Goal: Task Accomplishment & Management: Manage account settings

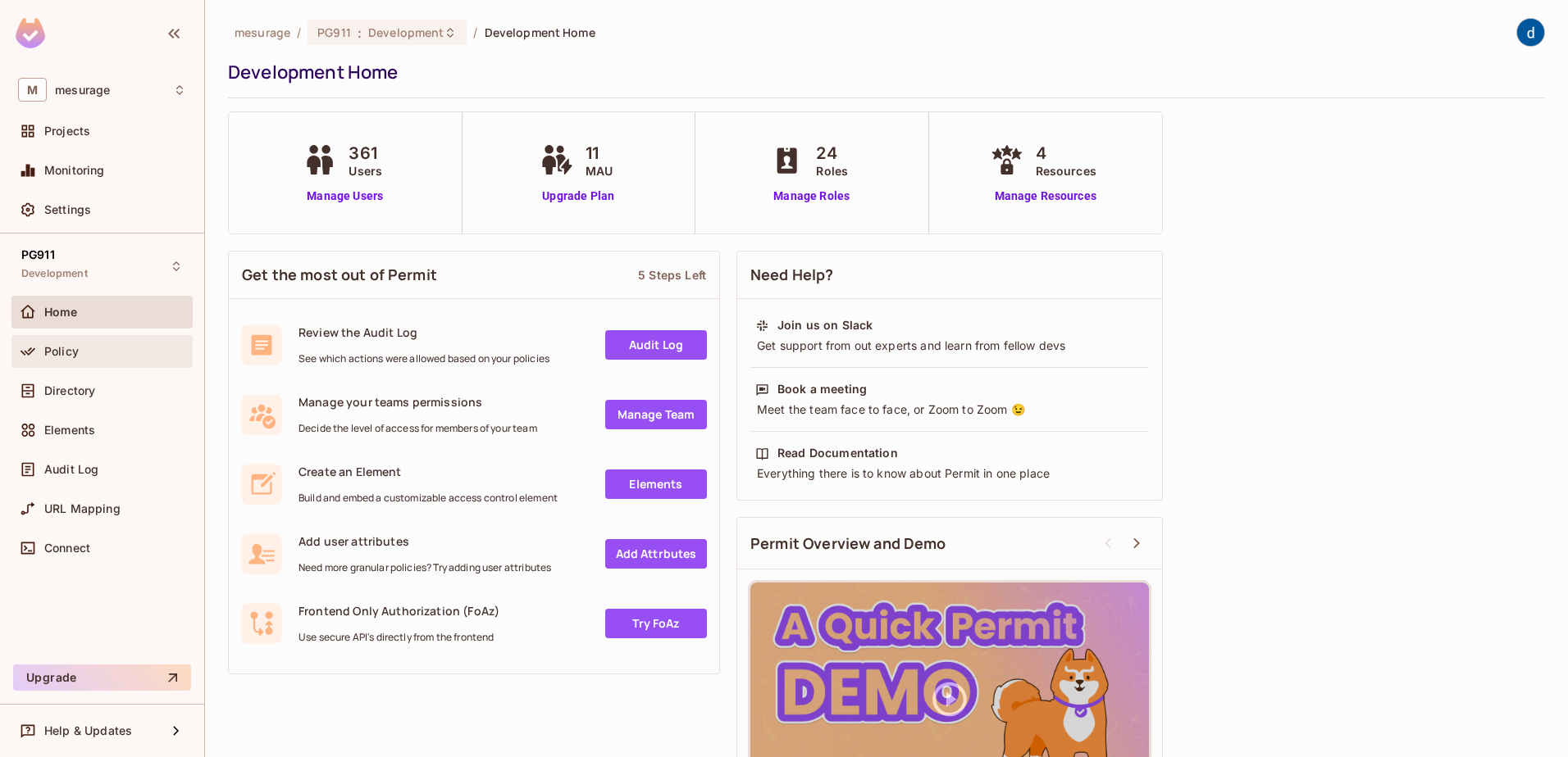
click at [95, 339] on div "Policy" at bounding box center [102, 351] width 181 height 33
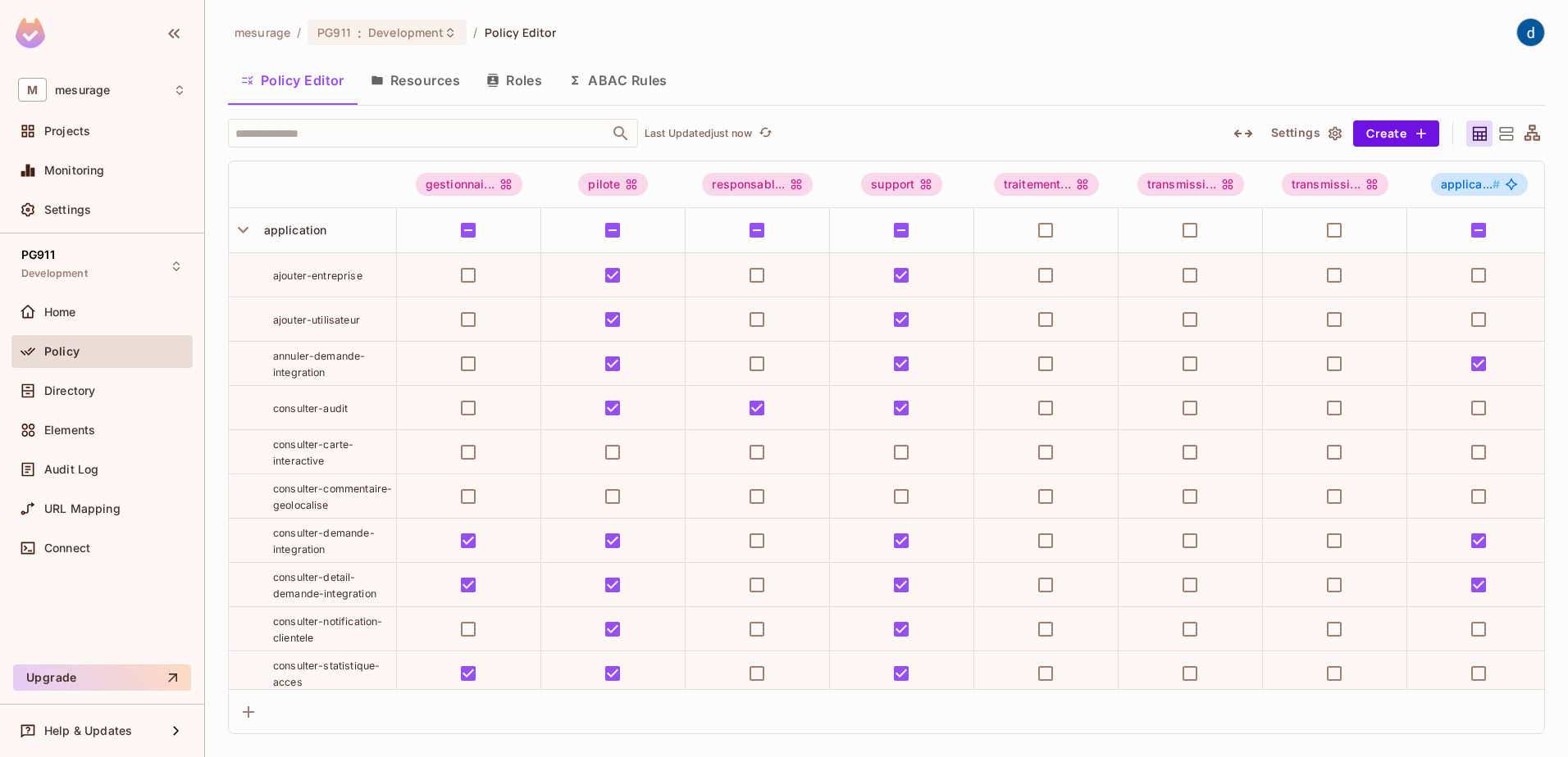
click at [529, 81] on button "Roles" at bounding box center [514, 80] width 82 height 41
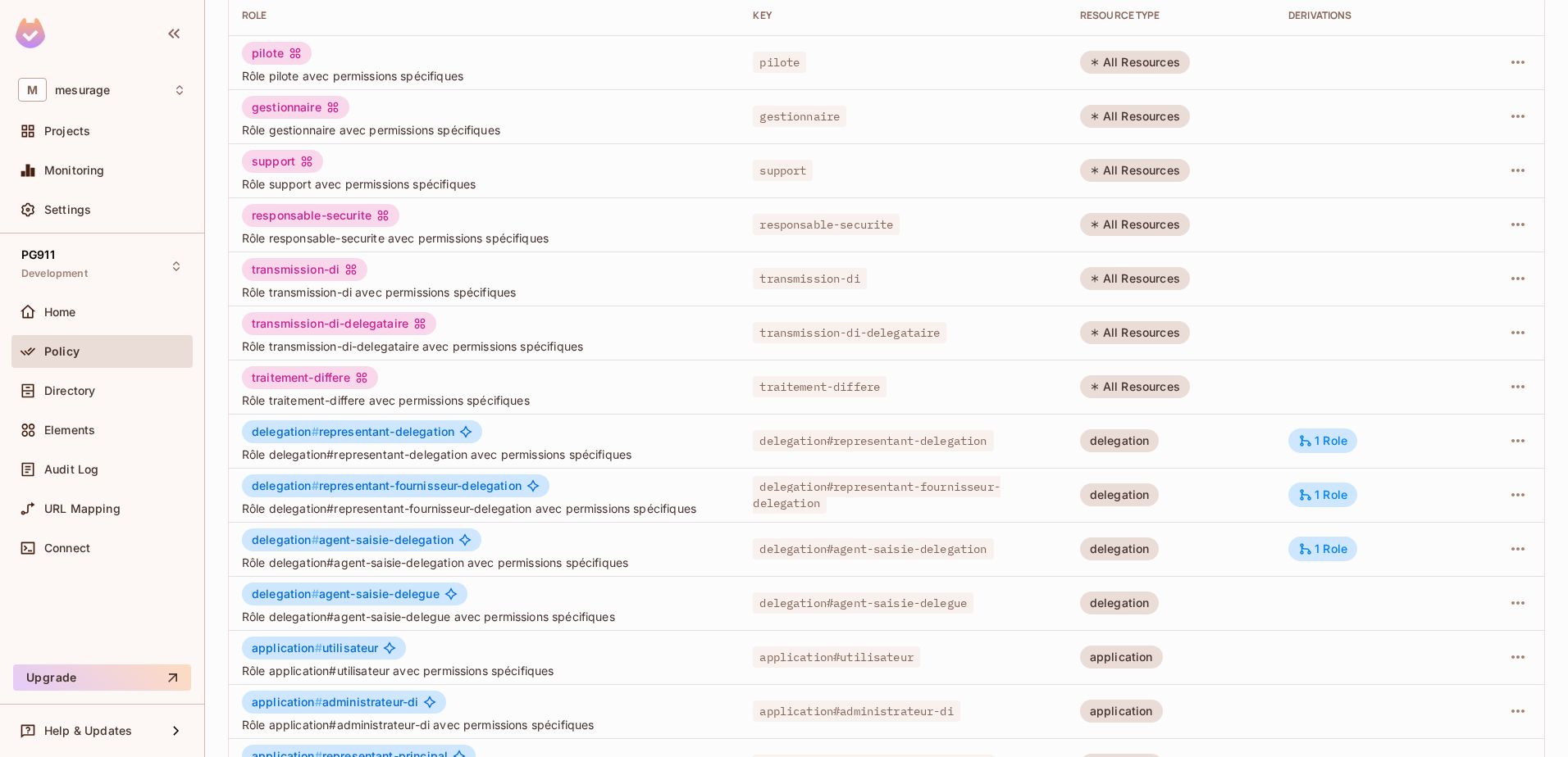
scroll to position [164, 0]
click at [327, 435] on span "delegation # representant-delegation" at bounding box center [353, 431] width 202 height 13
click at [1477, 438] on div at bounding box center [1503, 440] width 54 height 26
click at [1508, 438] on icon "button" at bounding box center [1518, 440] width 19 height 19
click at [1452, 473] on div "Edit Role" at bounding box center [1433, 478] width 49 height 17
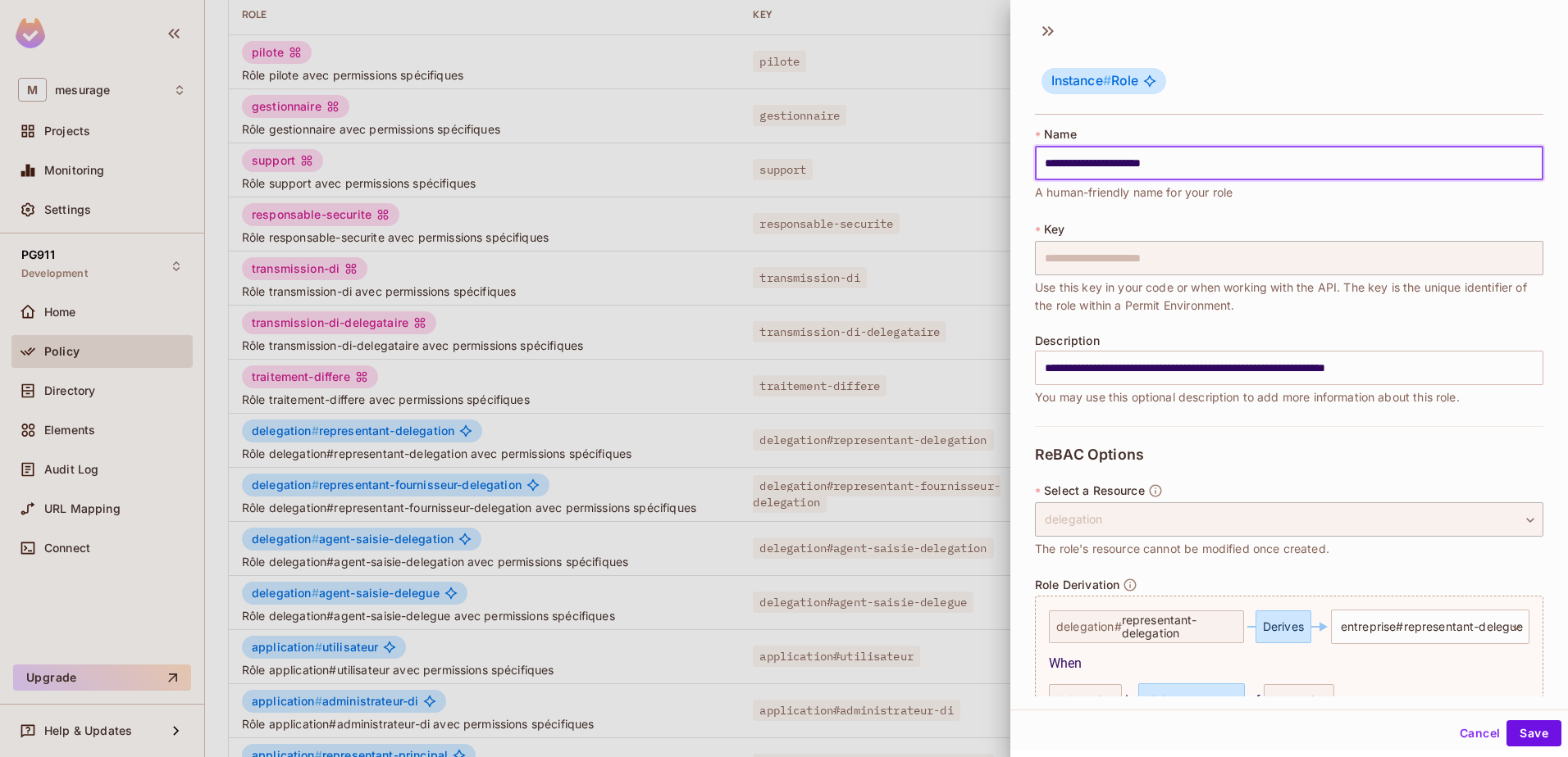
drag, startPoint x: 1214, startPoint y: 171, endPoint x: 966, endPoint y: 154, distance: 248.6
click at [966, 154] on div "**********" at bounding box center [784, 378] width 1568 height 757
click at [1116, 196] on span "A human-friendly name for your role" at bounding box center [1134, 193] width 198 height 18
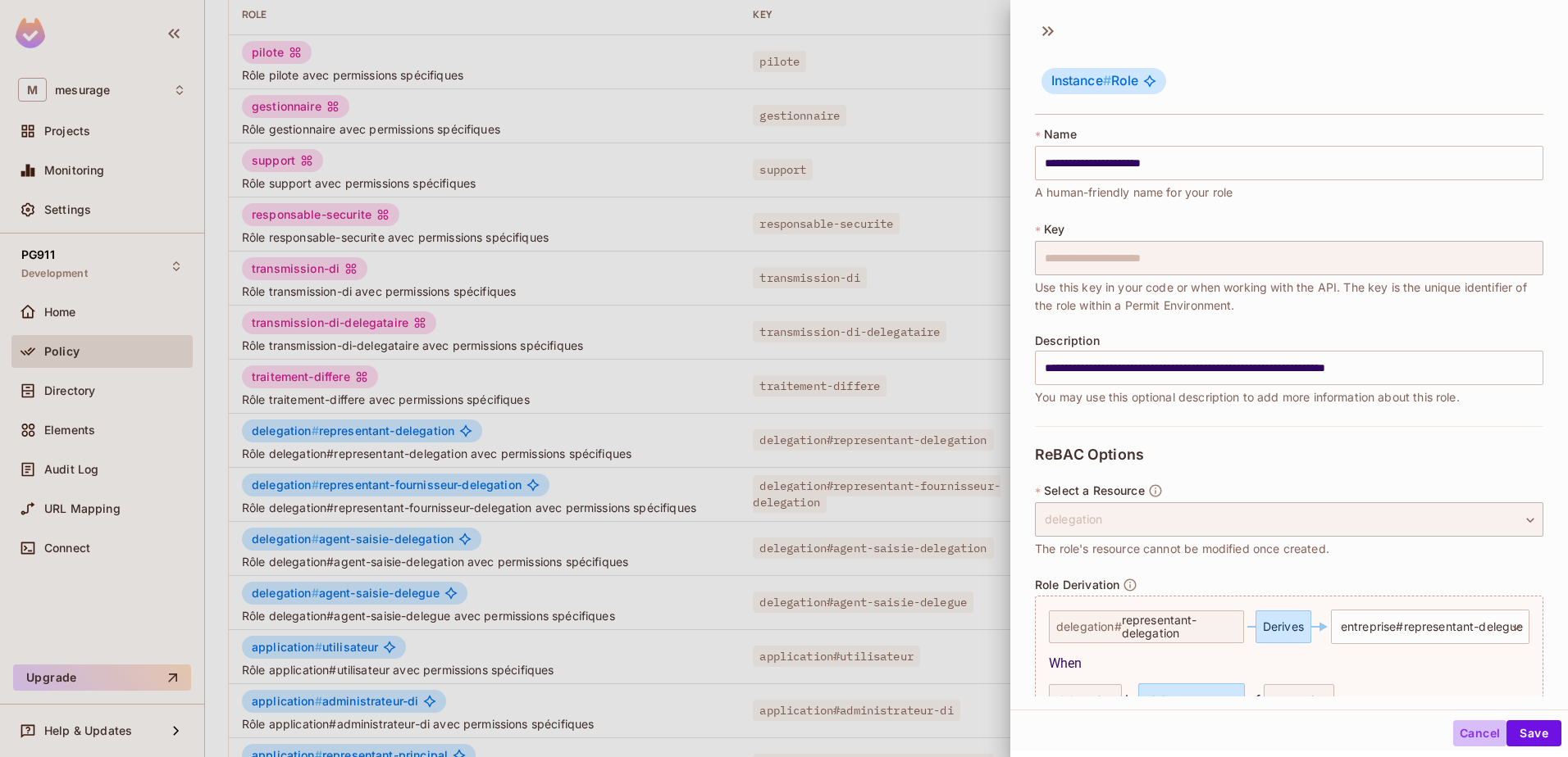
click at [1453, 735] on button "Cancel" at bounding box center [1480, 733] width 53 height 26
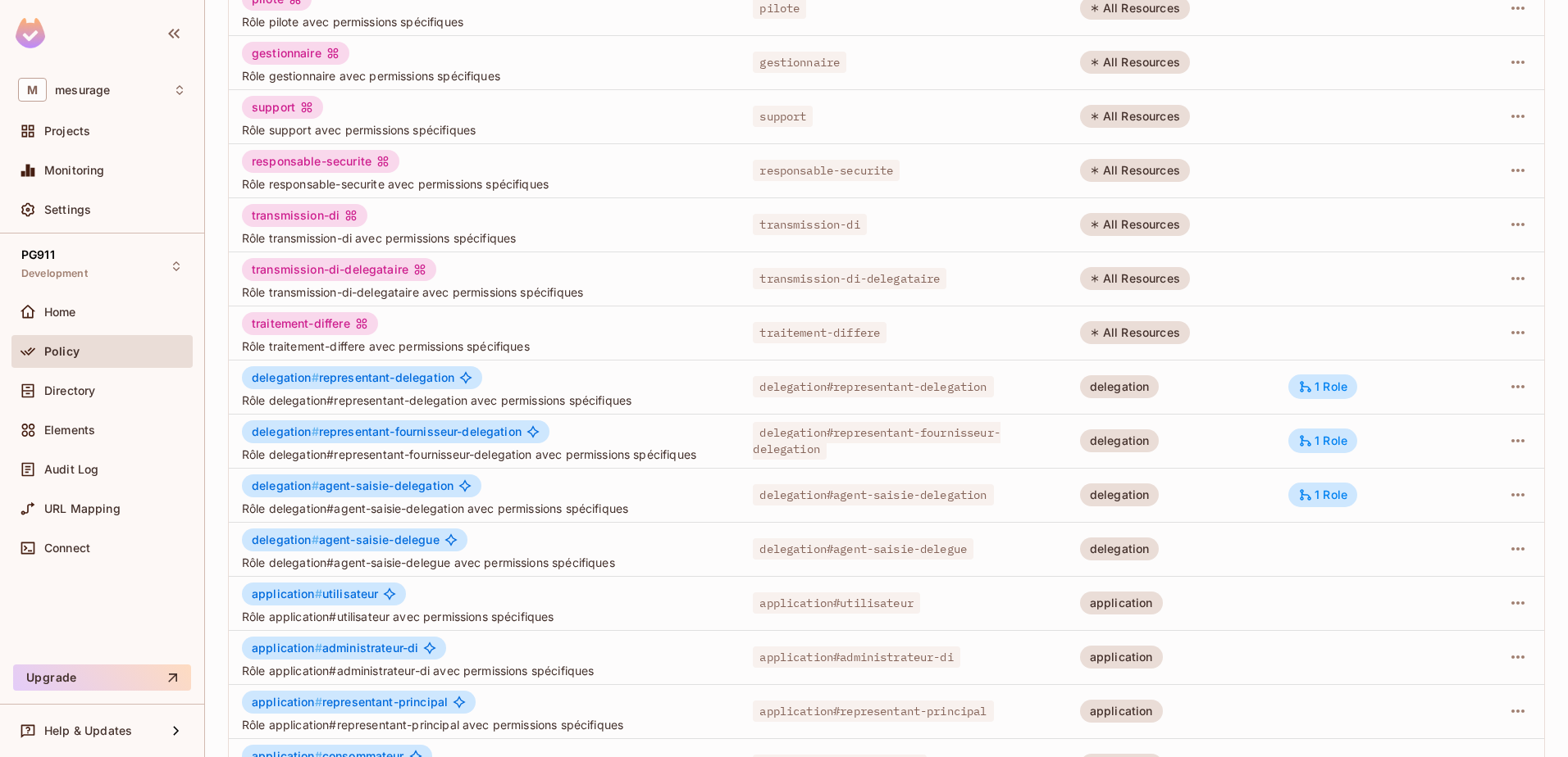
scroll to position [246, 0]
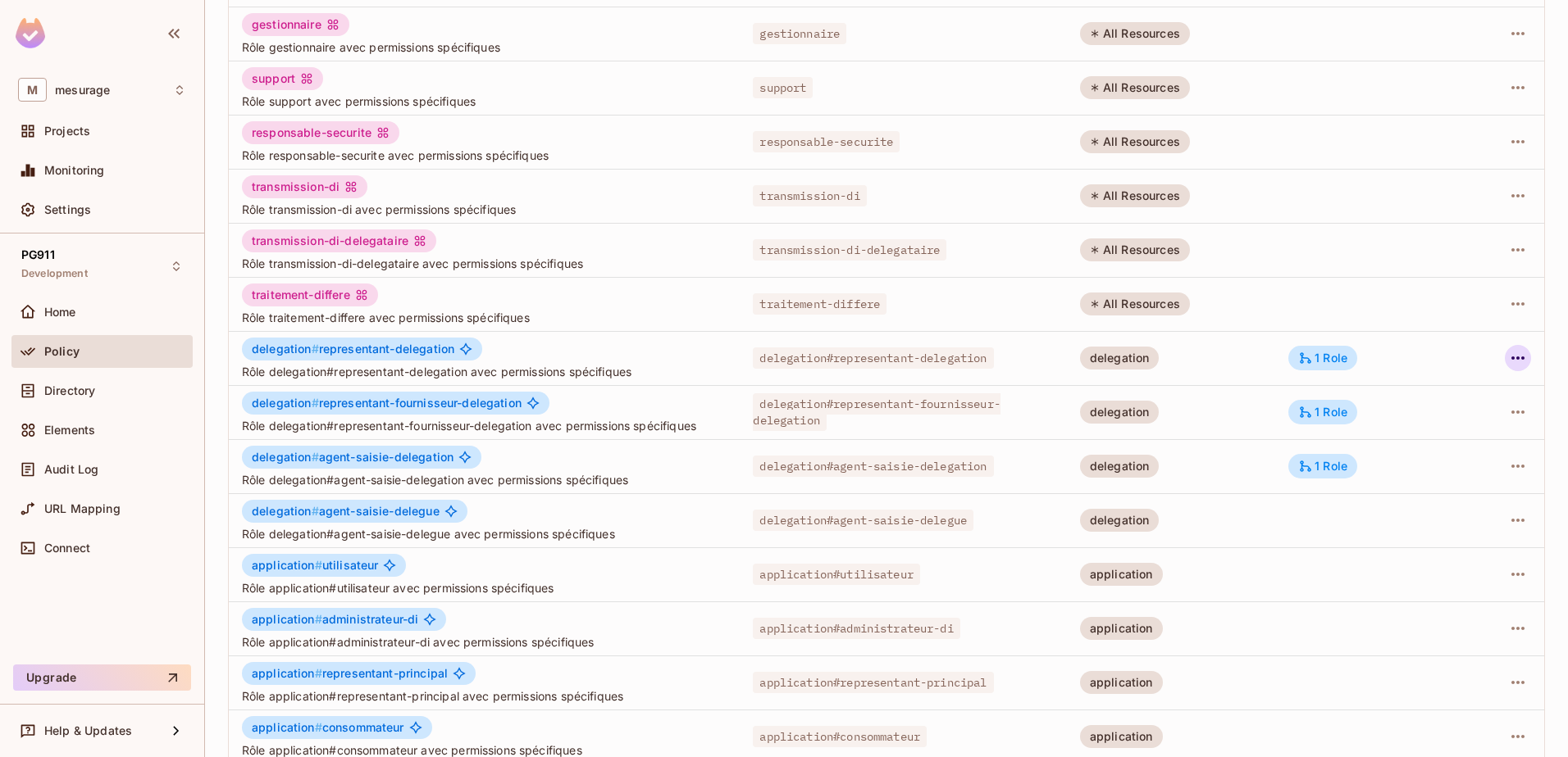
click at [1508, 356] on icon "button" at bounding box center [1518, 358] width 19 height 19
click at [1374, 431] on li "Edit Attributes" at bounding box center [1435, 431] width 145 height 36
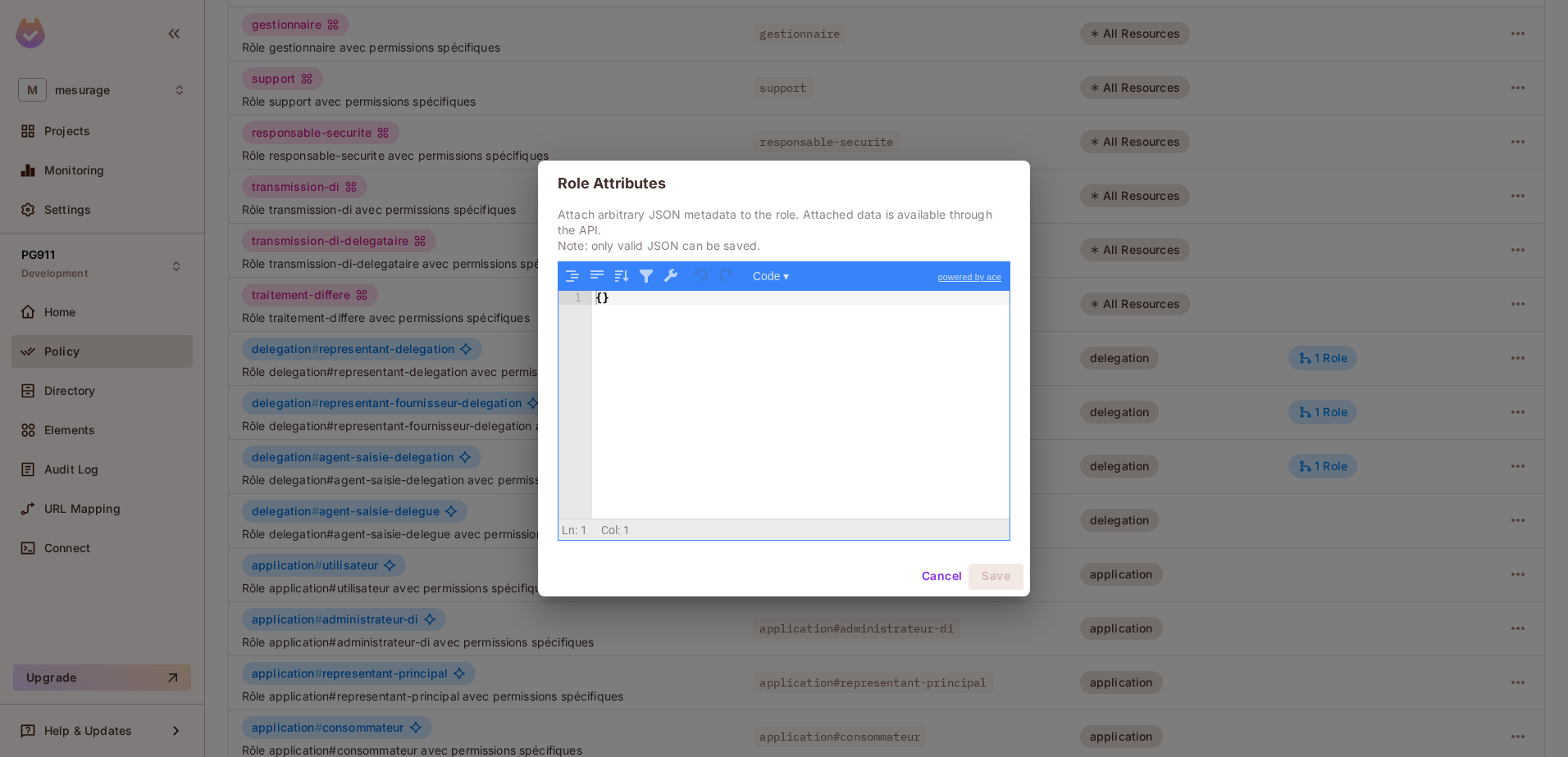
click at [945, 587] on button "Cancel" at bounding box center [941, 577] width 53 height 26
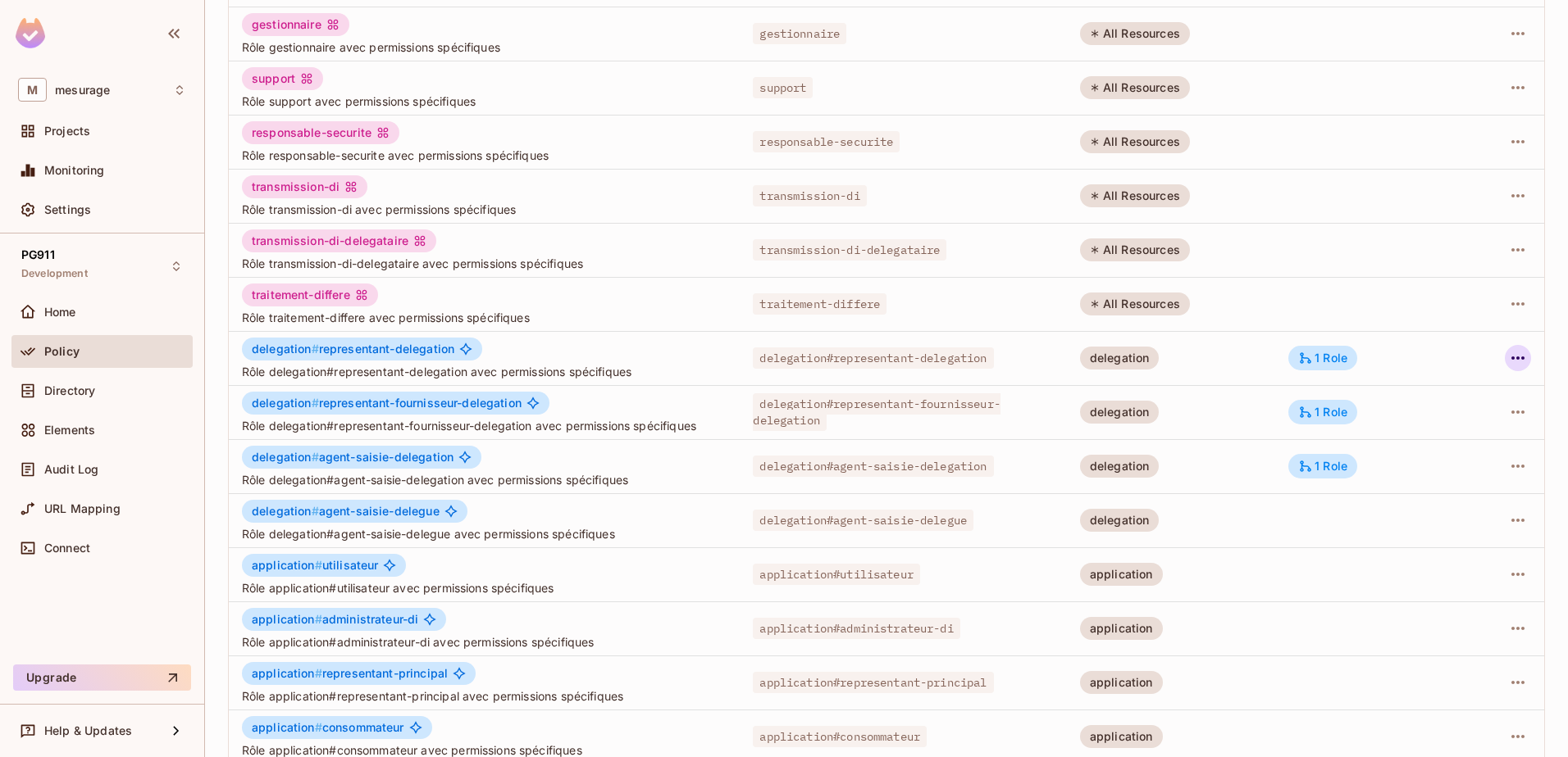
click at [1504, 360] on button "button" at bounding box center [1518, 359] width 27 height 26
click at [1440, 408] on span "Edit Role" at bounding box center [1432, 396] width 59 height 26
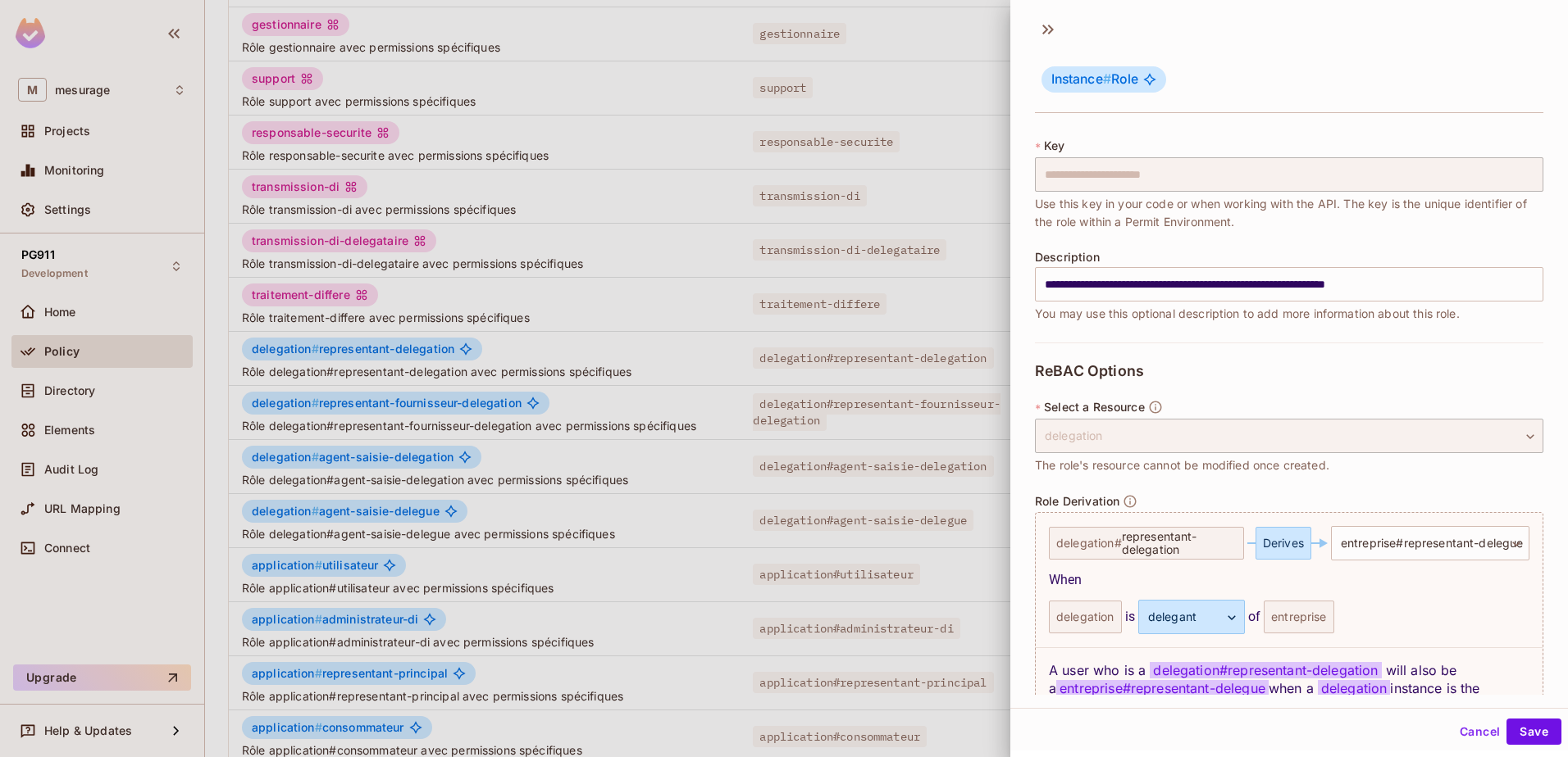
scroll to position [3, 0]
click at [1453, 726] on button "Cancel" at bounding box center [1480, 731] width 53 height 26
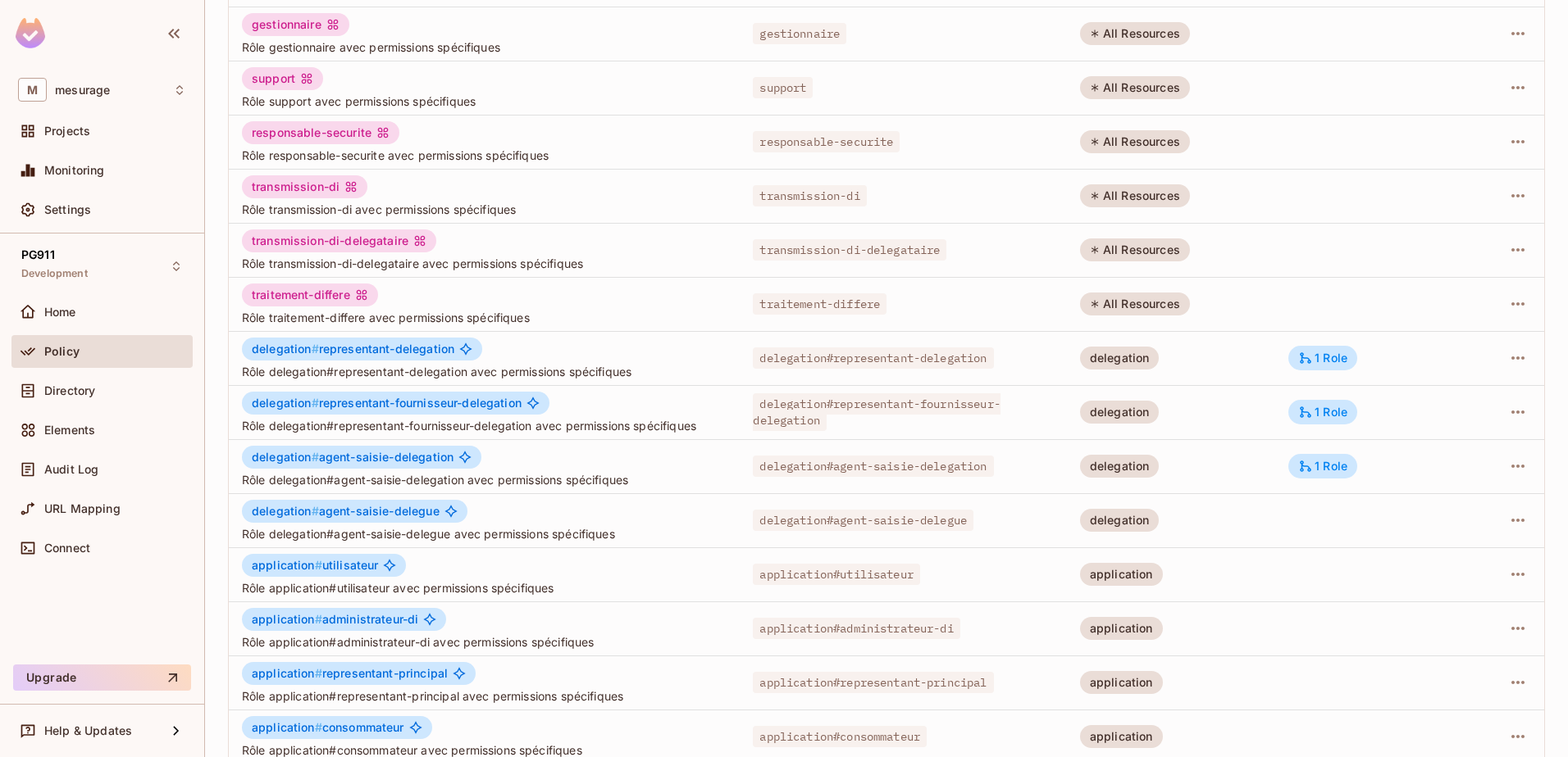
click at [1488, 357] on div at bounding box center [1503, 359] width 54 height 26
click at [1508, 357] on icon "button" at bounding box center [1518, 358] width 19 height 19
click at [1414, 428] on div "Edit Attributes" at bounding box center [1449, 432] width 81 height 17
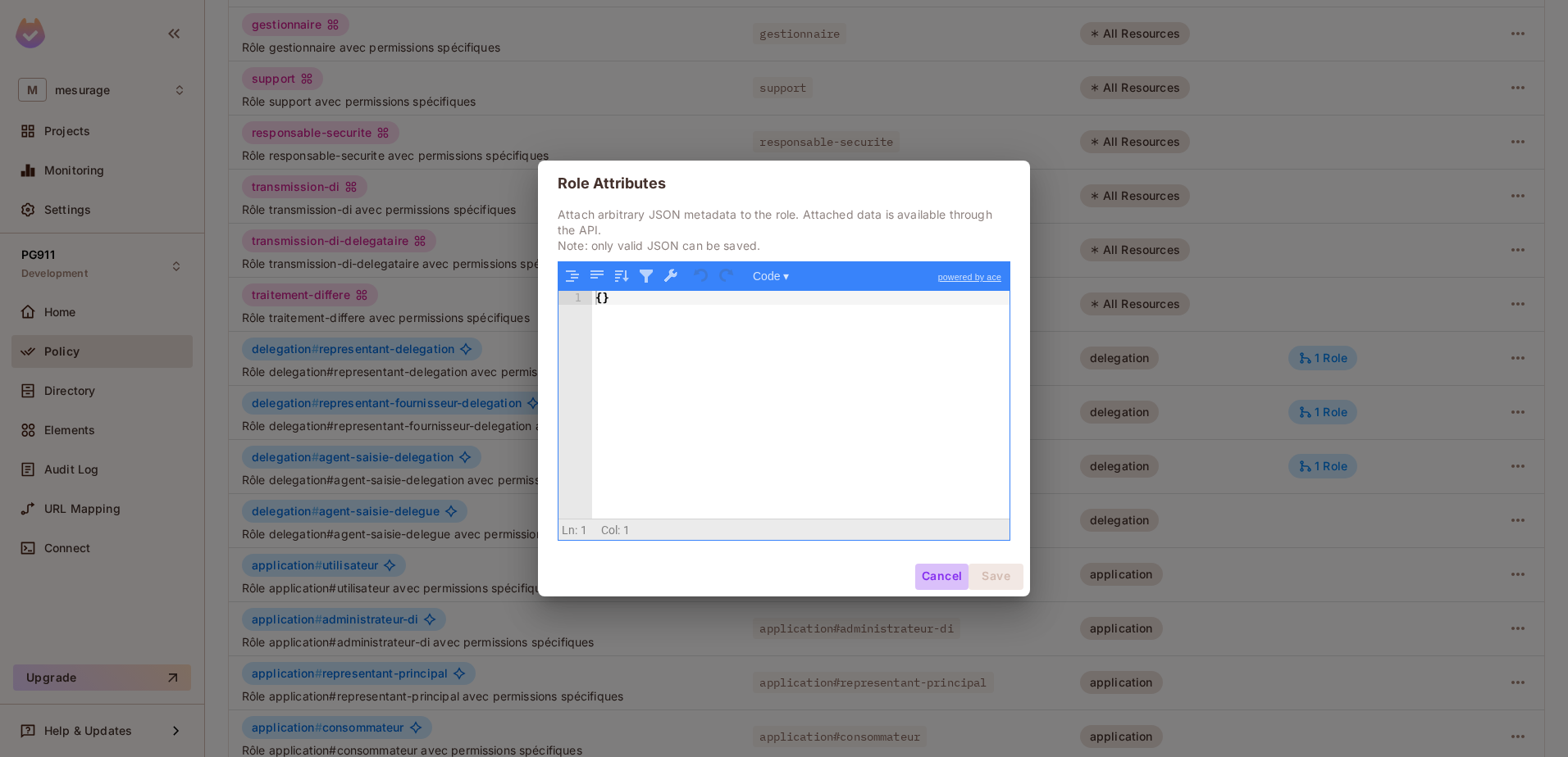
click at [947, 576] on button "Cancel" at bounding box center [941, 577] width 53 height 26
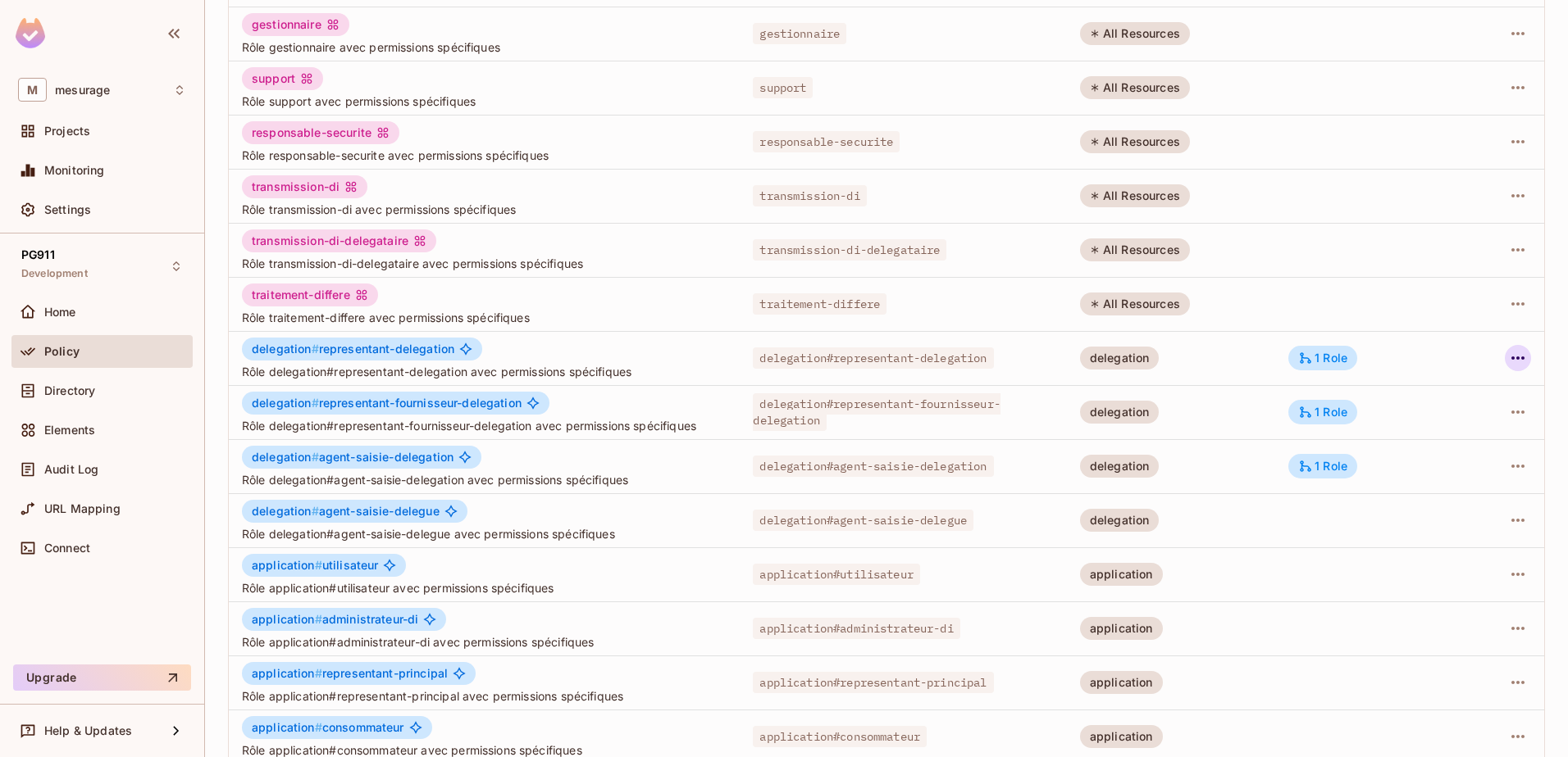
click at [1508, 356] on icon "button" at bounding box center [1518, 358] width 19 height 19
click at [1428, 402] on div "Edit Role" at bounding box center [1433, 396] width 49 height 17
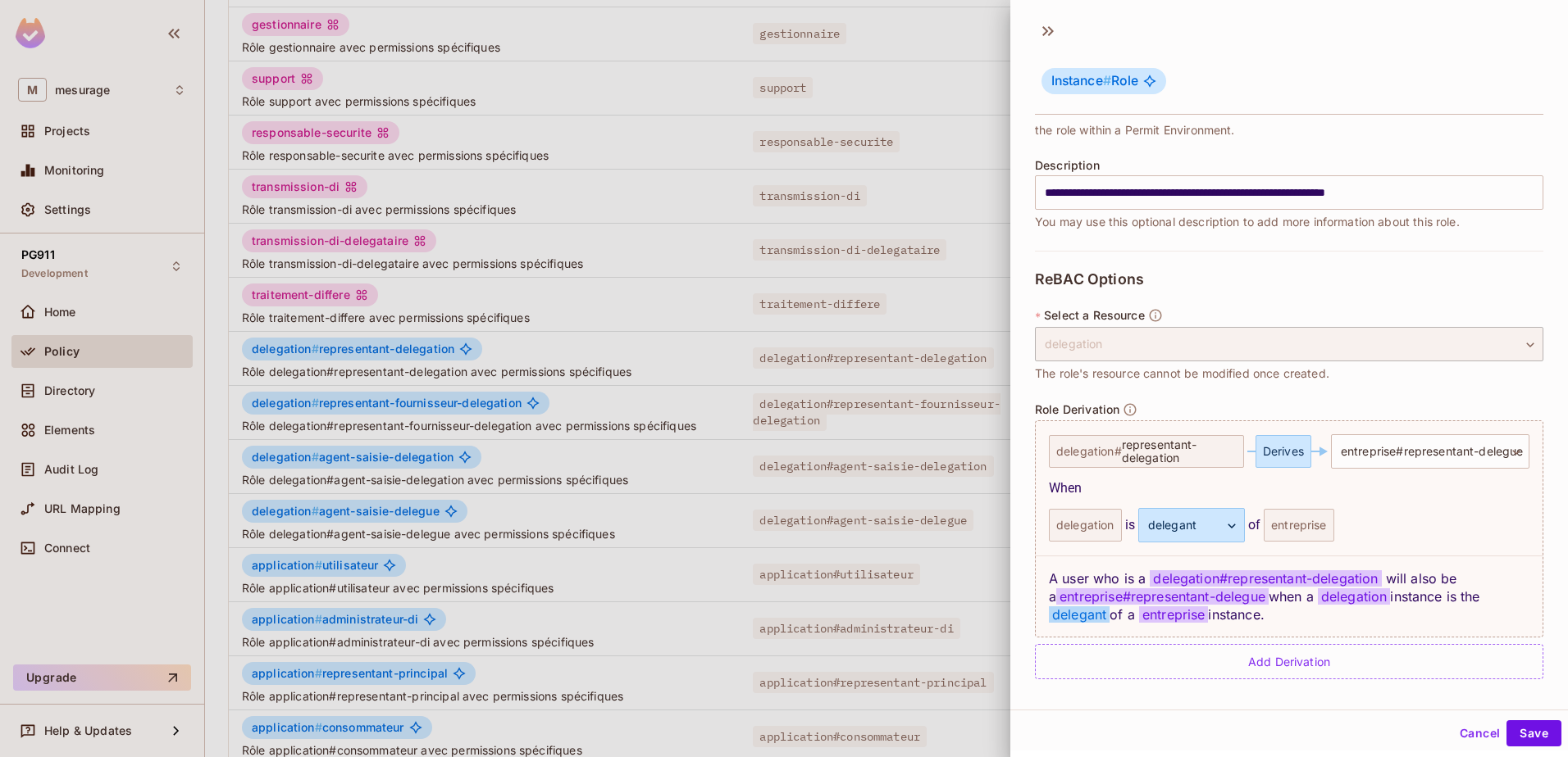
scroll to position [178, 0]
click at [1453, 726] on button "Cancel" at bounding box center [1480, 733] width 53 height 26
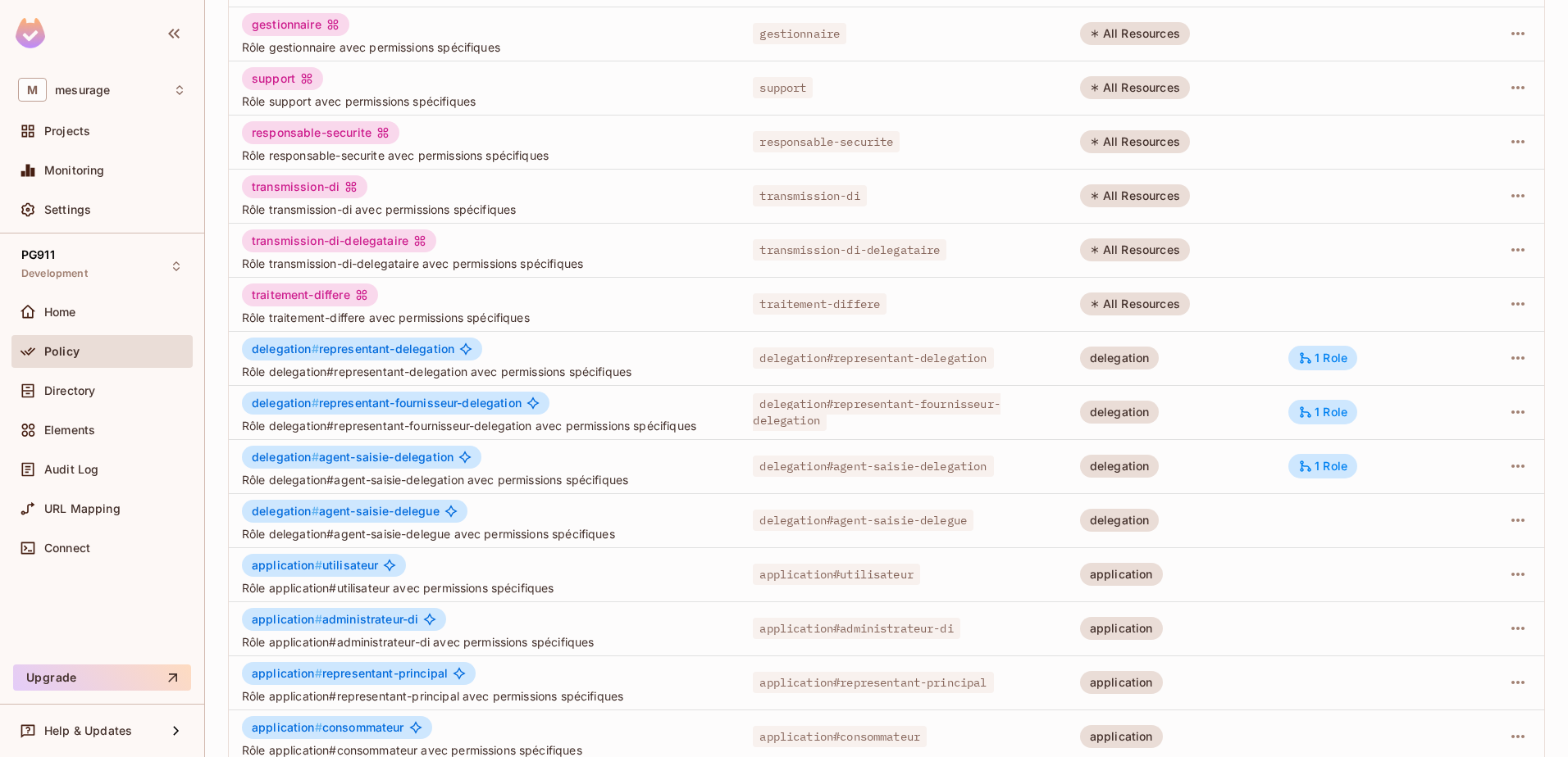
click at [1508, 340] on td at bounding box center [1503, 358] width 80 height 54
click at [1508, 348] on icon "button" at bounding box center [1518, 358] width 19 height 19
click at [1459, 419] on span "Edit Attributes" at bounding box center [1448, 432] width 91 height 26
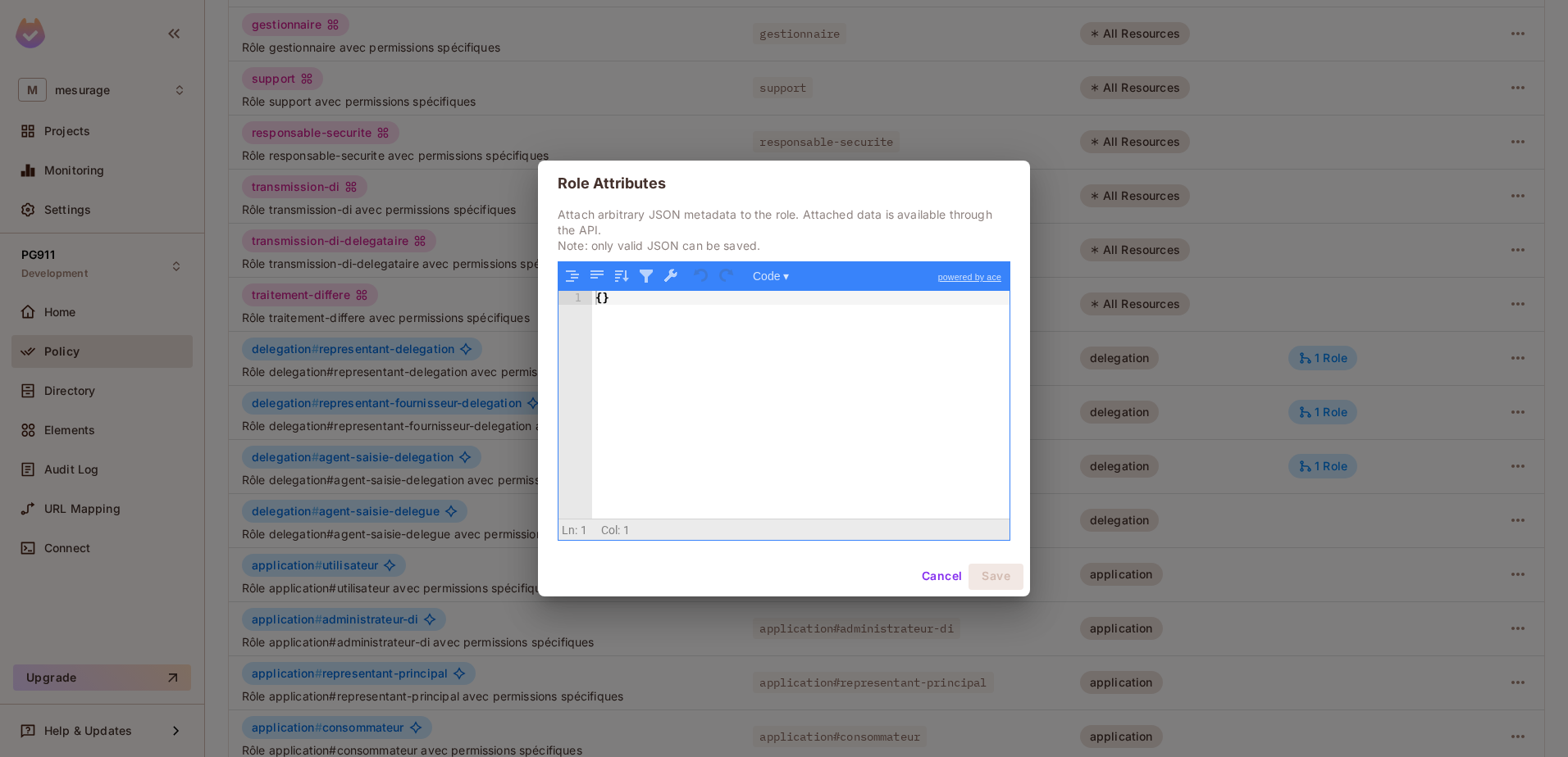
drag, startPoint x: 947, startPoint y: 578, endPoint x: 1271, endPoint y: 471, distance: 341.2
click at [947, 578] on button "Cancel" at bounding box center [941, 577] width 53 height 26
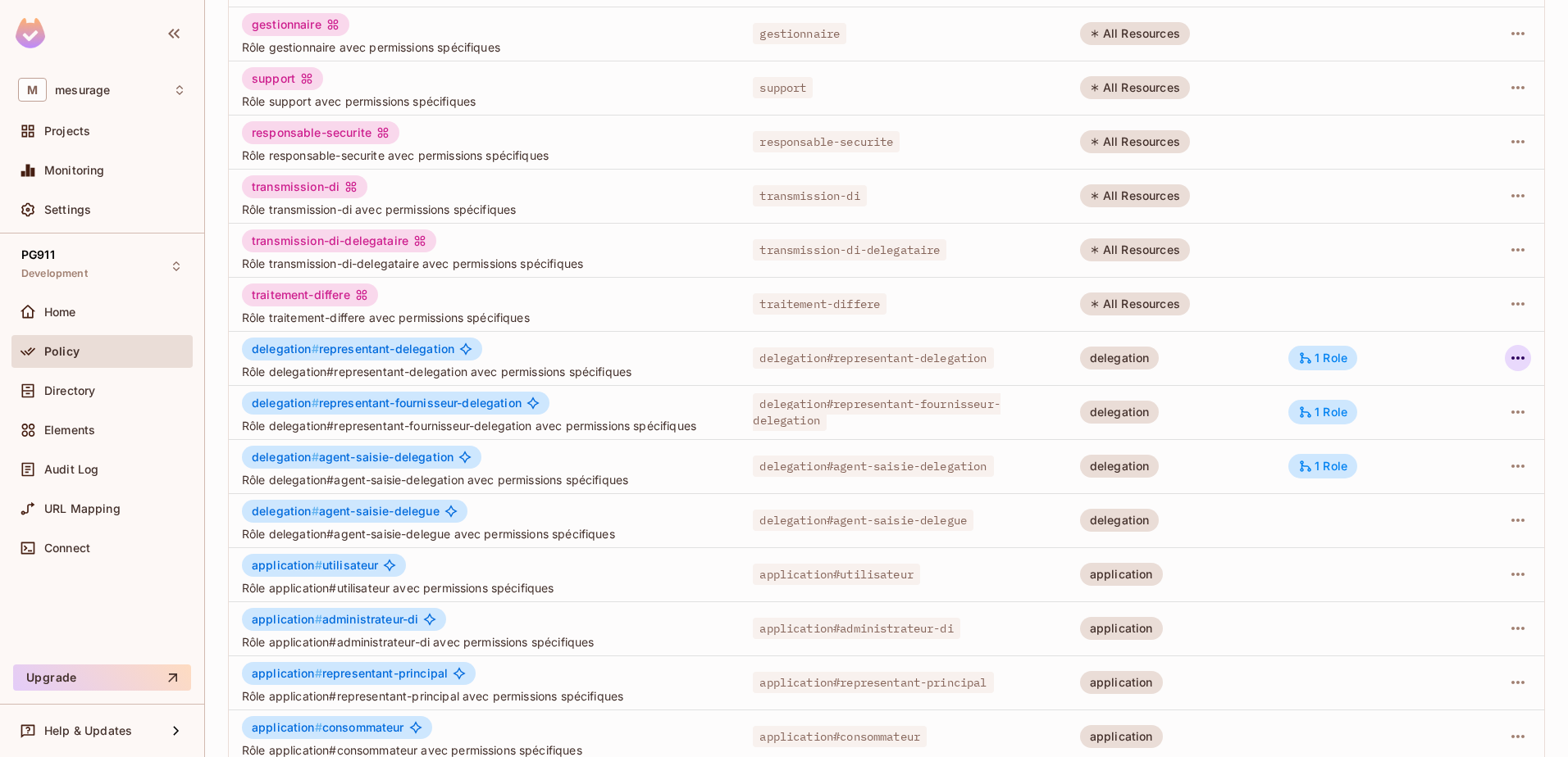
click at [1509, 355] on icon "button" at bounding box center [1518, 358] width 19 height 19
click at [1416, 382] on li "Edit Role" at bounding box center [1435, 396] width 145 height 36
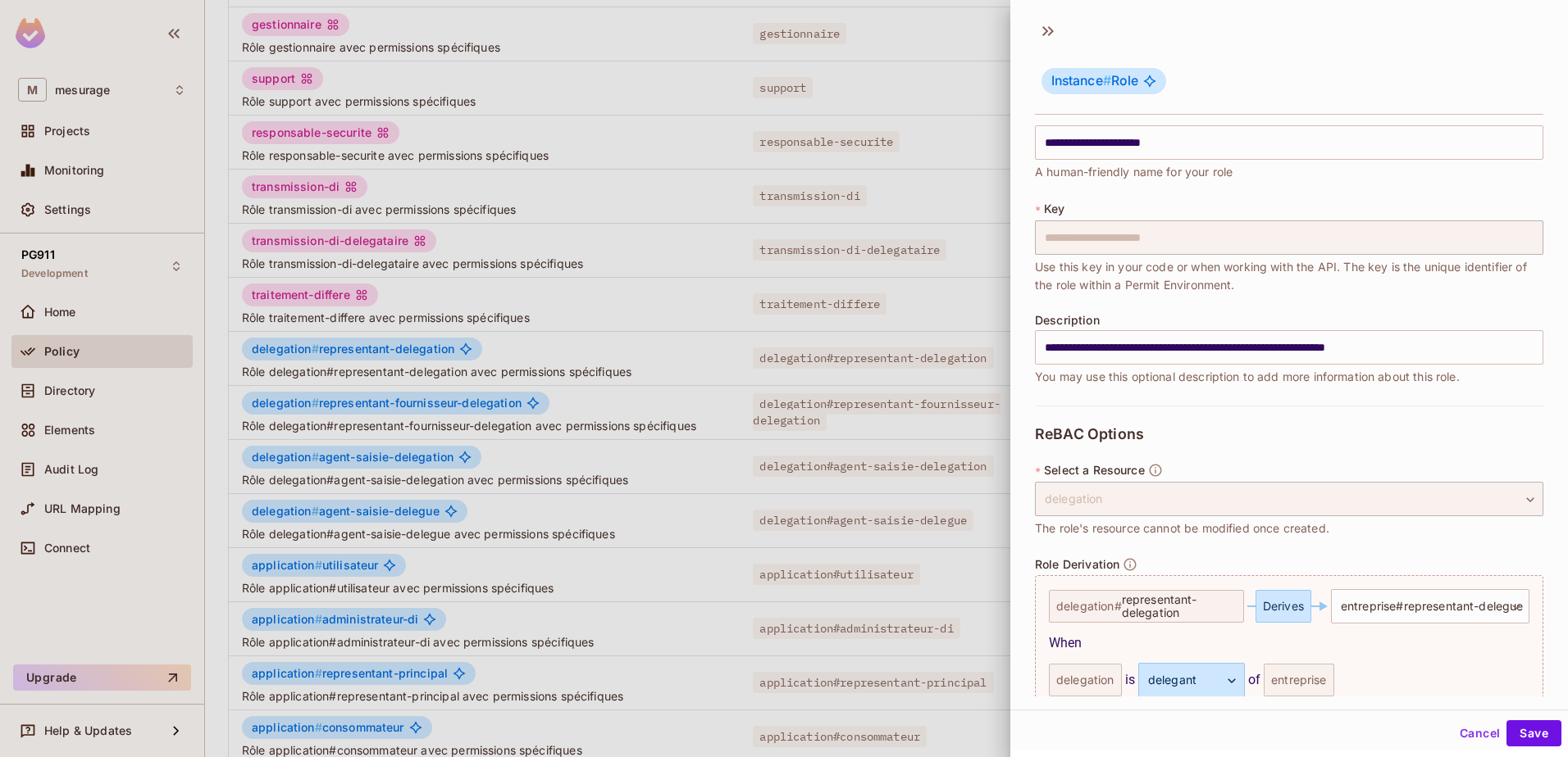
scroll to position [0, 0]
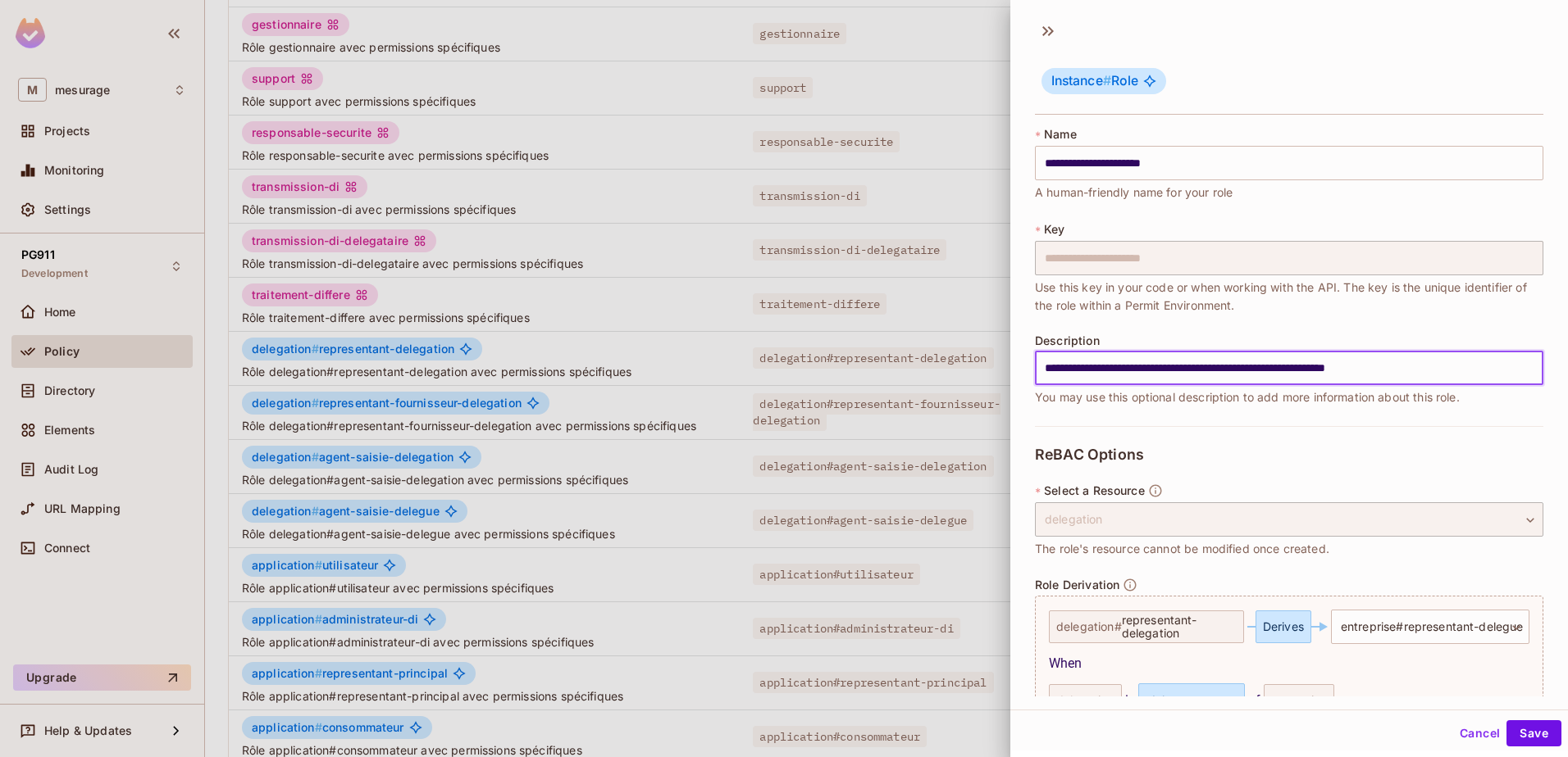
drag, startPoint x: 1468, startPoint y: 373, endPoint x: 981, endPoint y: 382, distance: 487.1
click at [981, 382] on div "**********" at bounding box center [784, 378] width 1568 height 757
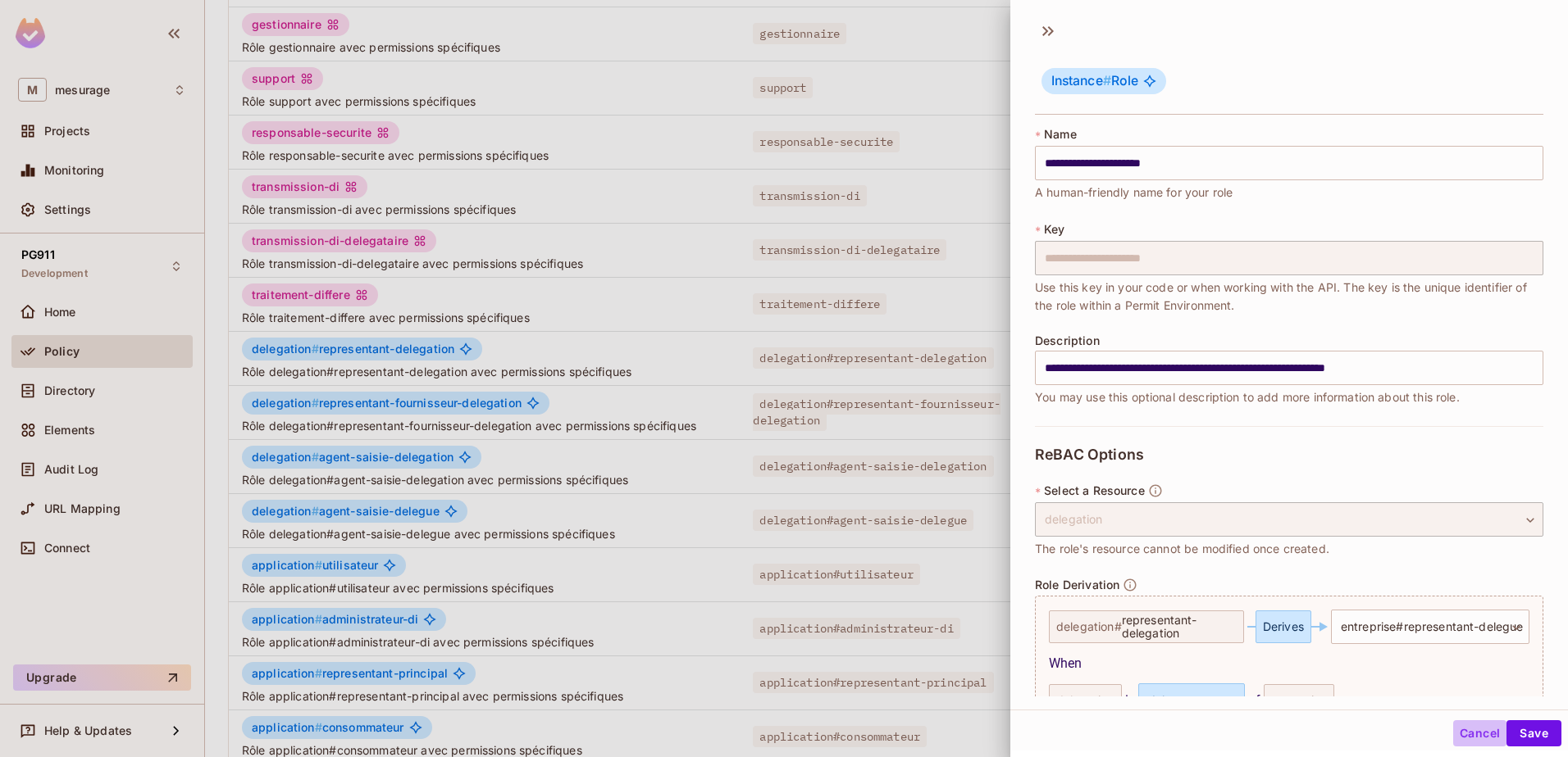
click at [1473, 738] on button "Cancel" at bounding box center [1480, 733] width 53 height 26
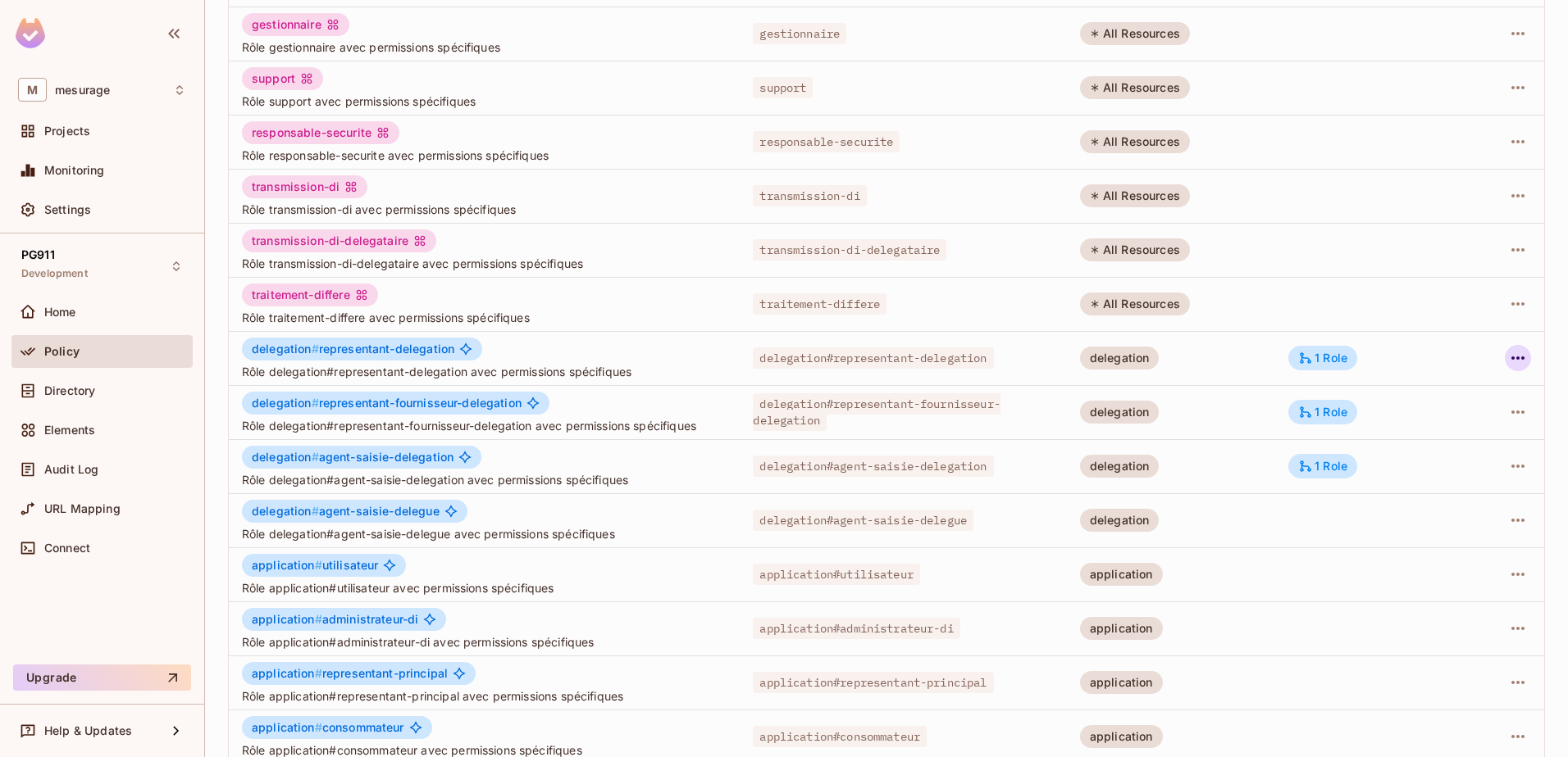
click at [1508, 353] on icon "button" at bounding box center [1518, 358] width 19 height 19
click at [1455, 436] on div "Edit Attributes" at bounding box center [1449, 432] width 81 height 17
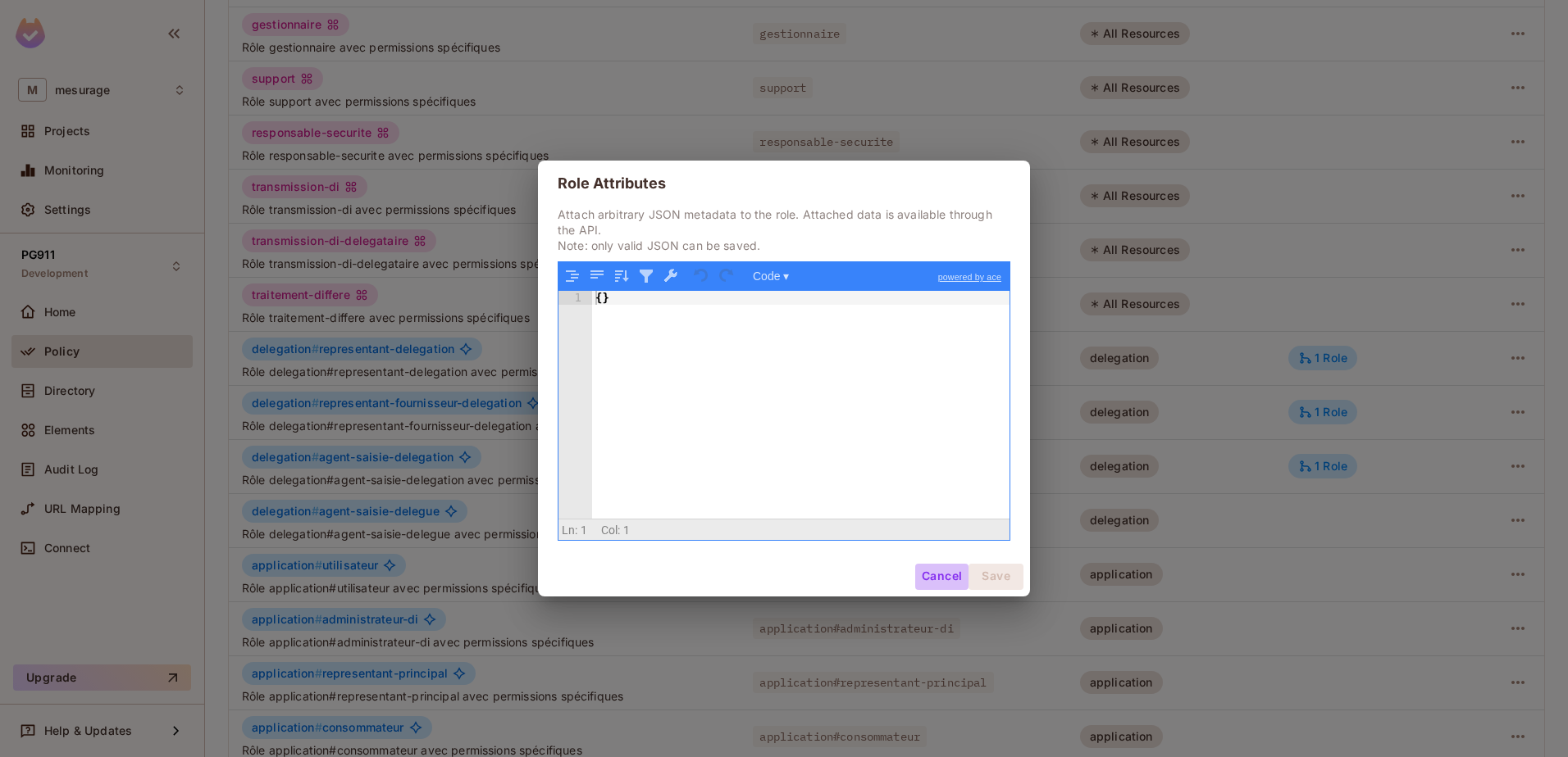
click at [921, 575] on button "Cancel" at bounding box center [941, 577] width 53 height 26
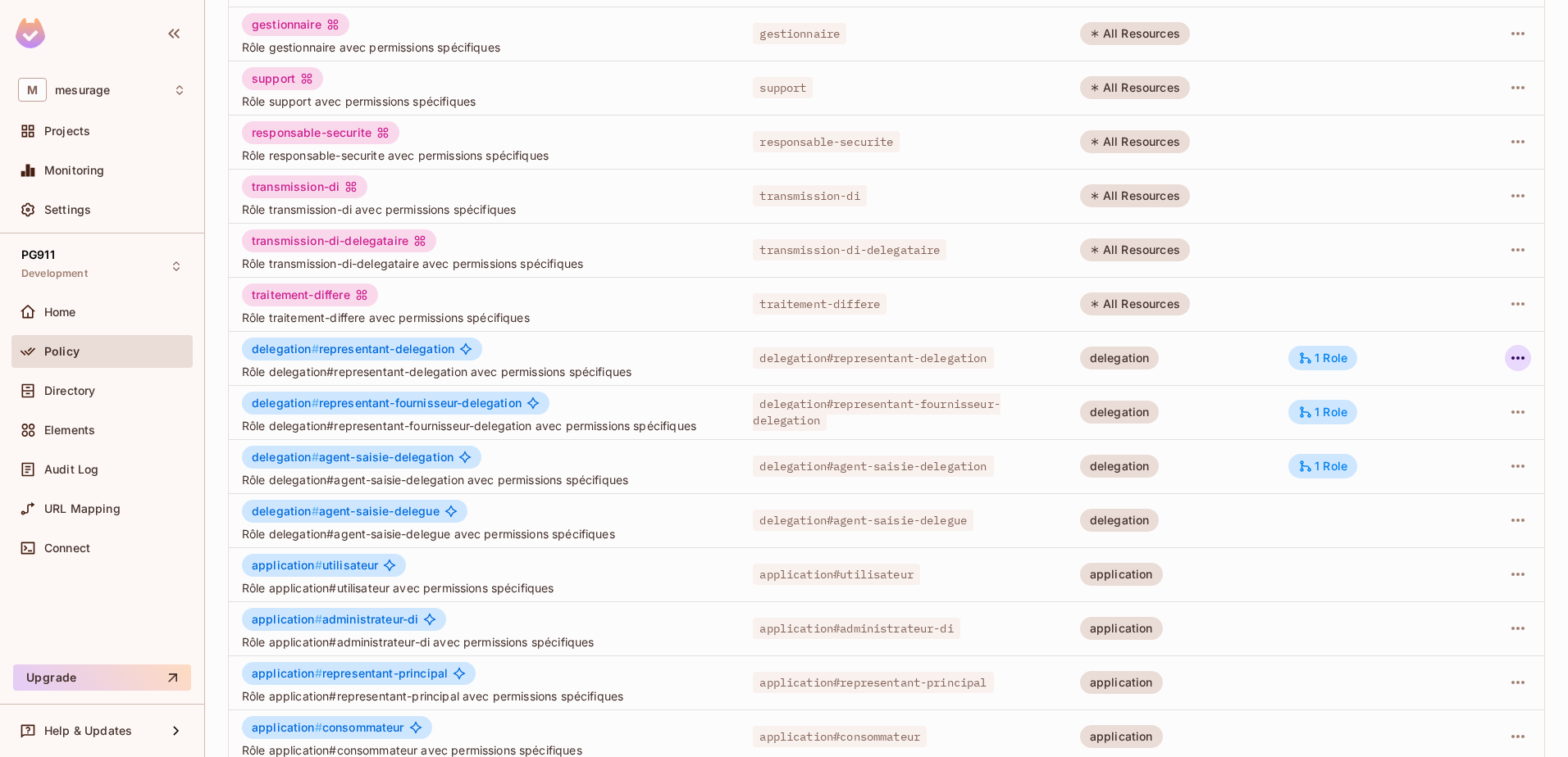
click at [1508, 360] on icon "button" at bounding box center [1518, 358] width 19 height 19
click at [1474, 438] on div "Edit Attributes" at bounding box center [1449, 432] width 81 height 17
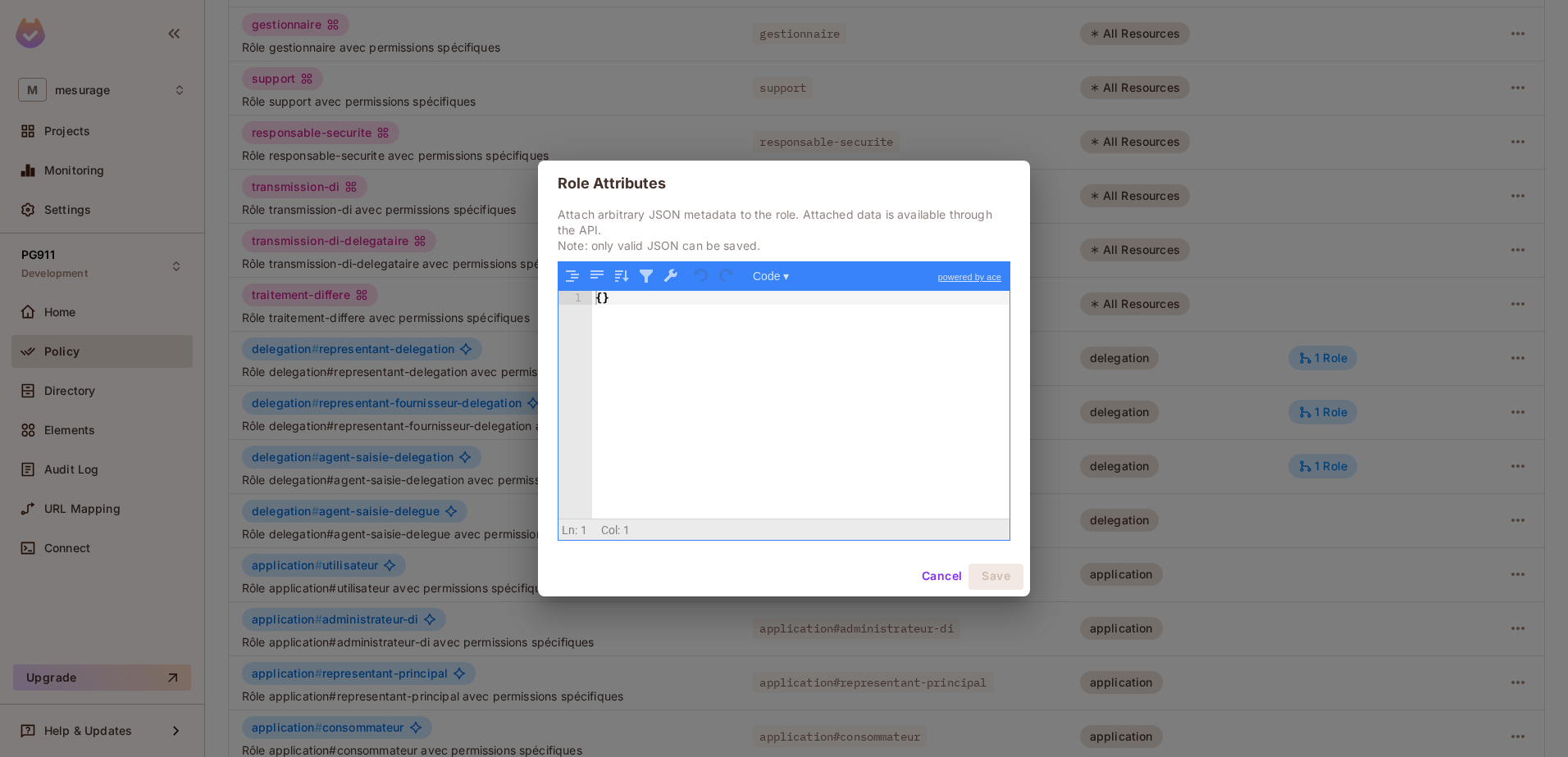
click at [1211, 86] on div "Role Attributes Attach arbitrary JSON metadata to the role. Attached data is av…" at bounding box center [784, 378] width 1568 height 757
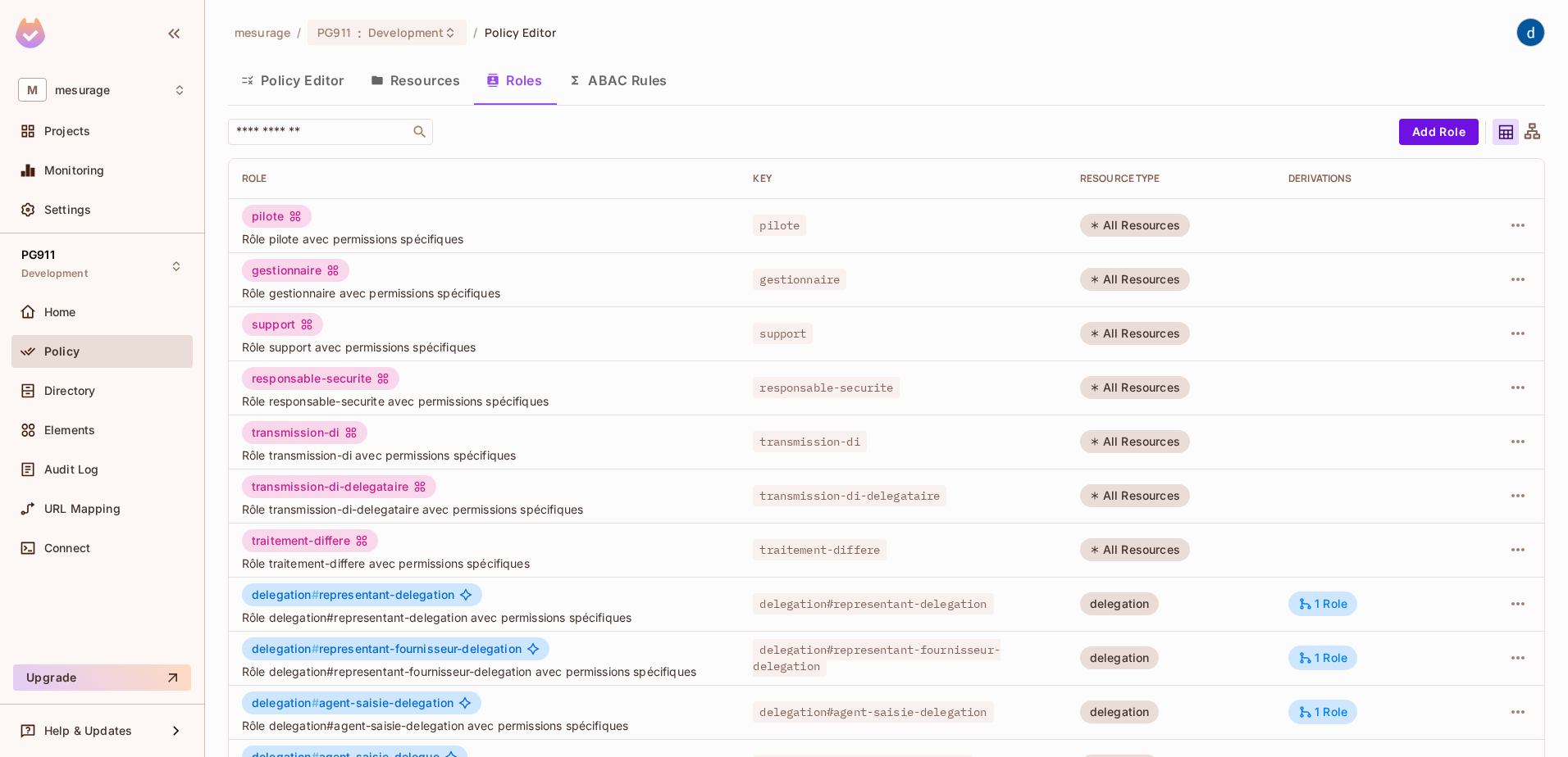
click at [414, 83] on button "Resources" at bounding box center [415, 80] width 116 height 41
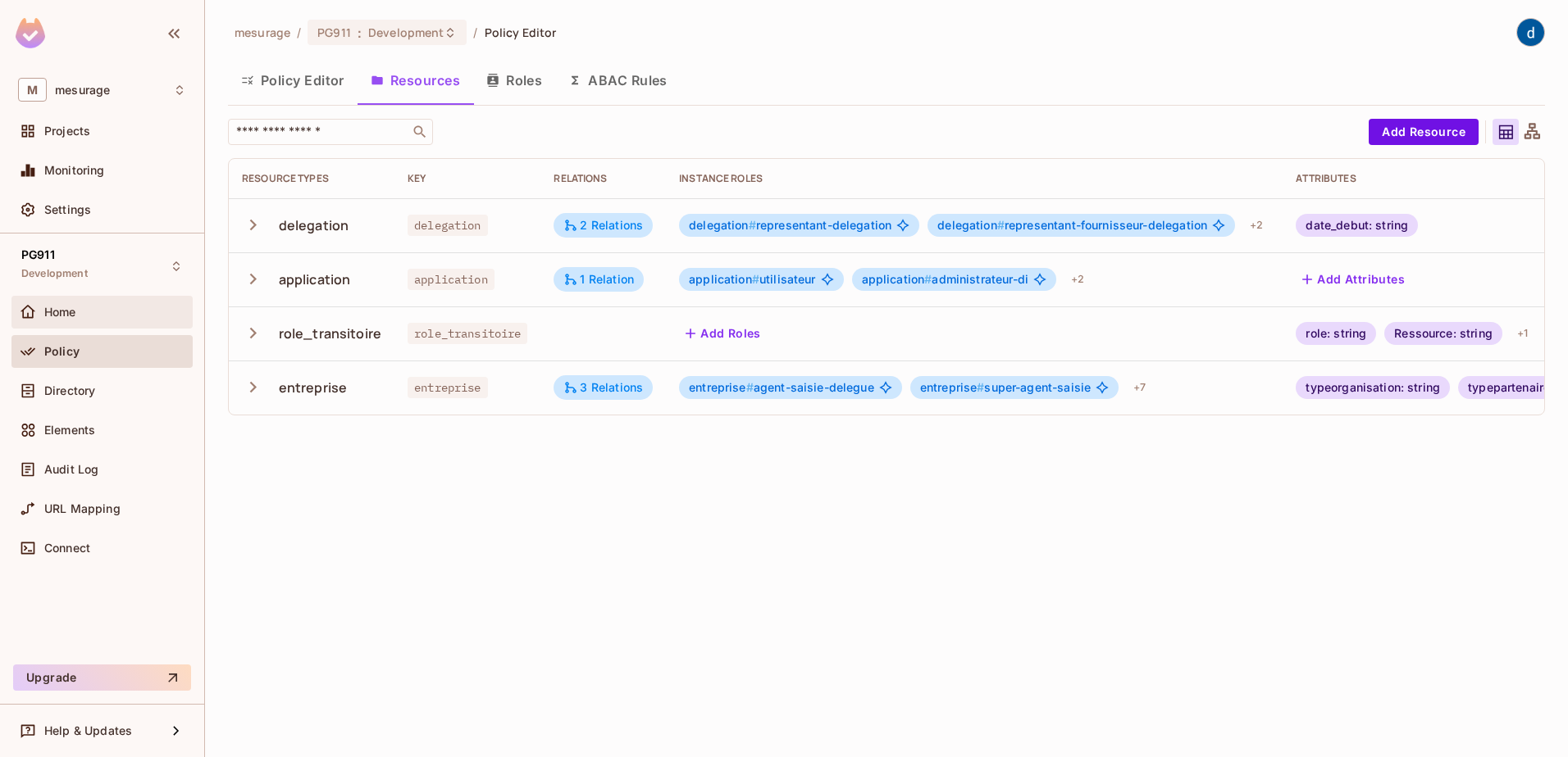
click at [88, 320] on div "Home" at bounding box center [102, 312] width 168 height 19
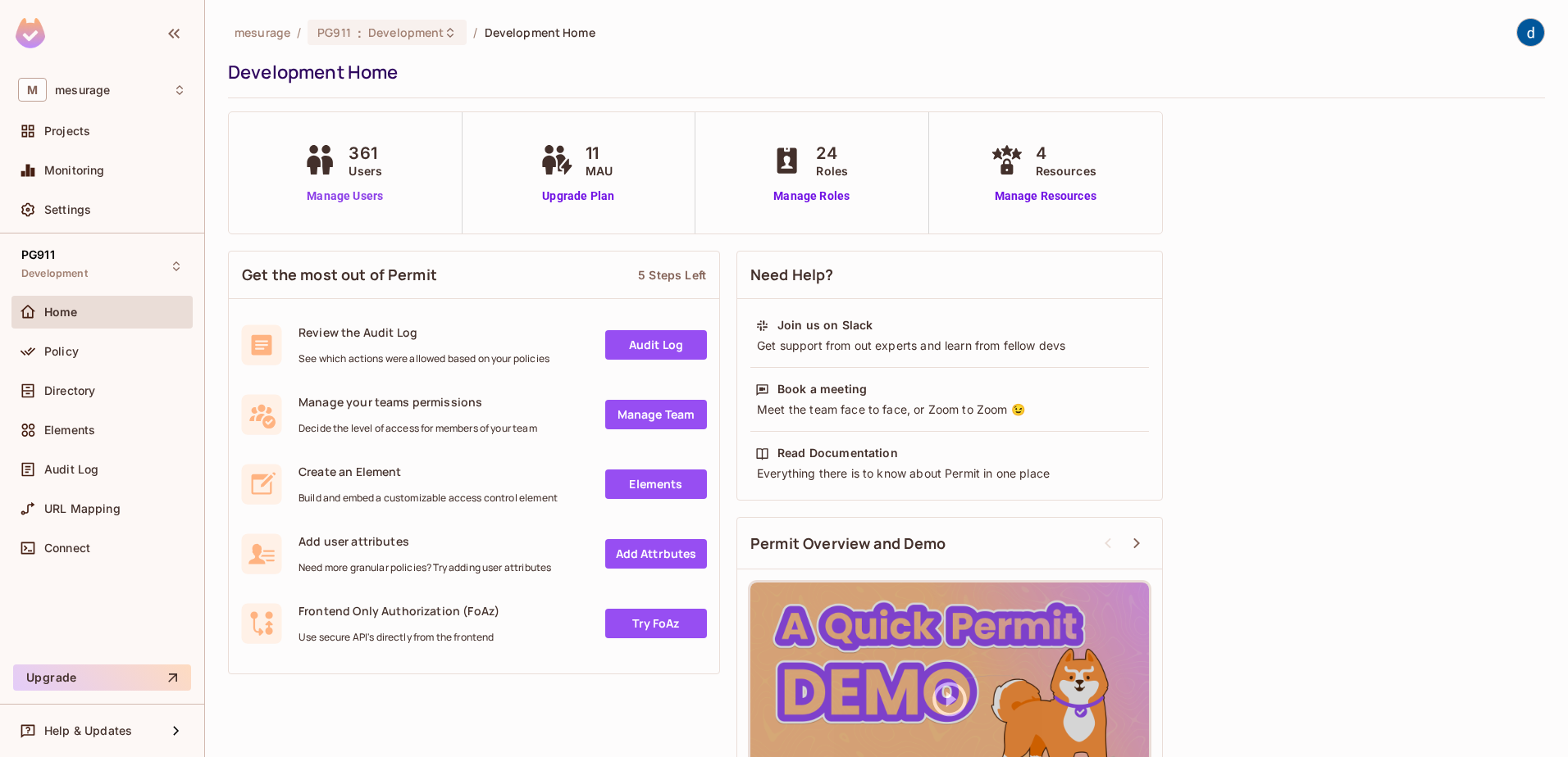
click at [352, 193] on link "Manage Users" at bounding box center [345, 195] width 91 height 17
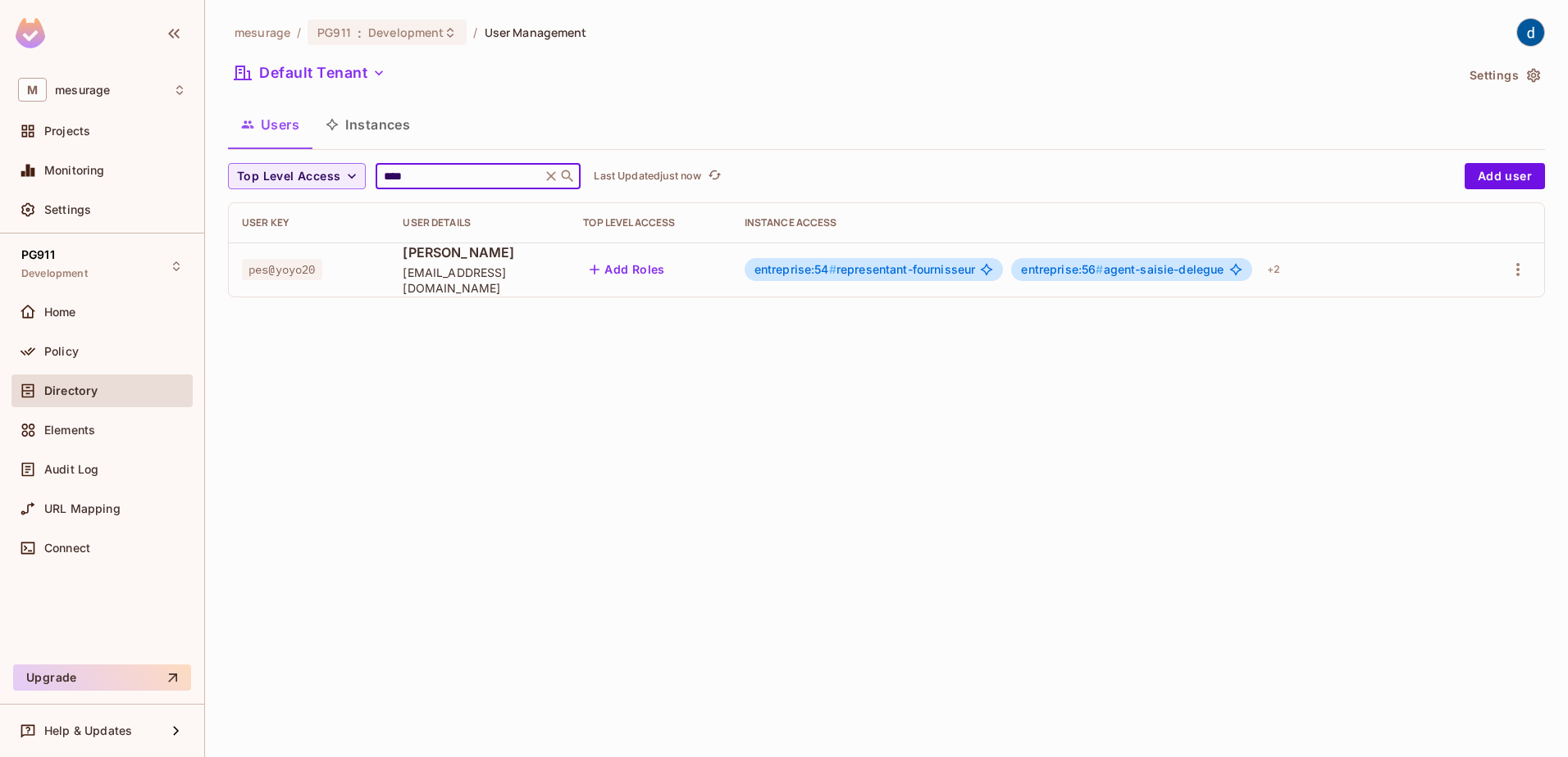
type input "****"
click at [340, 279] on td "pes@yoyo20" at bounding box center [309, 269] width 161 height 54
click at [402, 261] on span "Jean Yoyo" at bounding box center [479, 253] width 154 height 18
click at [1519, 266] on icon "button" at bounding box center [1518, 269] width 4 height 13
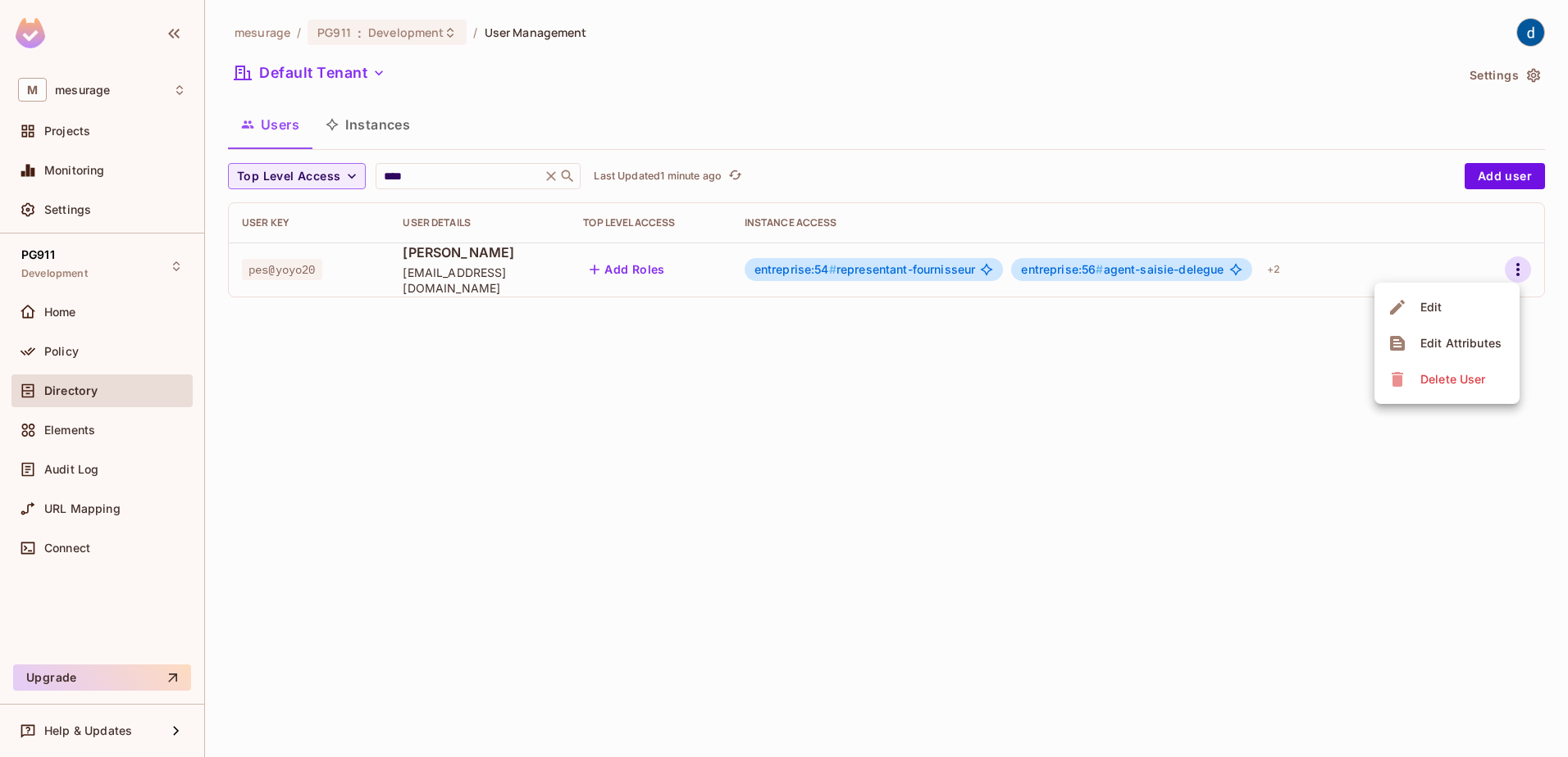
click at [1484, 299] on li "Edit" at bounding box center [1447, 307] width 145 height 36
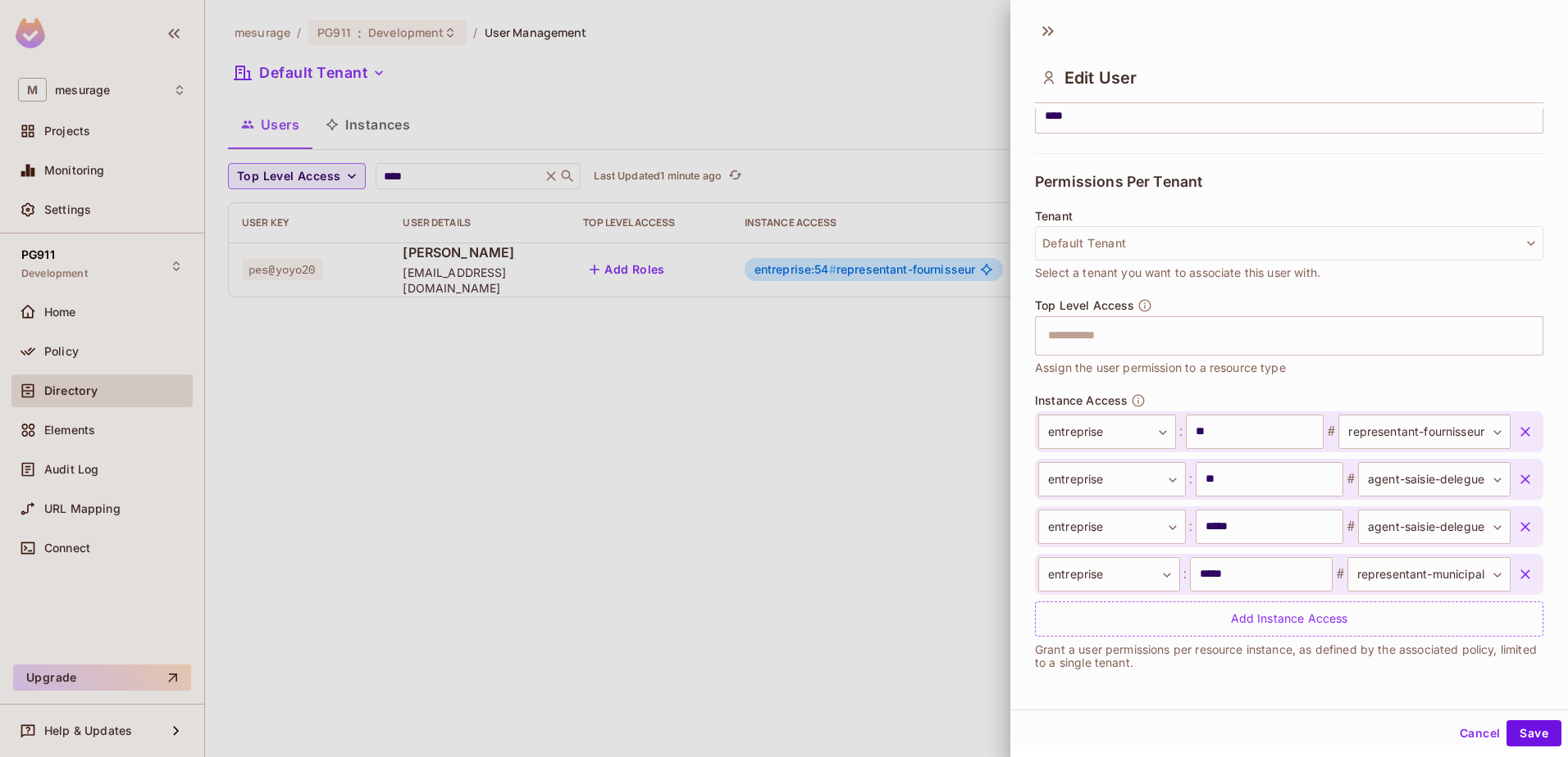
scroll to position [3, 0]
click at [1520, 527] on icon "button" at bounding box center [1525, 524] width 10 height 10
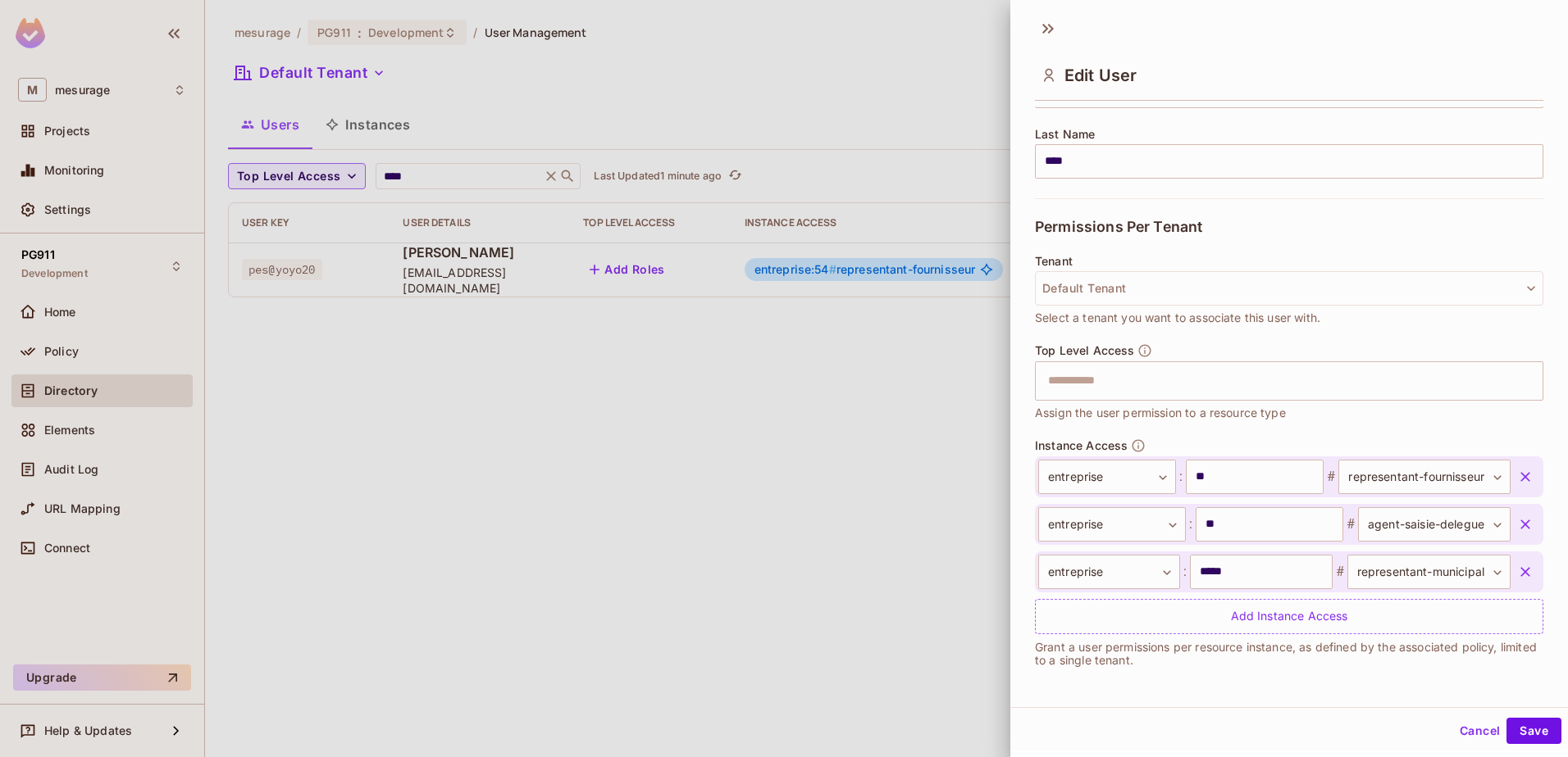
scroll to position [257, 0]
click at [1517, 572] on icon "button" at bounding box center [1525, 572] width 17 height 17
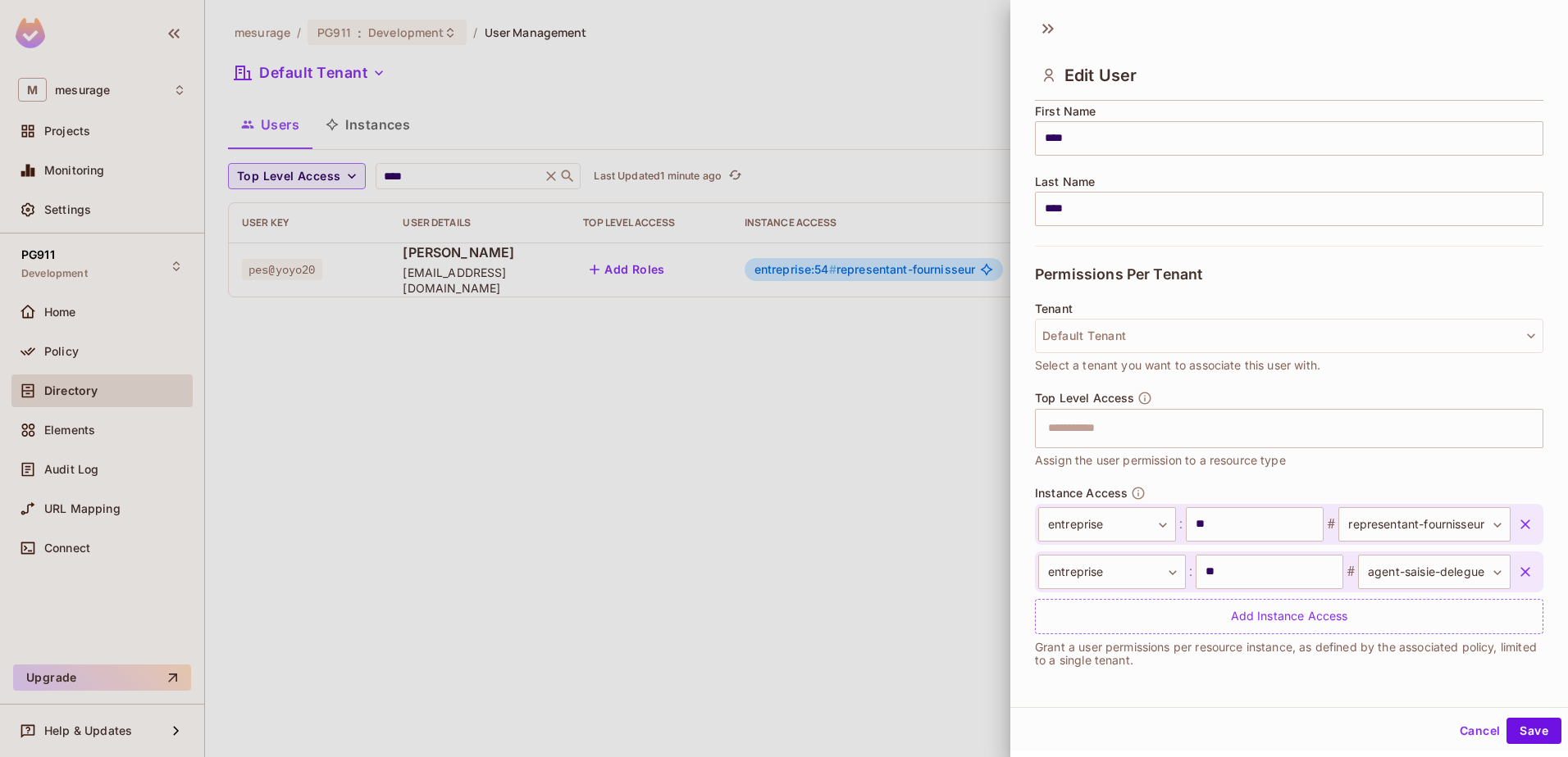
scroll to position [209, 0]
click at [1536, 731] on button "Save" at bounding box center [1534, 731] width 55 height 26
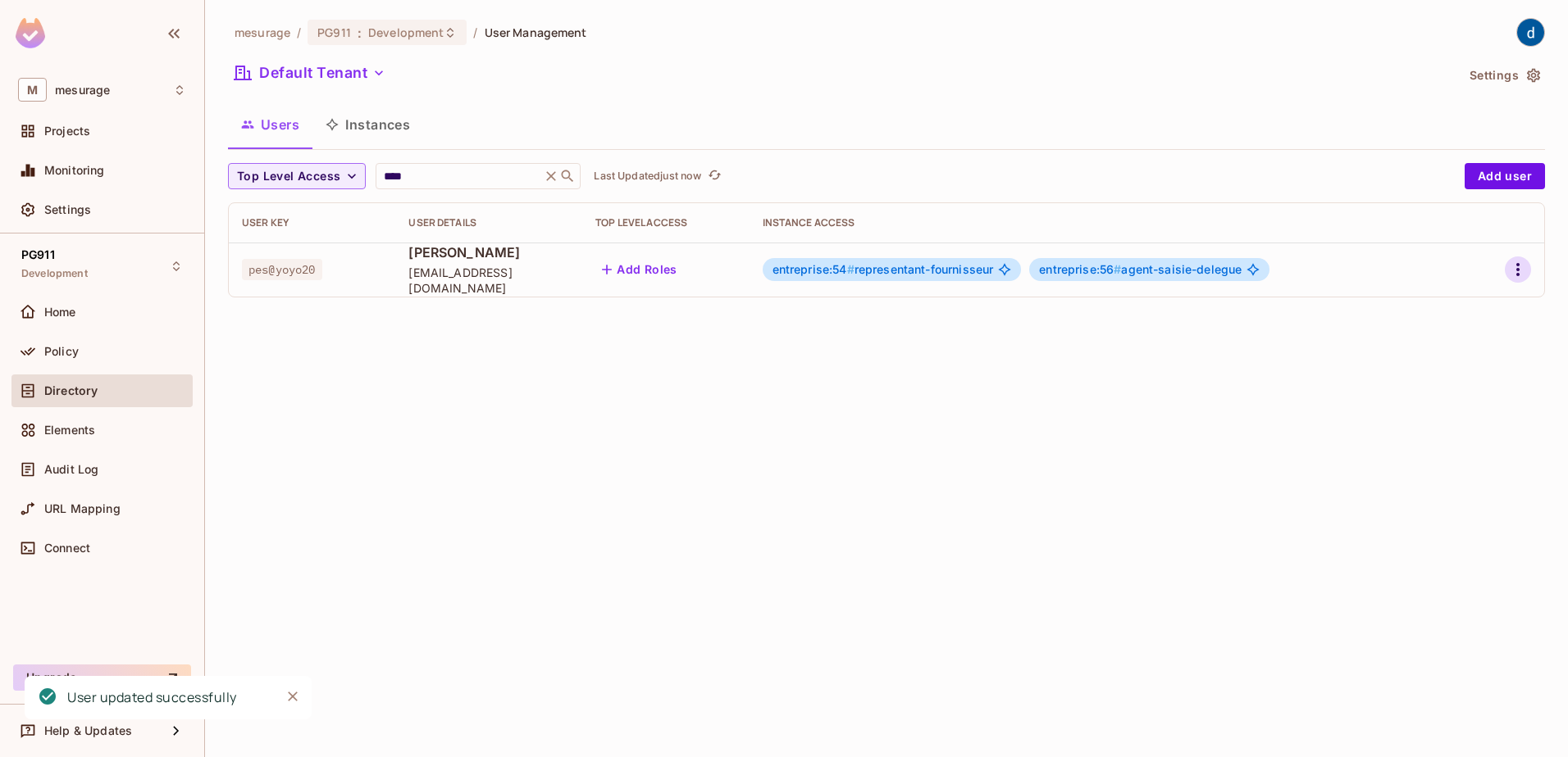
click at [1521, 269] on icon "button" at bounding box center [1518, 269] width 19 height 19
click at [1477, 292] on li "Edit" at bounding box center [1447, 307] width 145 height 36
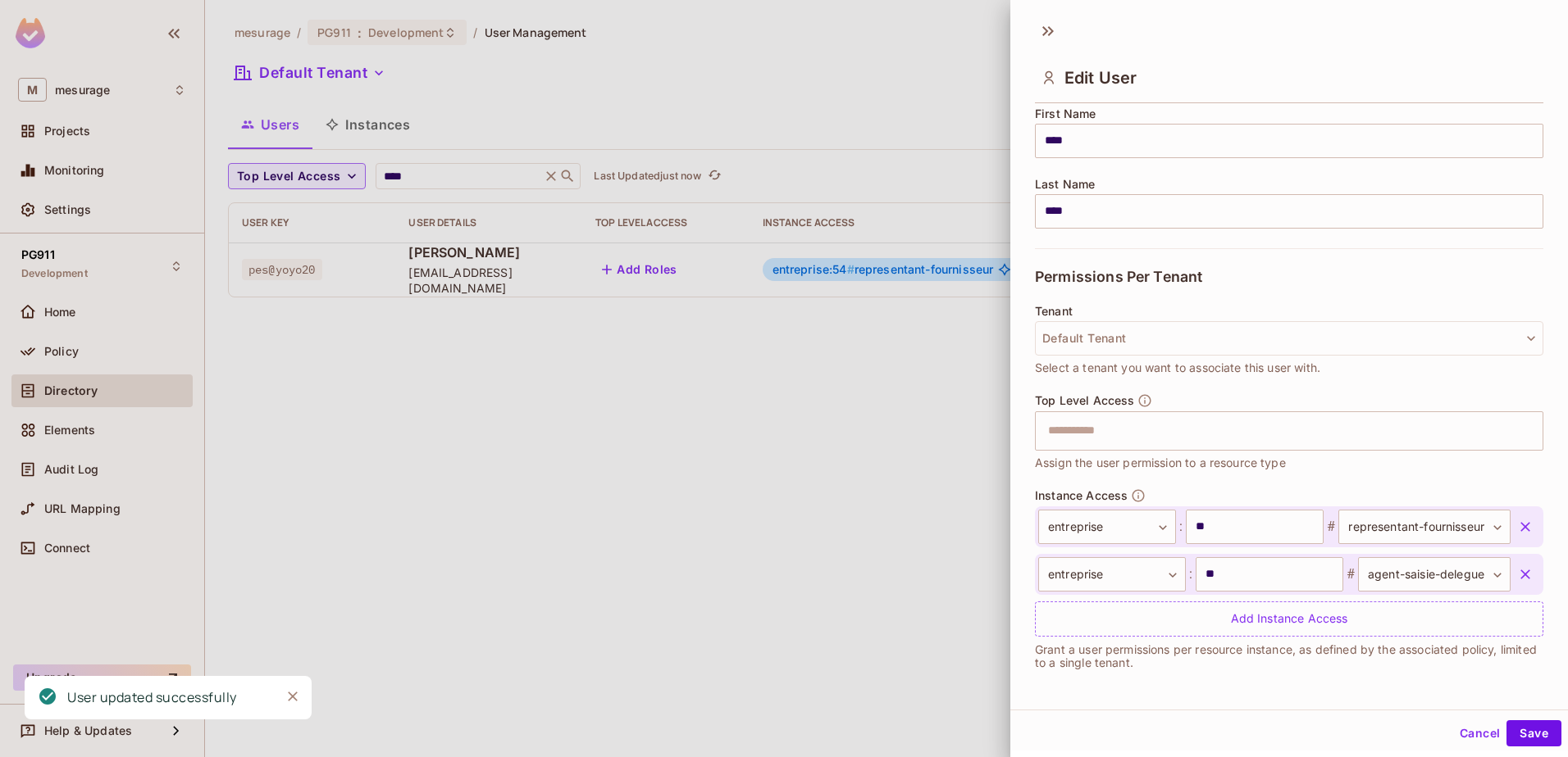
scroll to position [3, 0]
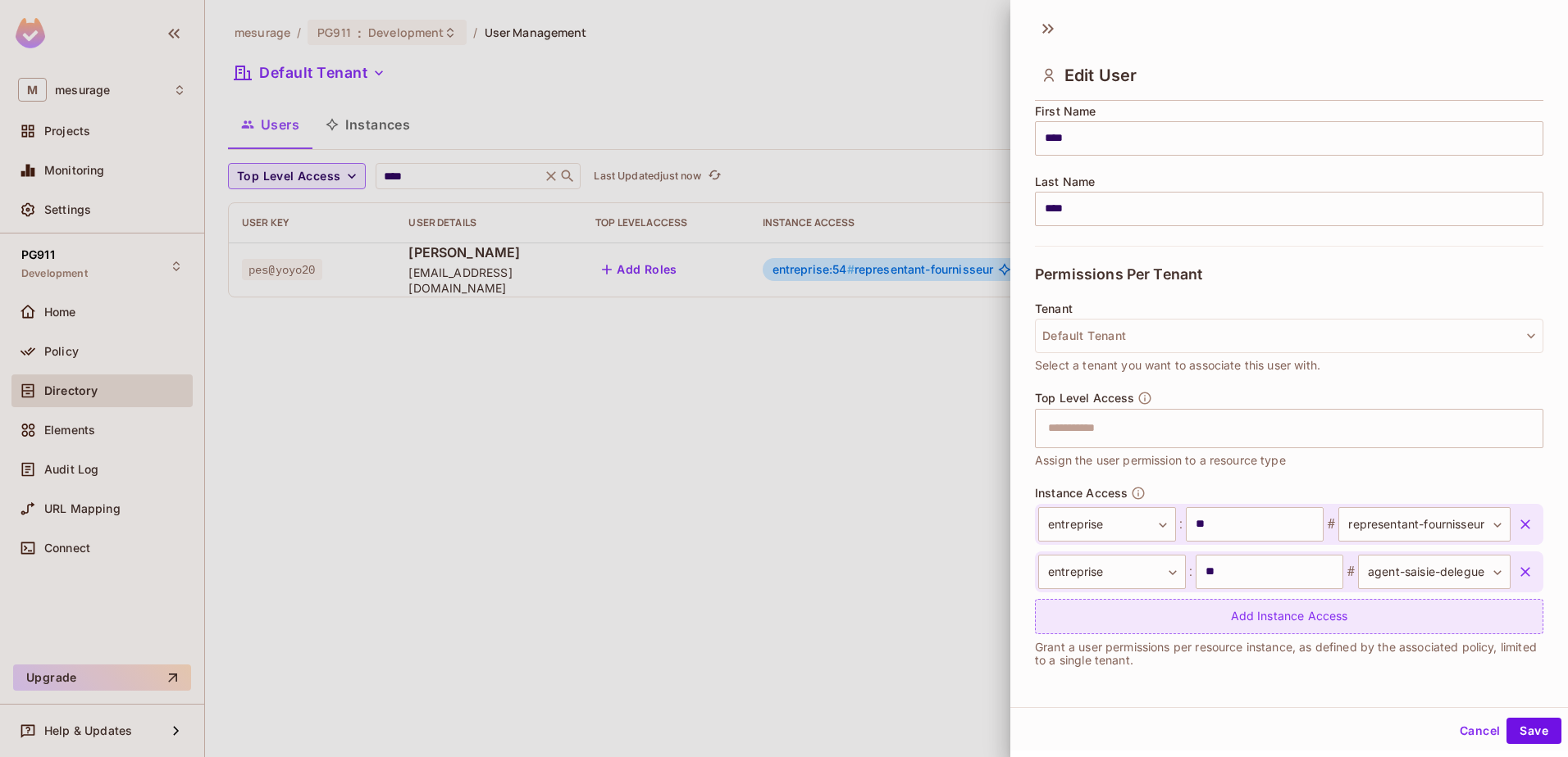
click at [1304, 613] on div "Add Instance Access" at bounding box center [1289, 617] width 508 height 35
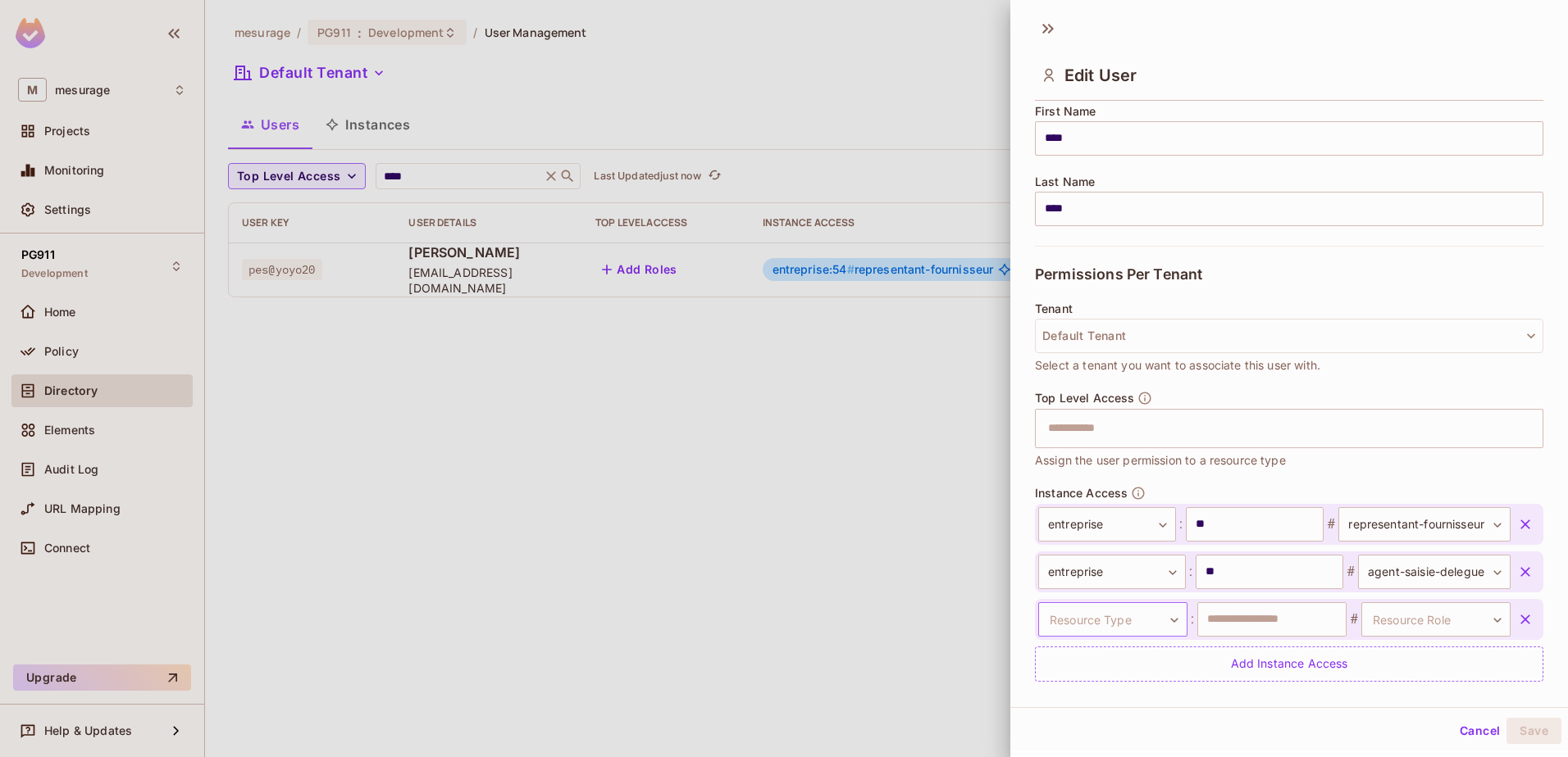
click at [1078, 608] on body "**********" at bounding box center [784, 378] width 1568 height 757
click at [1057, 718] on li "entreprise" at bounding box center [1101, 723] width 151 height 29
click at [1221, 628] on input "text" at bounding box center [1271, 619] width 149 height 34
type input "*****"
click at [1366, 614] on body "**********" at bounding box center [784, 378] width 1568 height 757
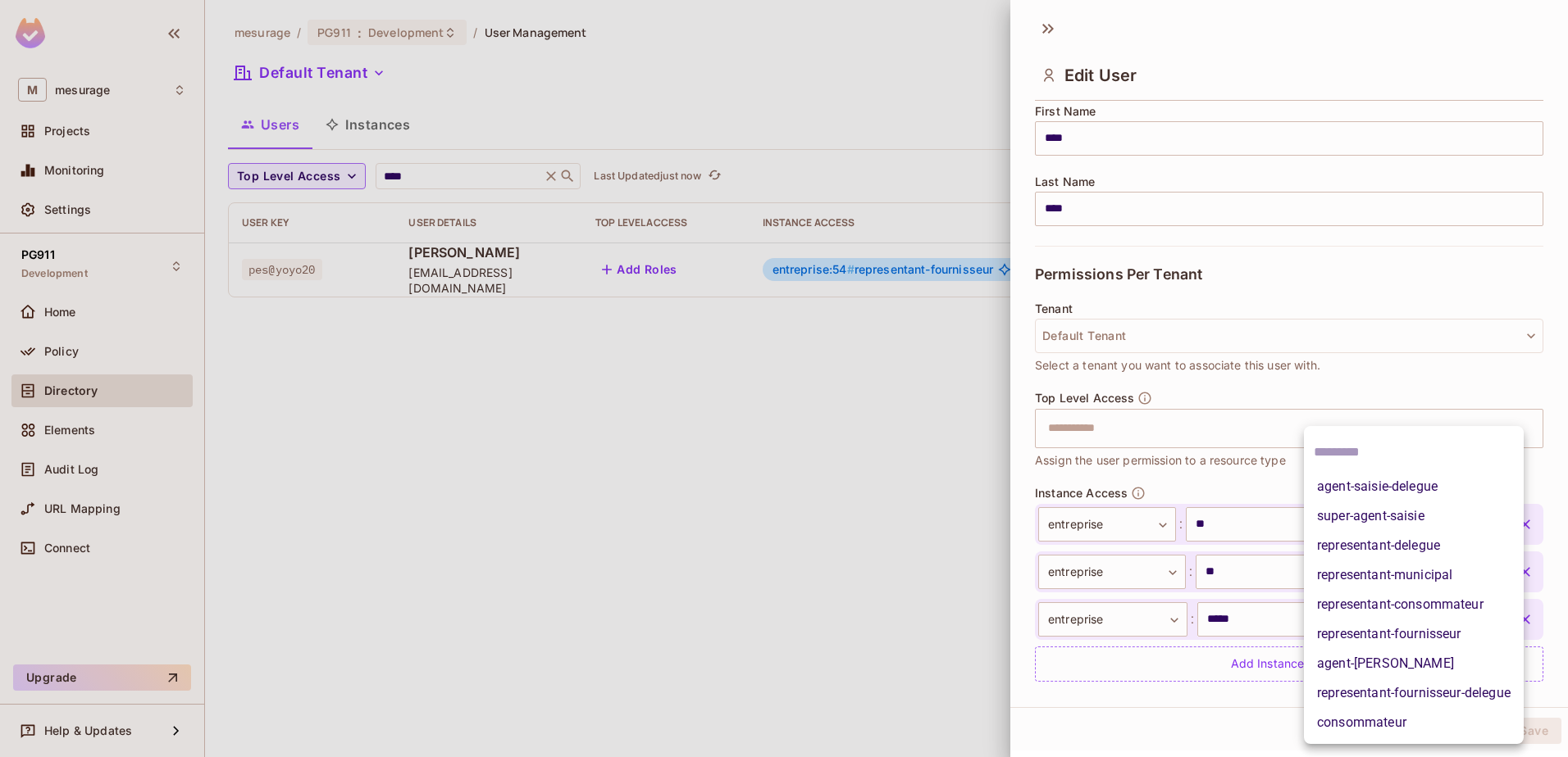
click at [1426, 625] on li "representant-fournisseur" at bounding box center [1413, 633] width 220 height 29
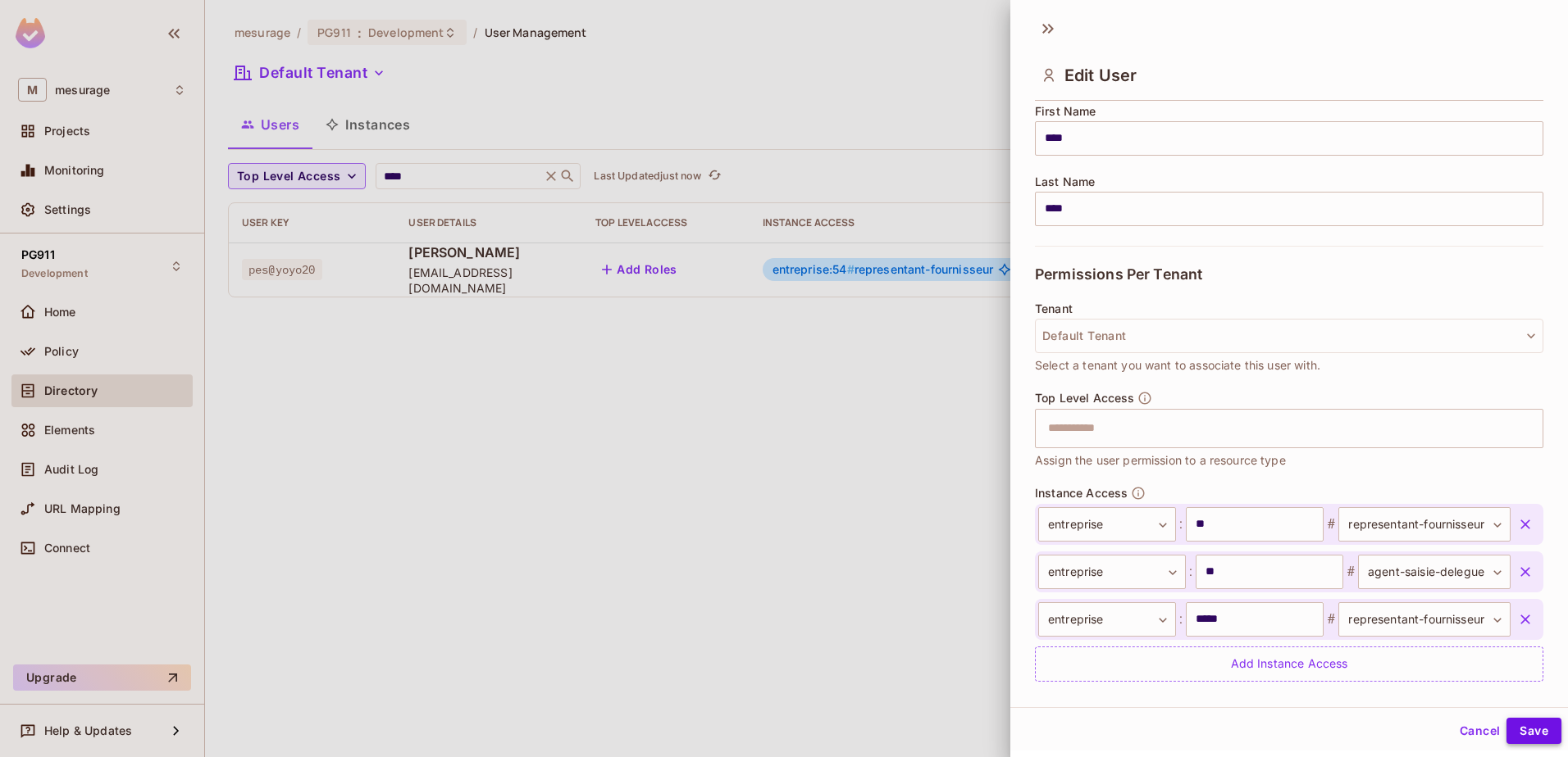
click at [1514, 738] on button "Save" at bounding box center [1534, 731] width 55 height 26
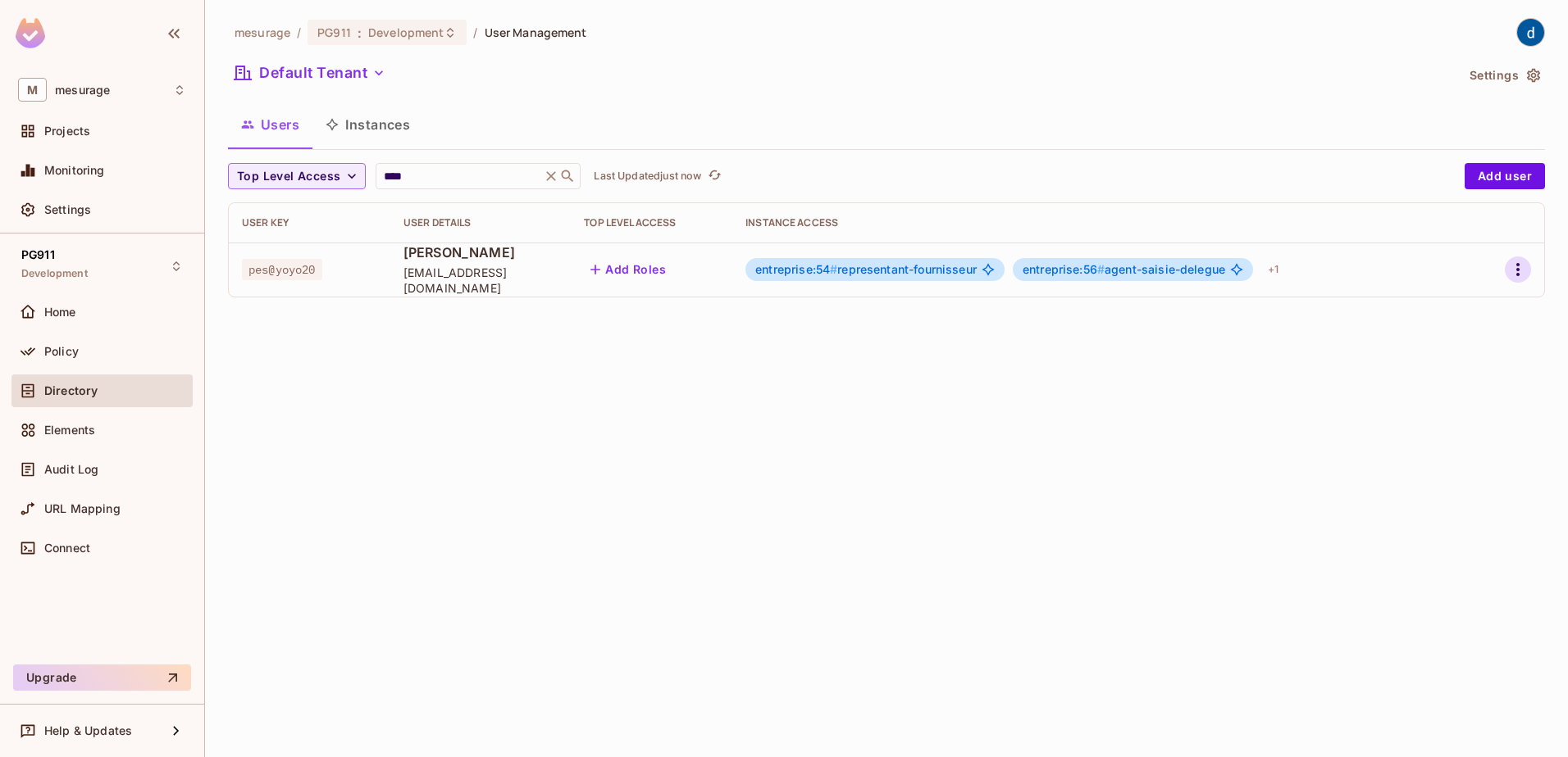
click at [1514, 259] on button "button" at bounding box center [1518, 269] width 27 height 26
click at [1480, 297] on li "Edit" at bounding box center [1447, 307] width 145 height 36
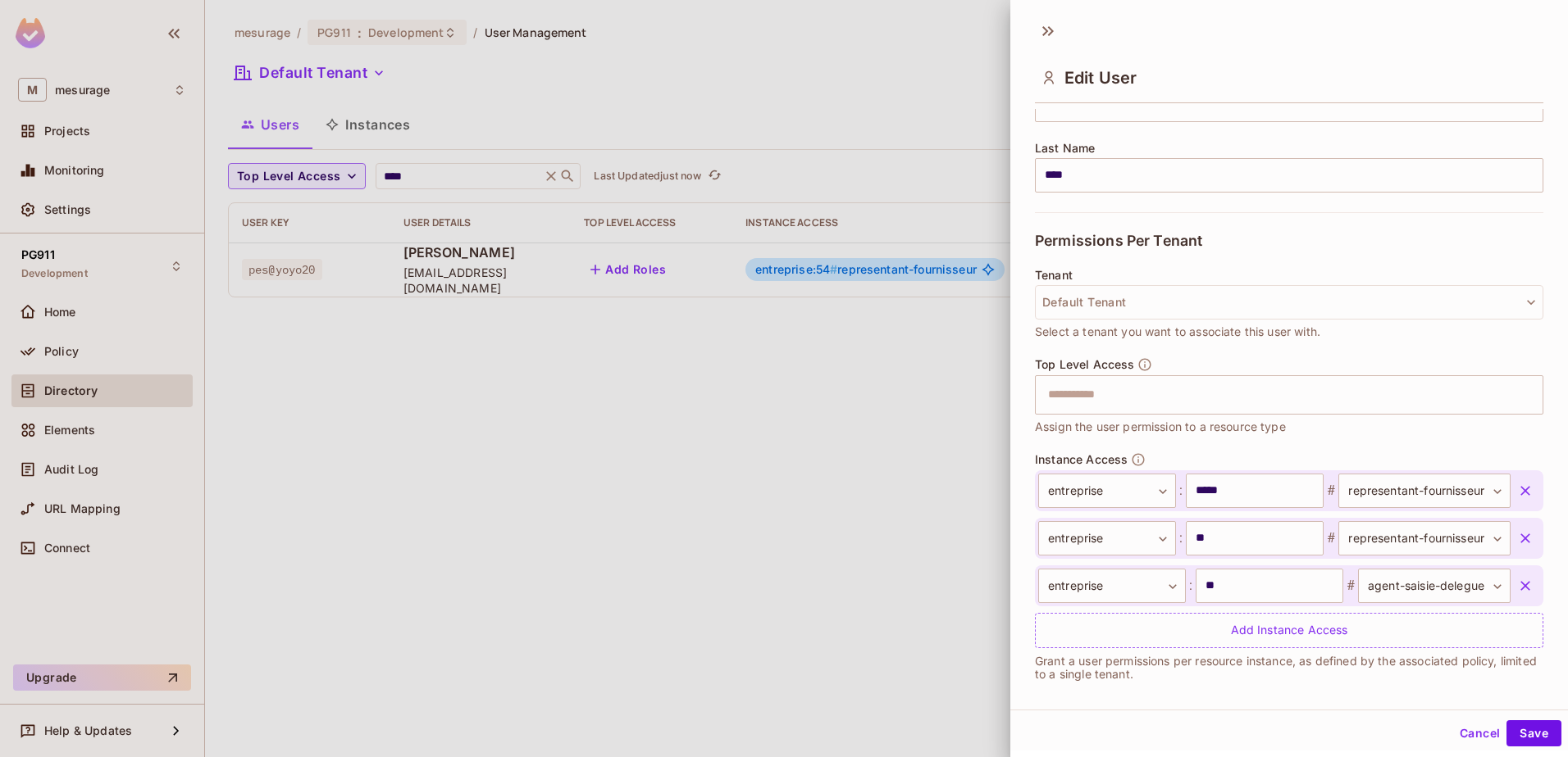
scroll to position [257, 0]
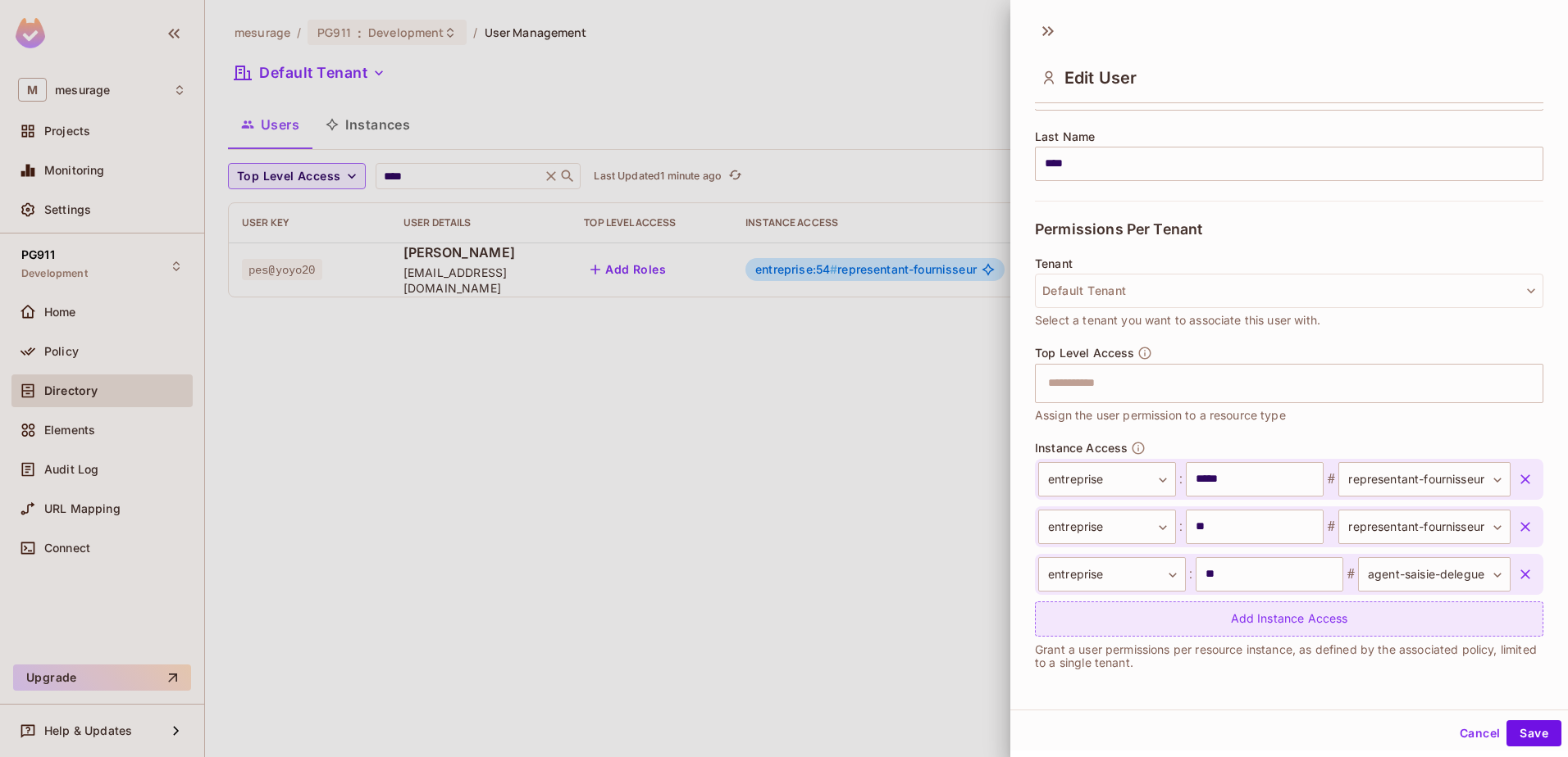
click at [1434, 627] on div "Add Instance Access" at bounding box center [1289, 619] width 508 height 35
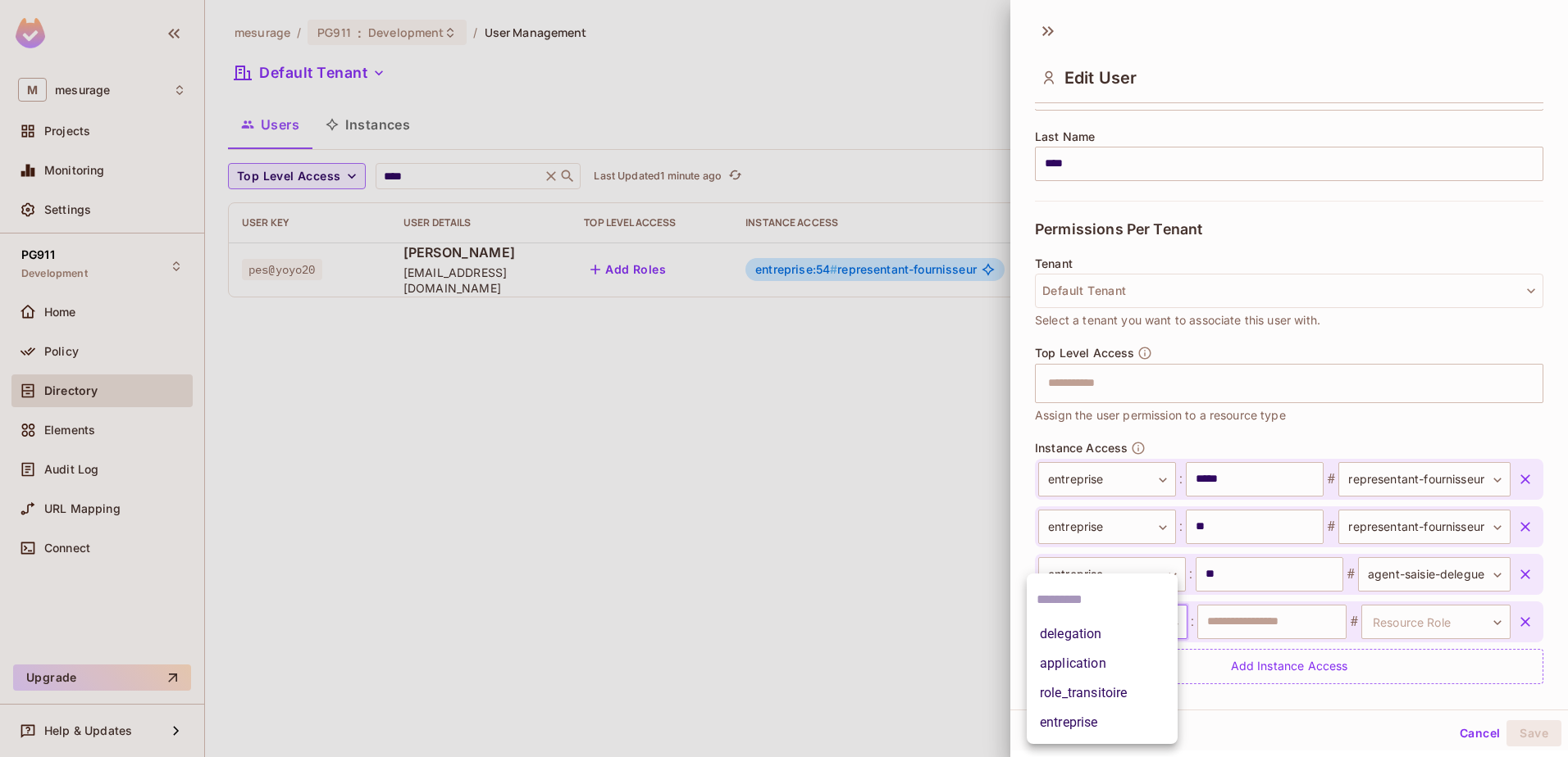
click at [1113, 620] on body "**********" at bounding box center [784, 378] width 1568 height 757
click at [1090, 720] on li "entreprise" at bounding box center [1101, 723] width 151 height 29
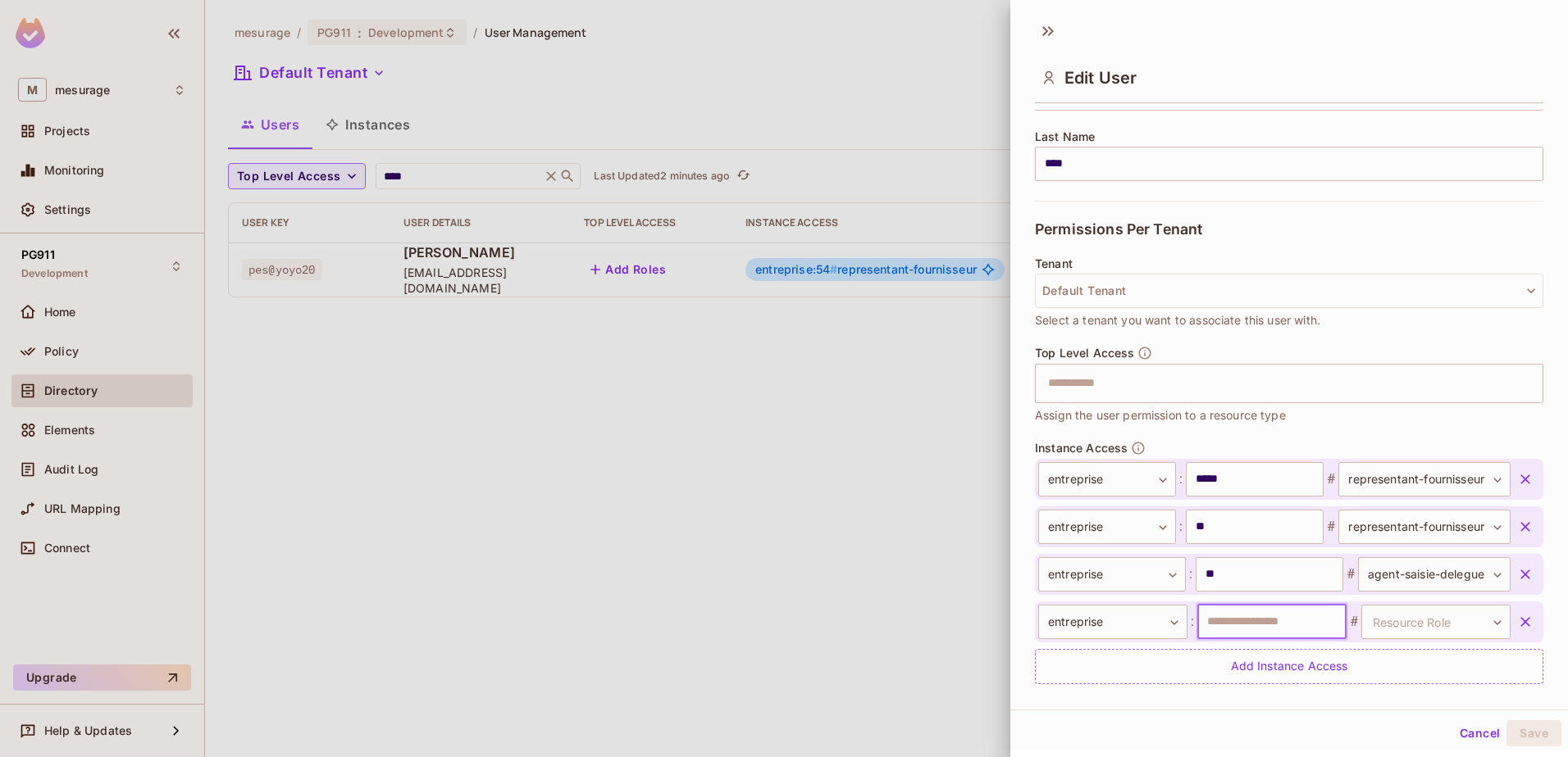
click at [1220, 629] on input "text" at bounding box center [1271, 622] width 149 height 34
type input "*****"
click at [1365, 629] on body "**********" at bounding box center [784, 378] width 1568 height 757
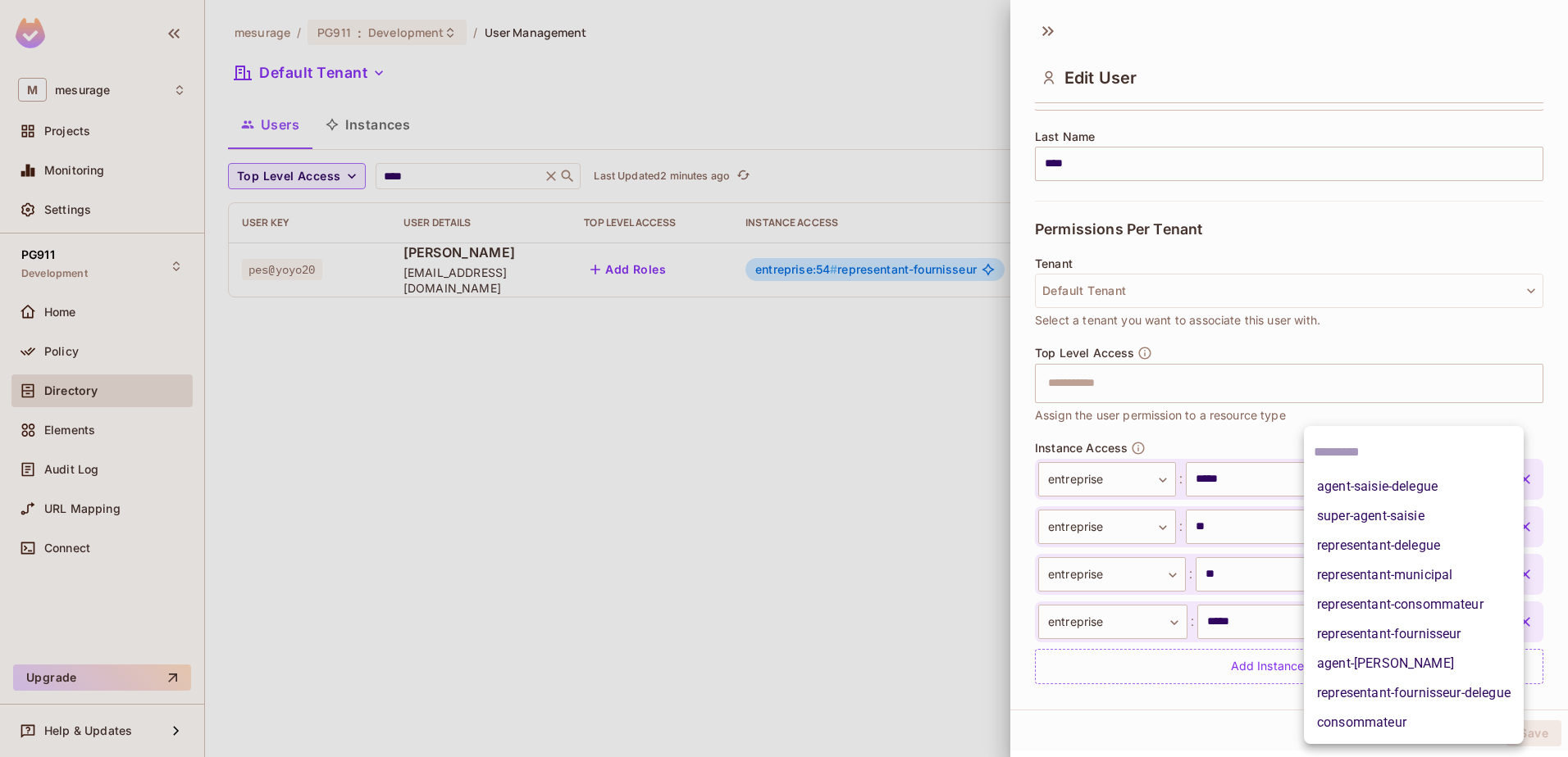
click at [1451, 512] on li "super-agent-saisie" at bounding box center [1413, 516] width 220 height 29
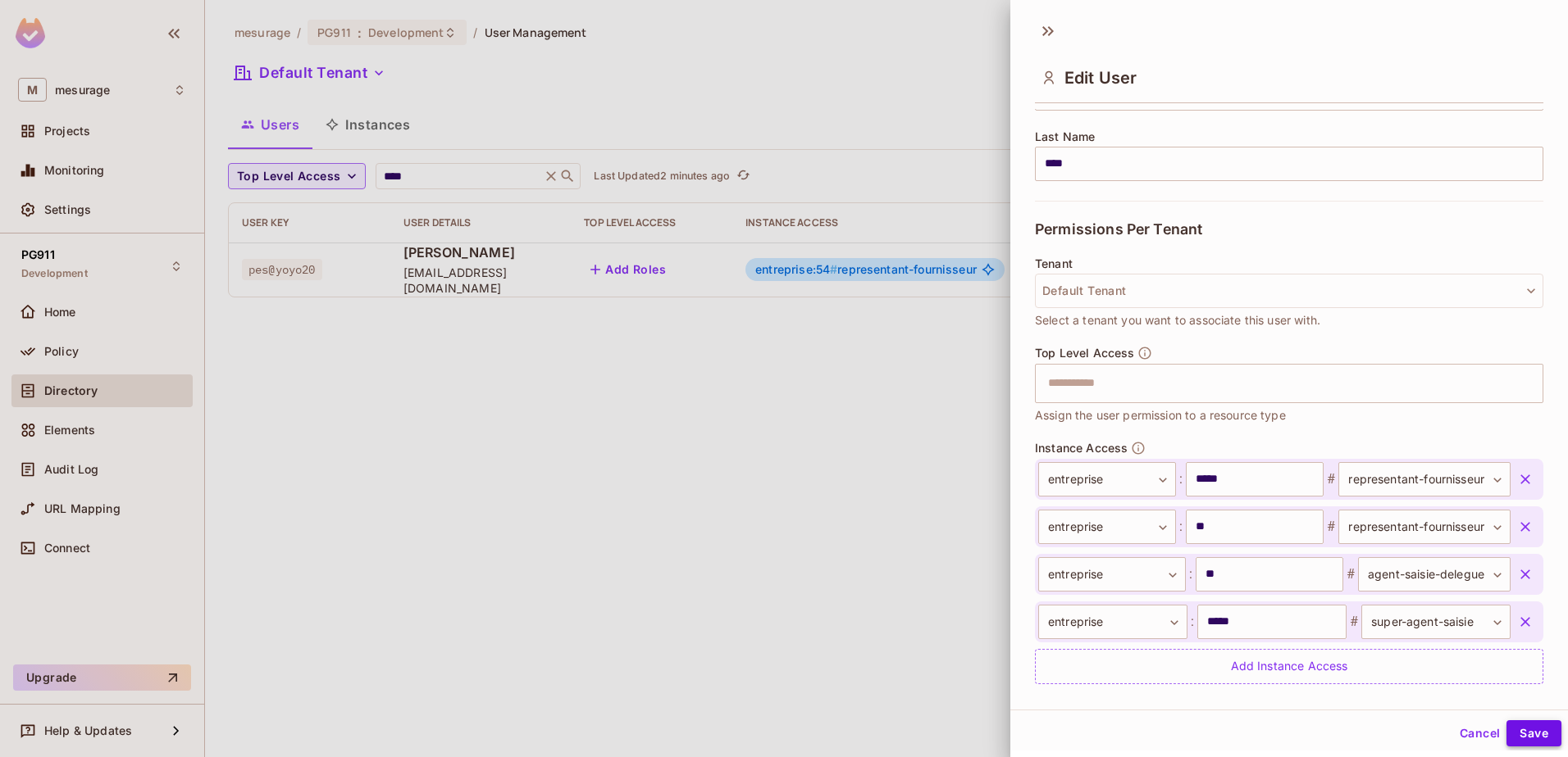
click at [1536, 736] on button "Save" at bounding box center [1534, 733] width 55 height 26
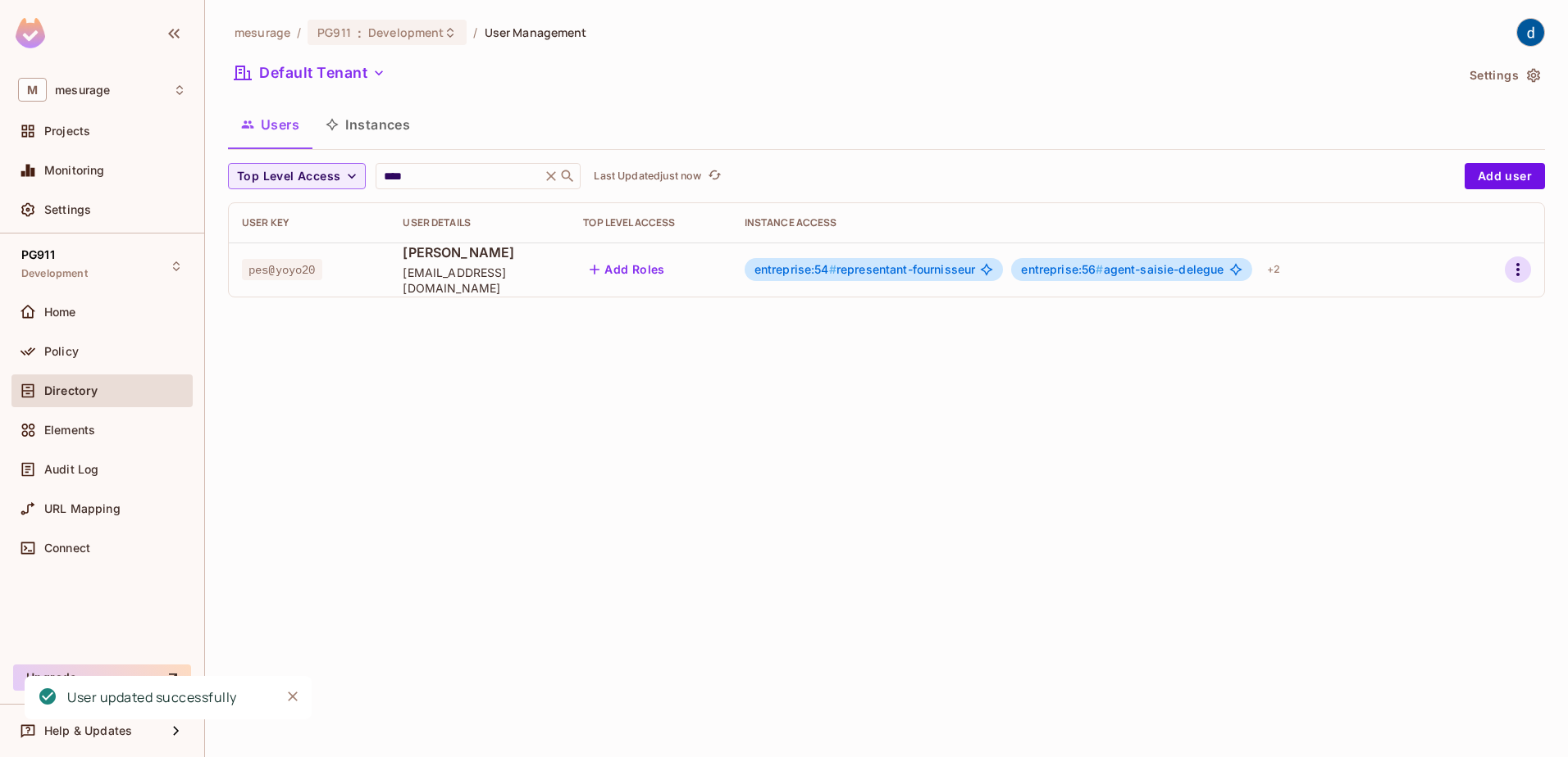
click at [1511, 274] on icon "button" at bounding box center [1518, 269] width 19 height 19
click at [1464, 319] on li "Edit" at bounding box center [1447, 307] width 145 height 36
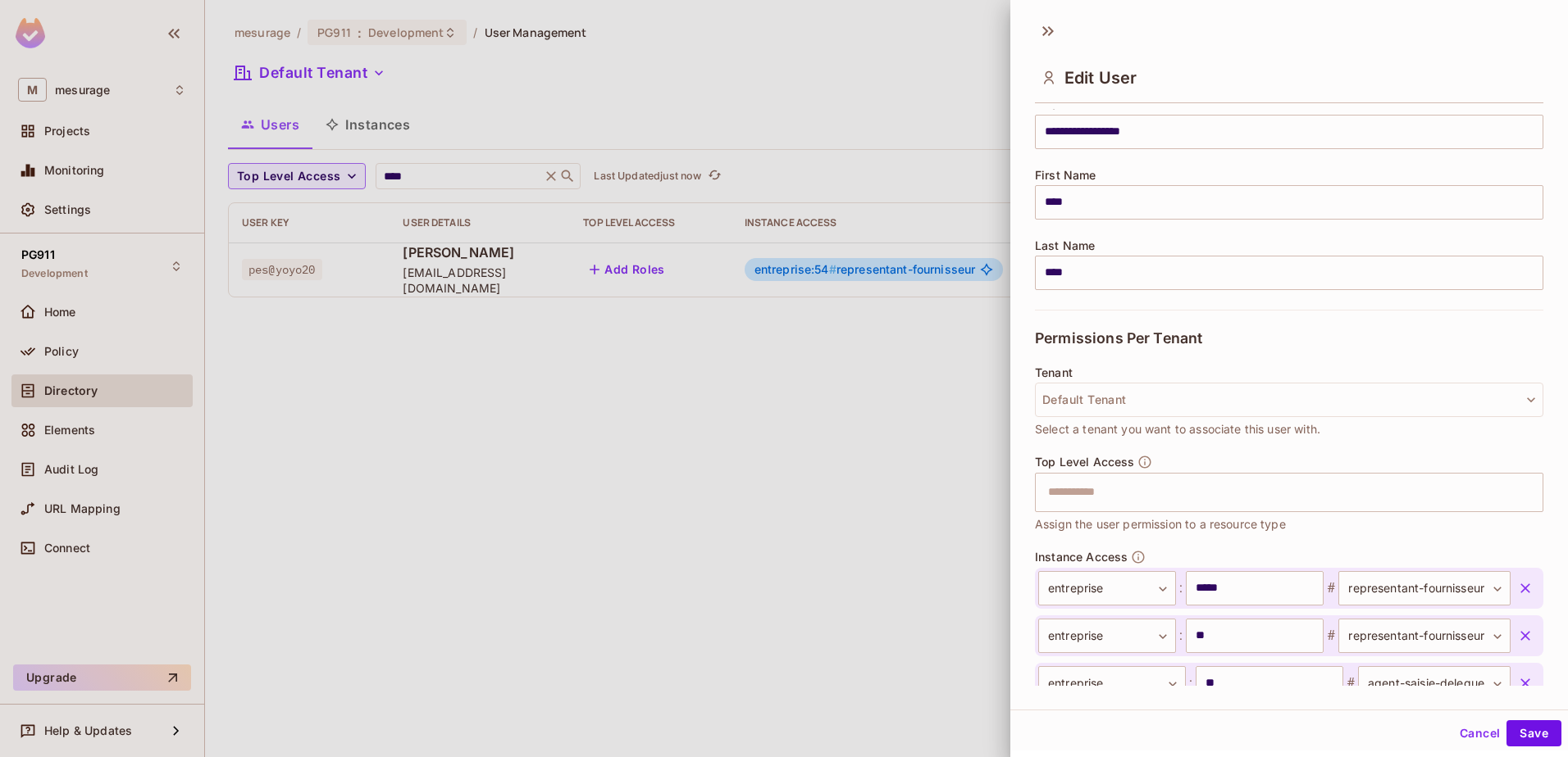
scroll to position [305, 0]
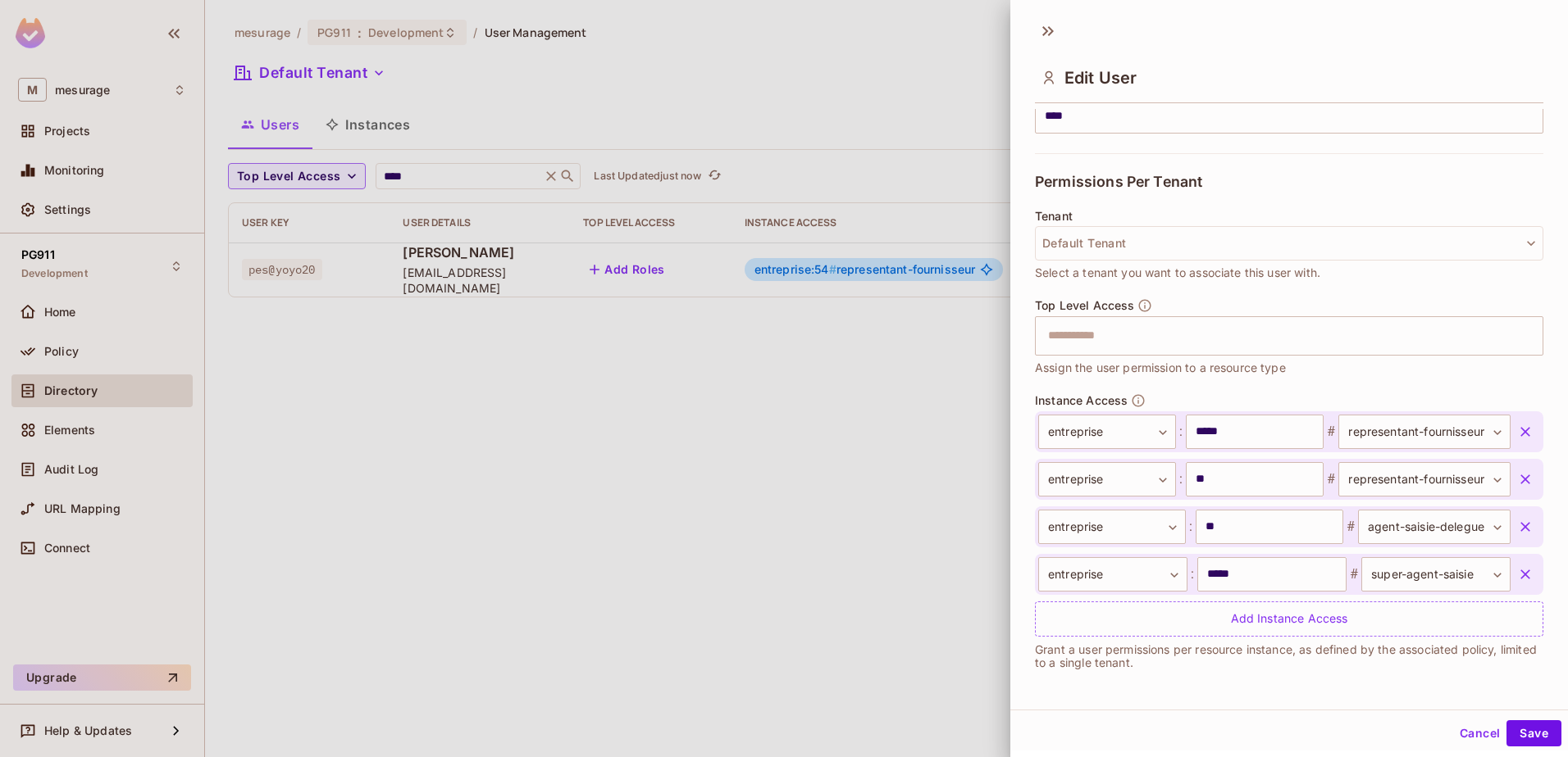
click at [1517, 436] on icon "button" at bounding box center [1525, 432] width 17 height 17
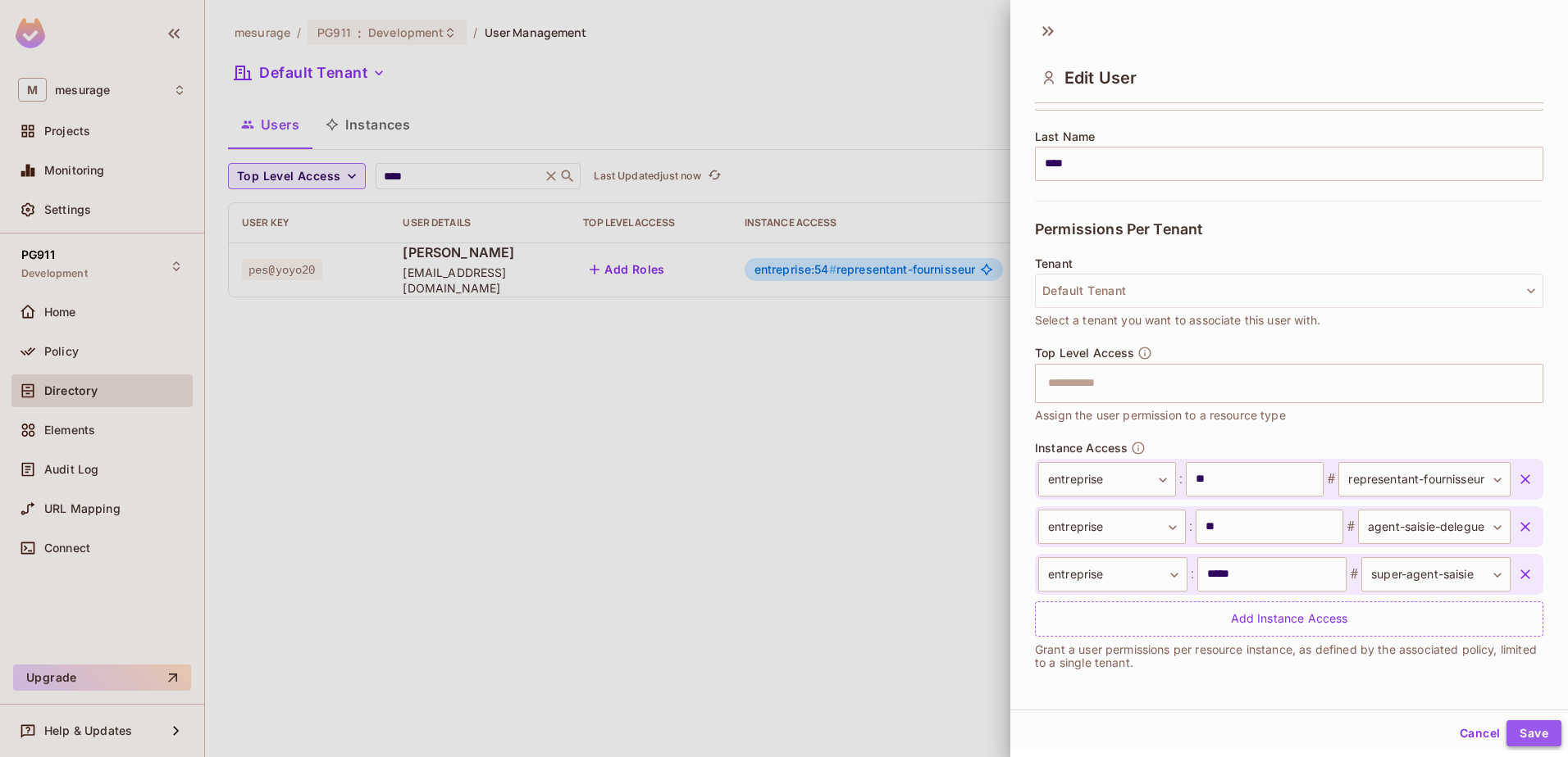
click at [1506, 722] on button "Save" at bounding box center [1534, 733] width 55 height 26
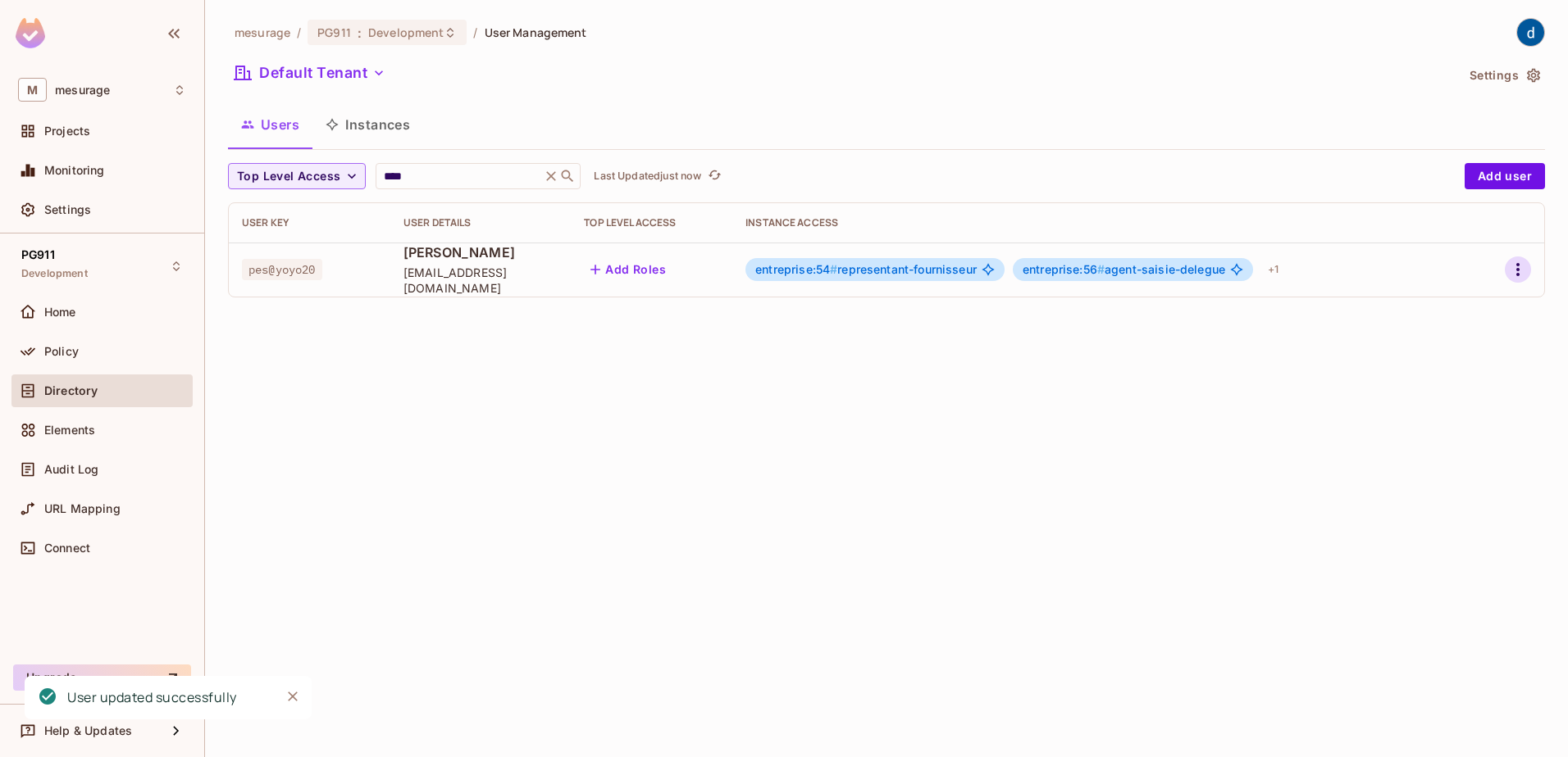
click at [1514, 264] on icon "button" at bounding box center [1518, 269] width 19 height 19
click at [1472, 312] on li "Edit" at bounding box center [1447, 307] width 145 height 36
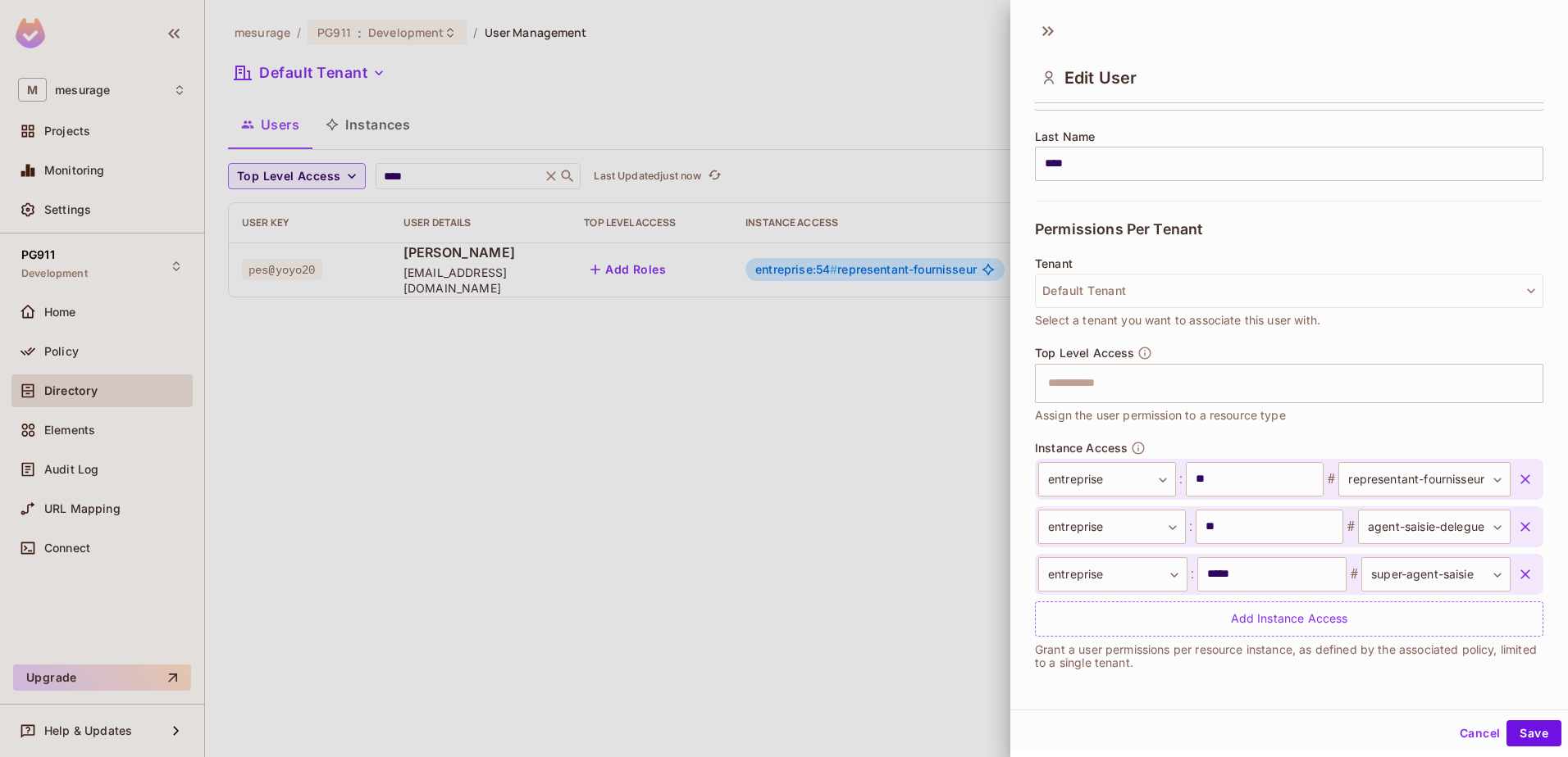
click at [1517, 581] on icon "button" at bounding box center [1525, 574] width 17 height 17
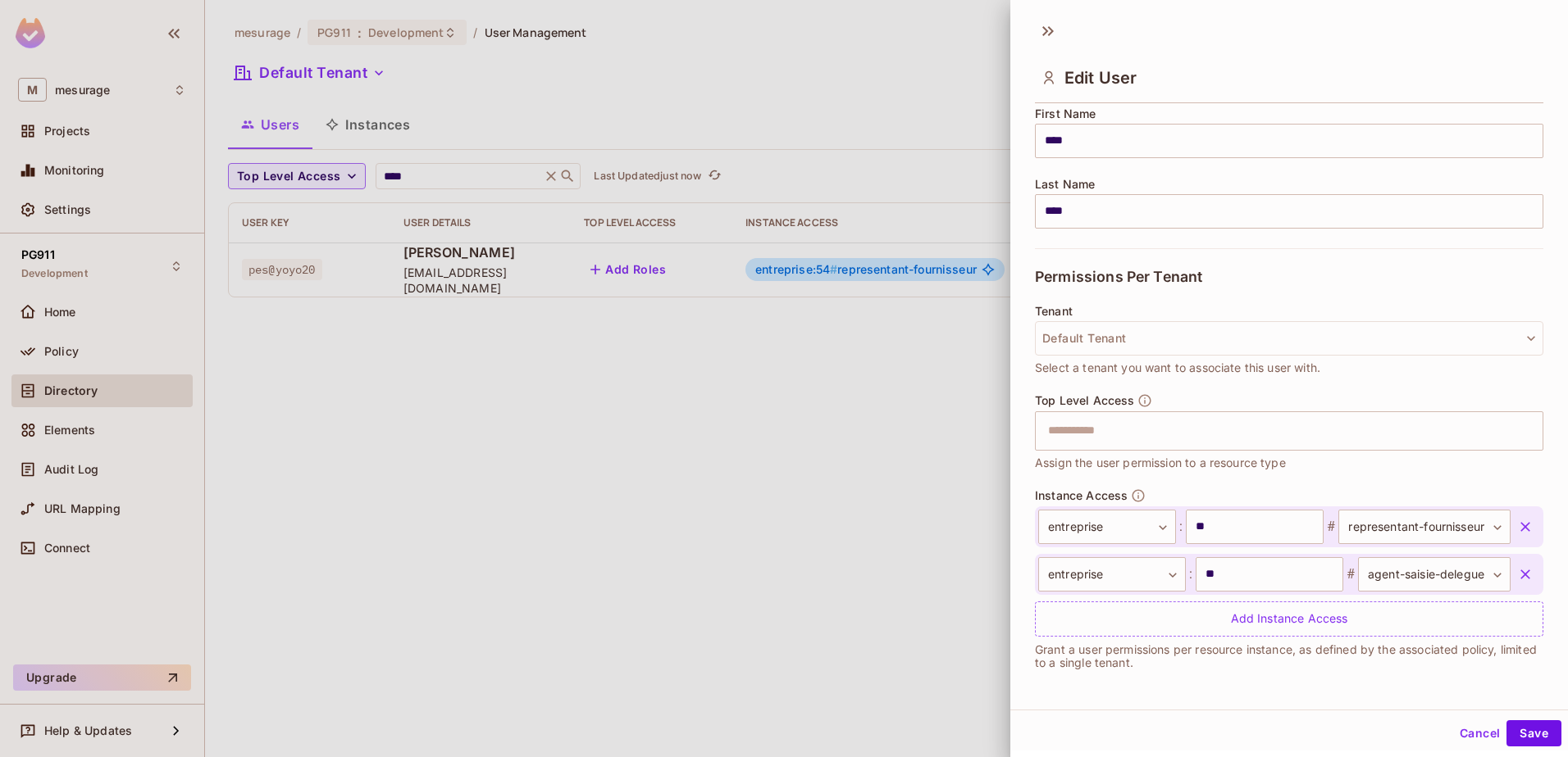
scroll to position [209, 0]
click at [1506, 738] on button "Save" at bounding box center [1534, 733] width 55 height 26
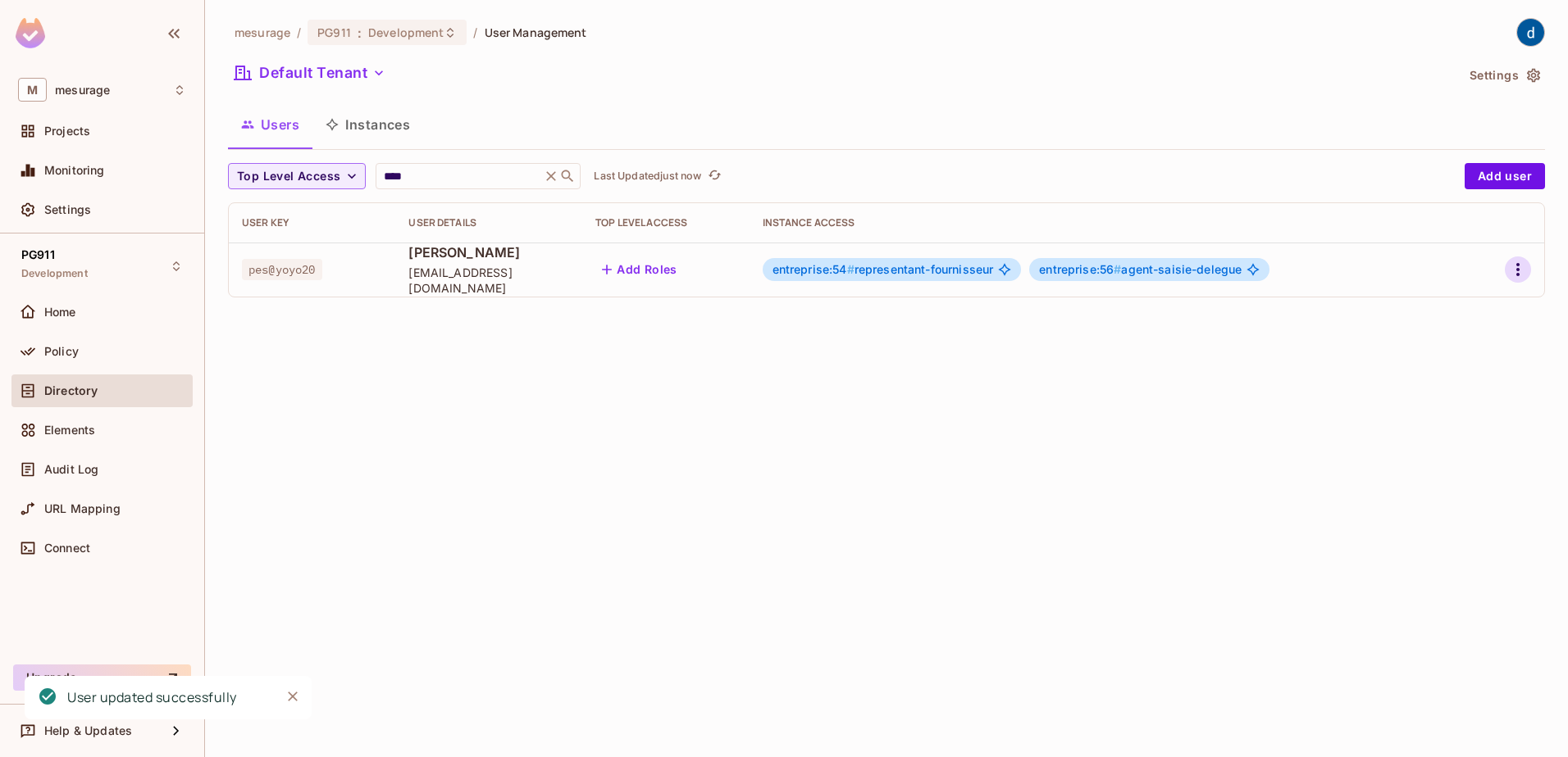
click at [1522, 270] on icon "button" at bounding box center [1518, 269] width 19 height 19
click at [1460, 321] on li "Edit" at bounding box center [1447, 307] width 145 height 36
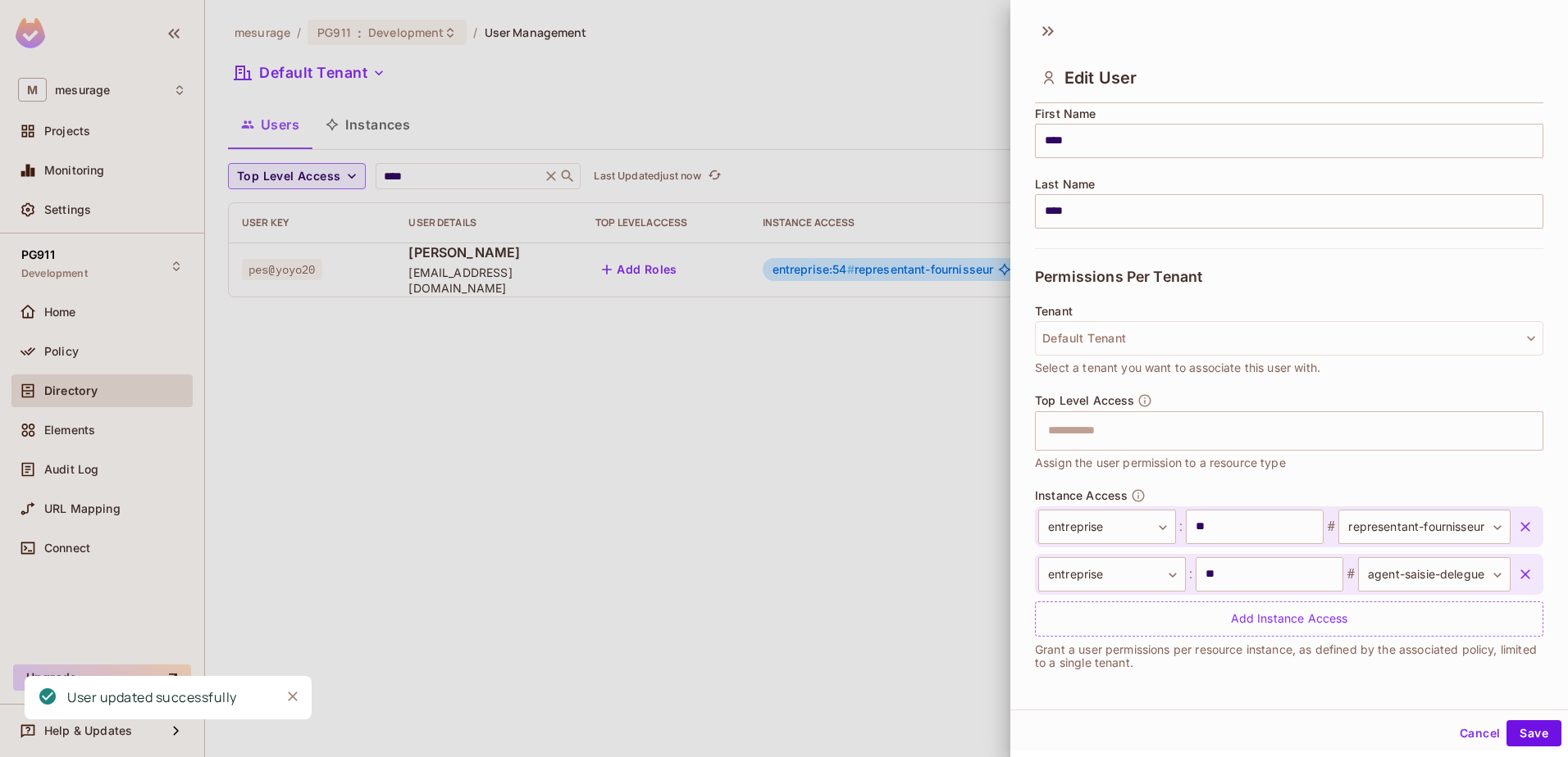
scroll to position [3, 0]
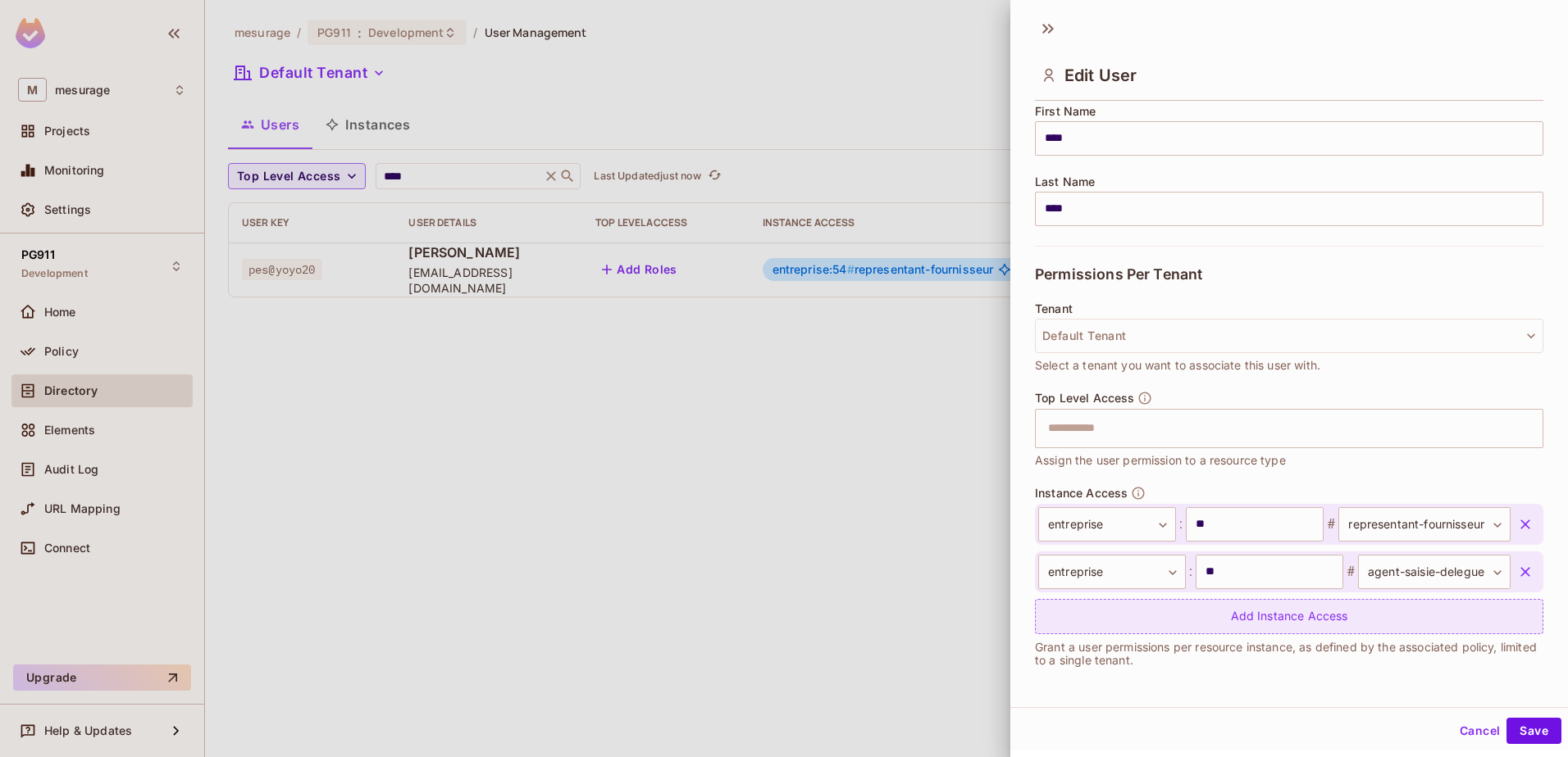
click at [1256, 621] on div "Add Instance Access" at bounding box center [1289, 617] width 508 height 35
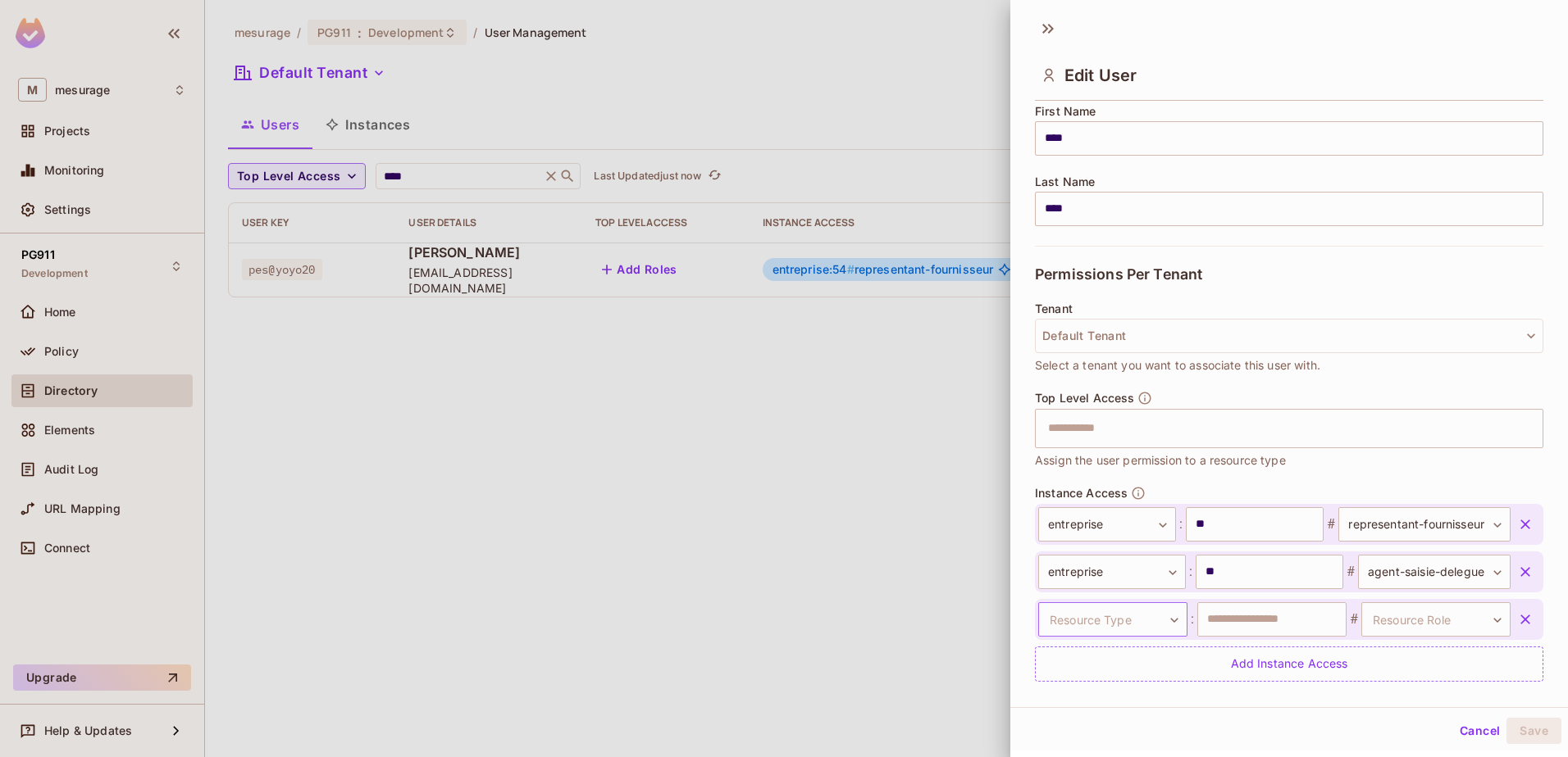
click at [1082, 610] on body "**********" at bounding box center [784, 378] width 1568 height 757
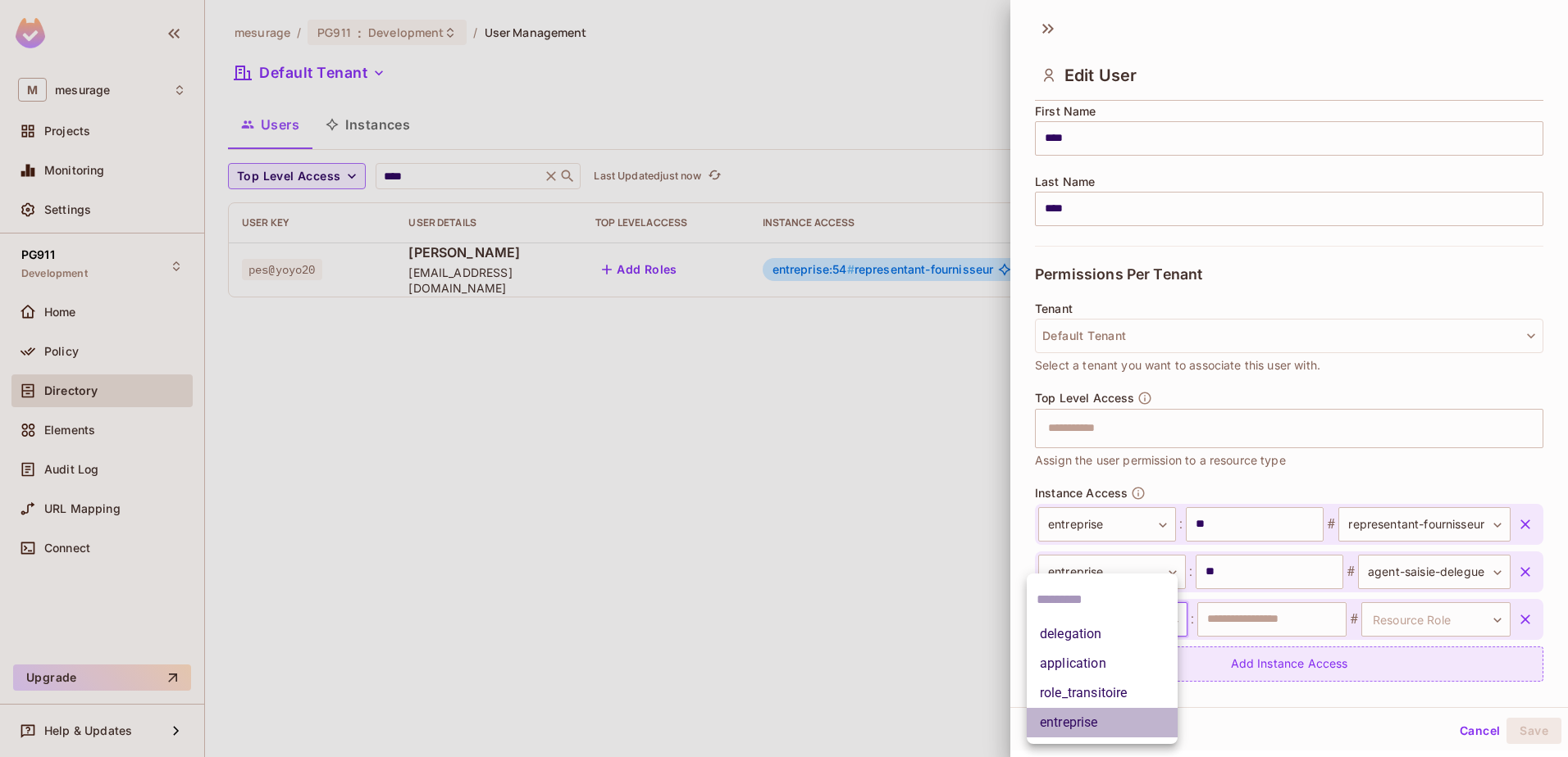
drag, startPoint x: 1106, startPoint y: 716, endPoint x: 1152, endPoint y: 679, distance: 59.0
click at [1106, 716] on li "entreprise" at bounding box center [1101, 723] width 151 height 29
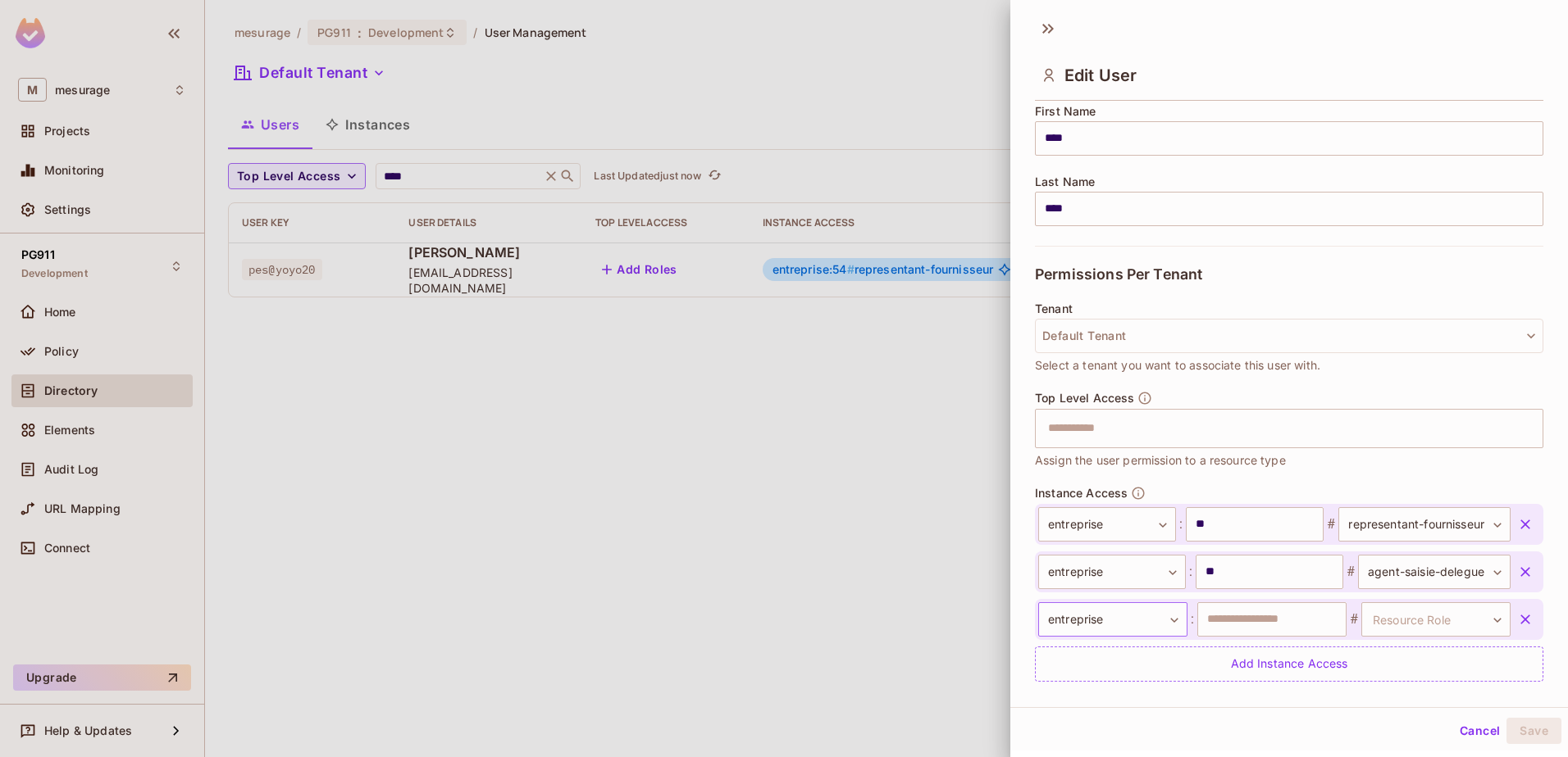
click at [1092, 611] on body "**********" at bounding box center [784, 378] width 1568 height 757
click at [1119, 629] on li "delegation" at bounding box center [1101, 633] width 151 height 29
click at [1267, 617] on input "text" at bounding box center [1271, 619] width 149 height 34
click at [1234, 624] on input "*****" at bounding box center [1271, 619] width 149 height 34
type input "*****"
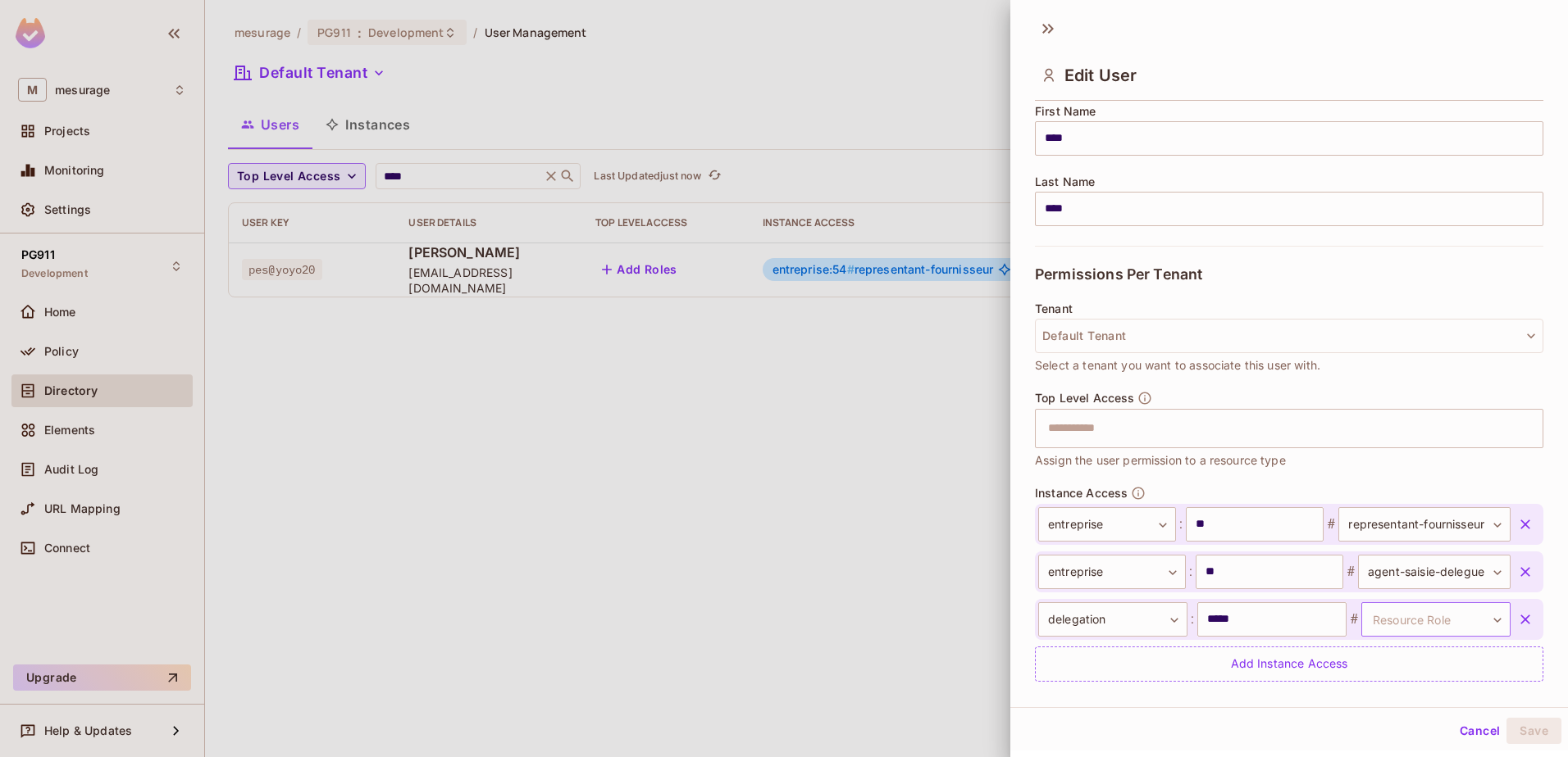
click at [1373, 629] on body "**********" at bounding box center [784, 378] width 1568 height 757
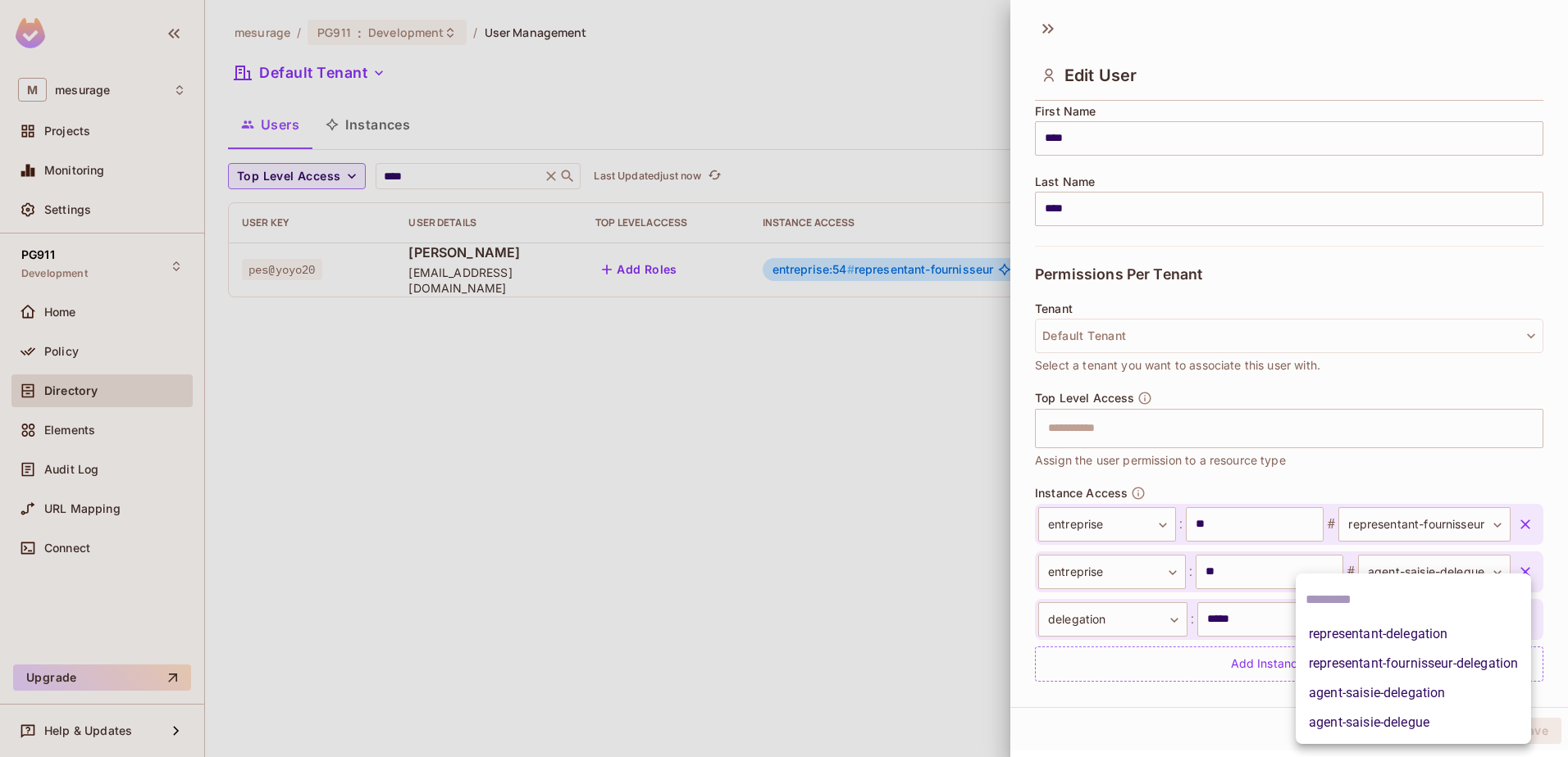
click at [1444, 690] on li "agent-saisie-delegation" at bounding box center [1413, 693] width 235 height 29
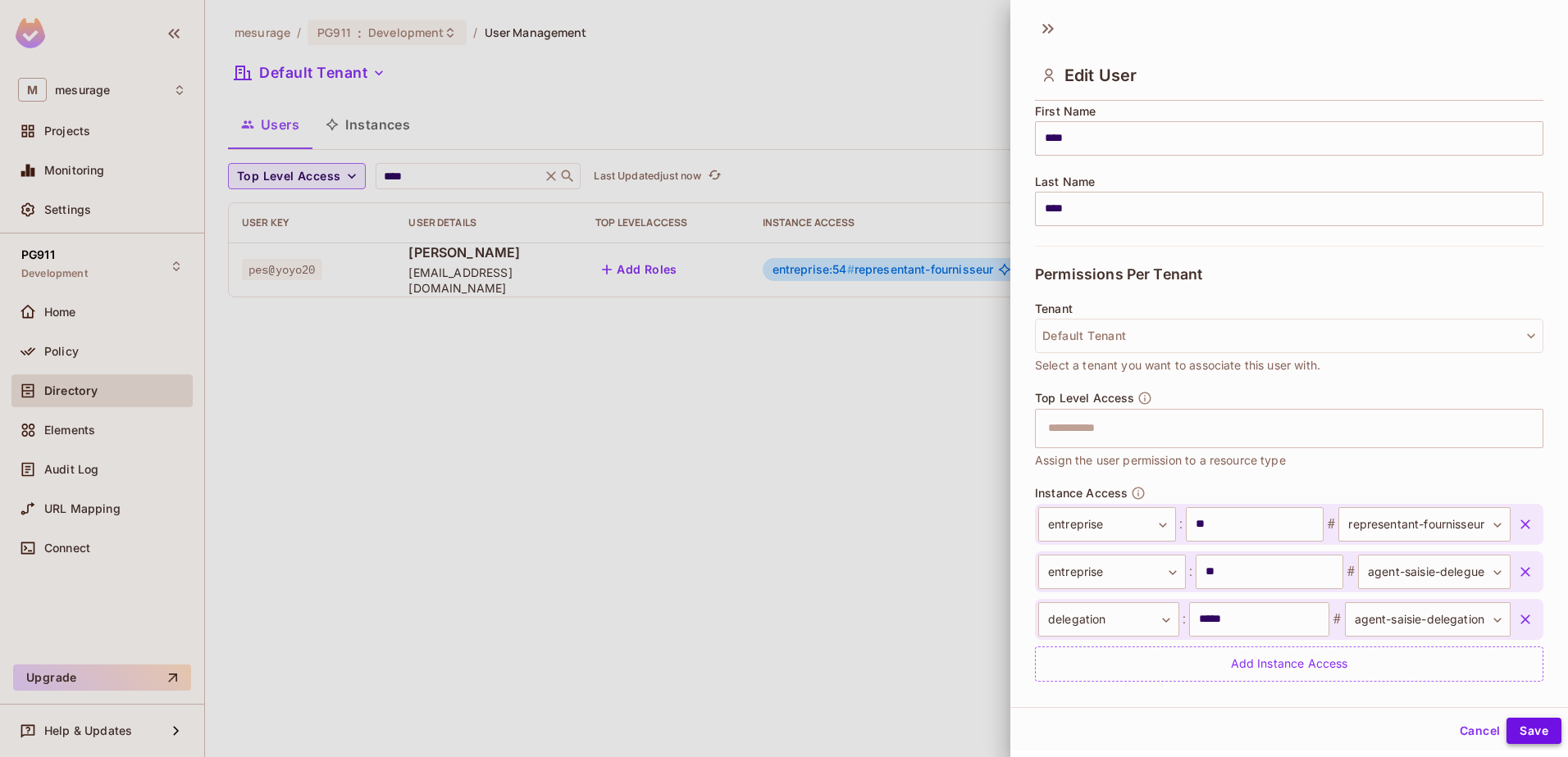
click at [1518, 723] on button "Save" at bounding box center [1534, 731] width 55 height 26
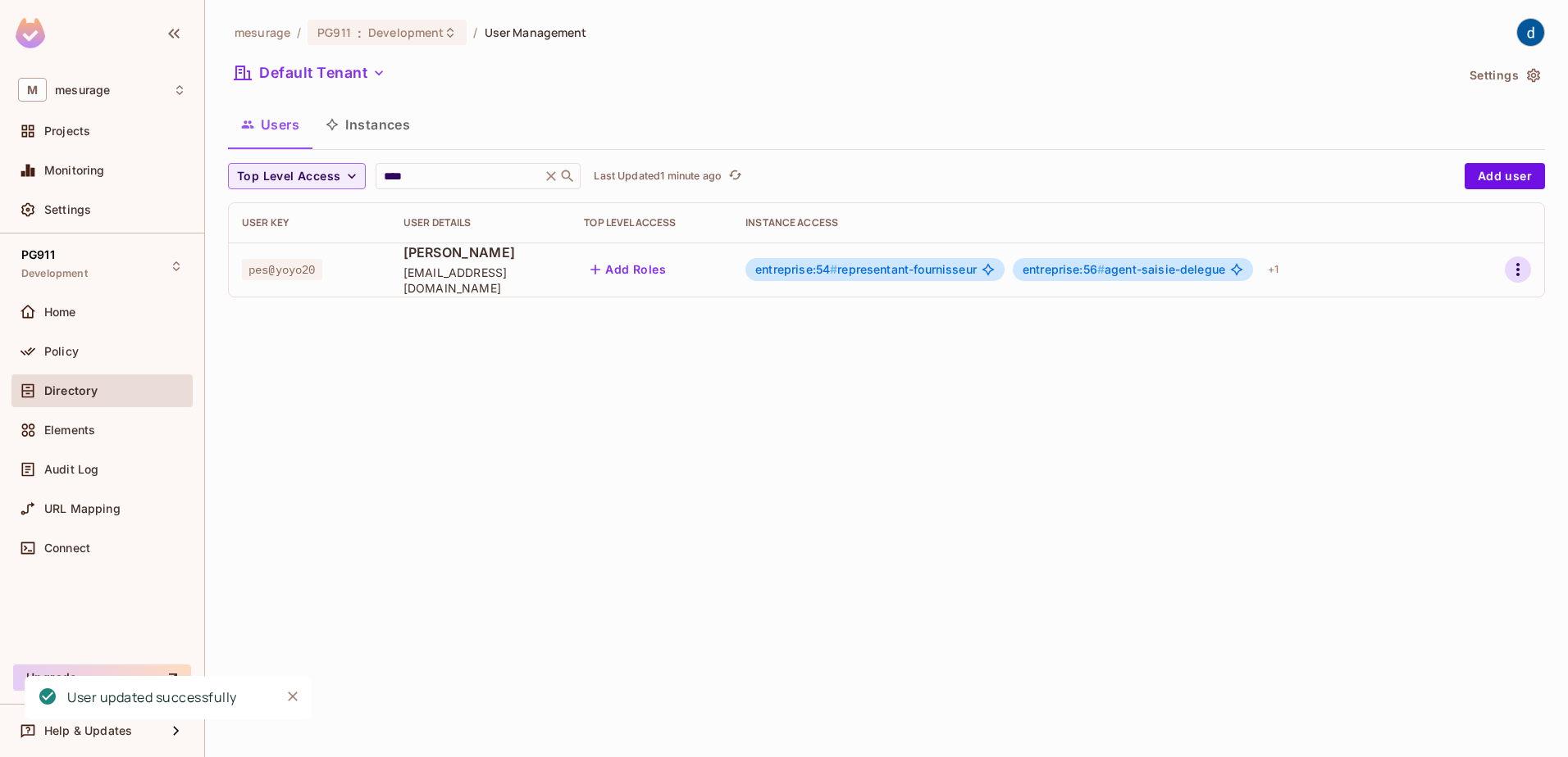
click at [1526, 268] on icon "button" at bounding box center [1518, 269] width 19 height 19
click at [1459, 302] on li "Edit" at bounding box center [1447, 307] width 145 height 36
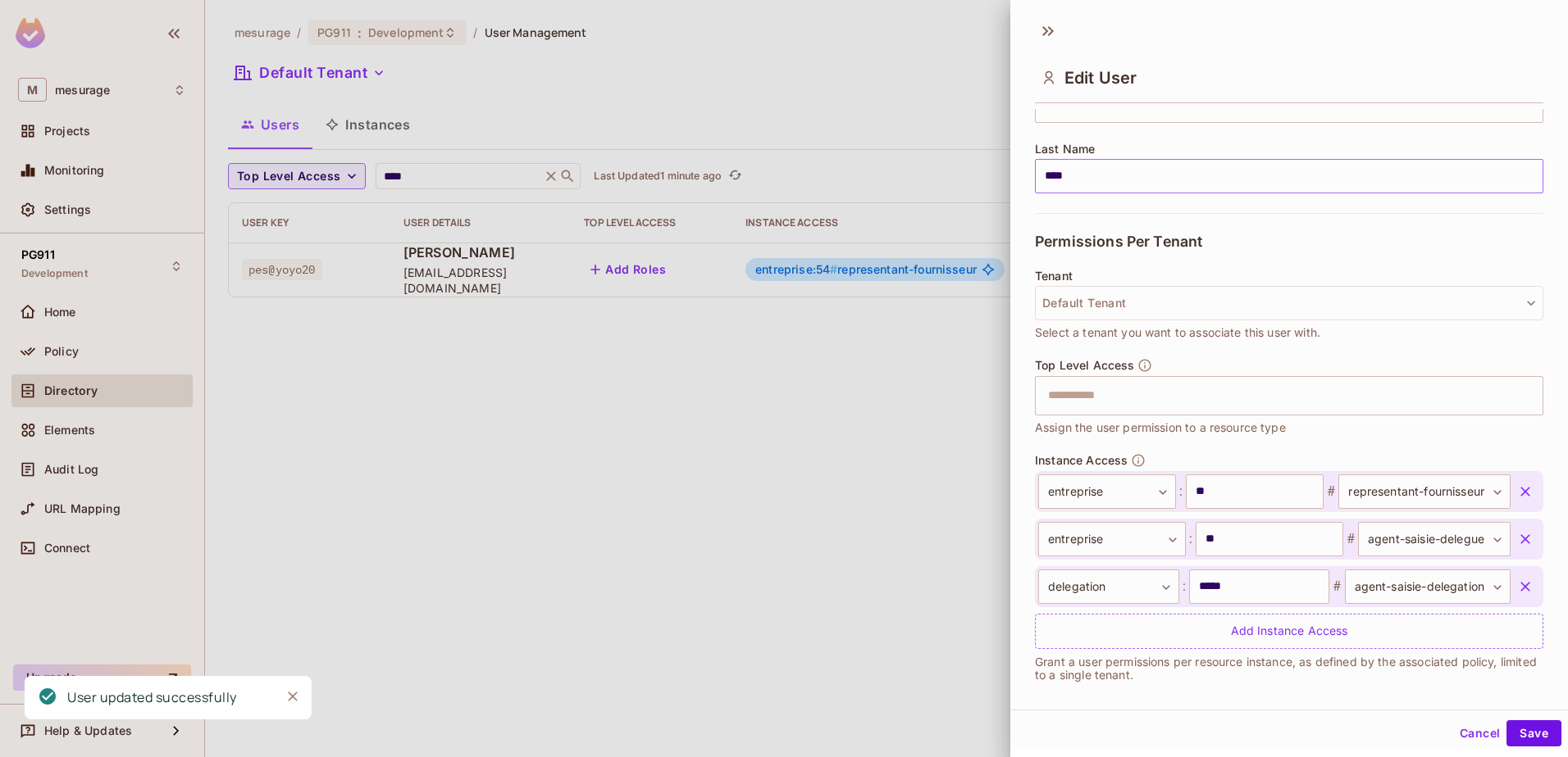
scroll to position [246, 0]
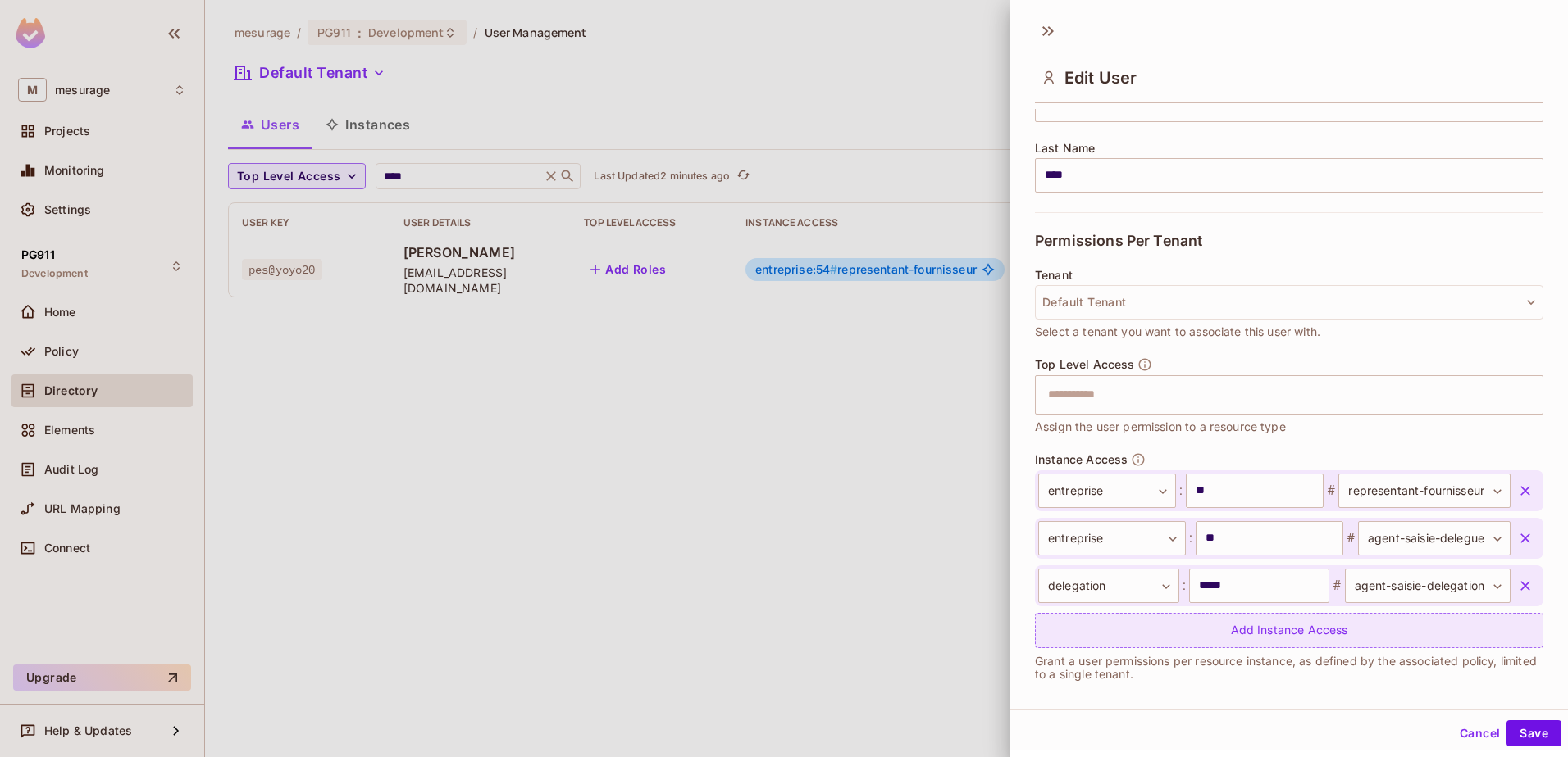
click at [1229, 646] on div "Add Instance Access" at bounding box center [1289, 631] width 508 height 35
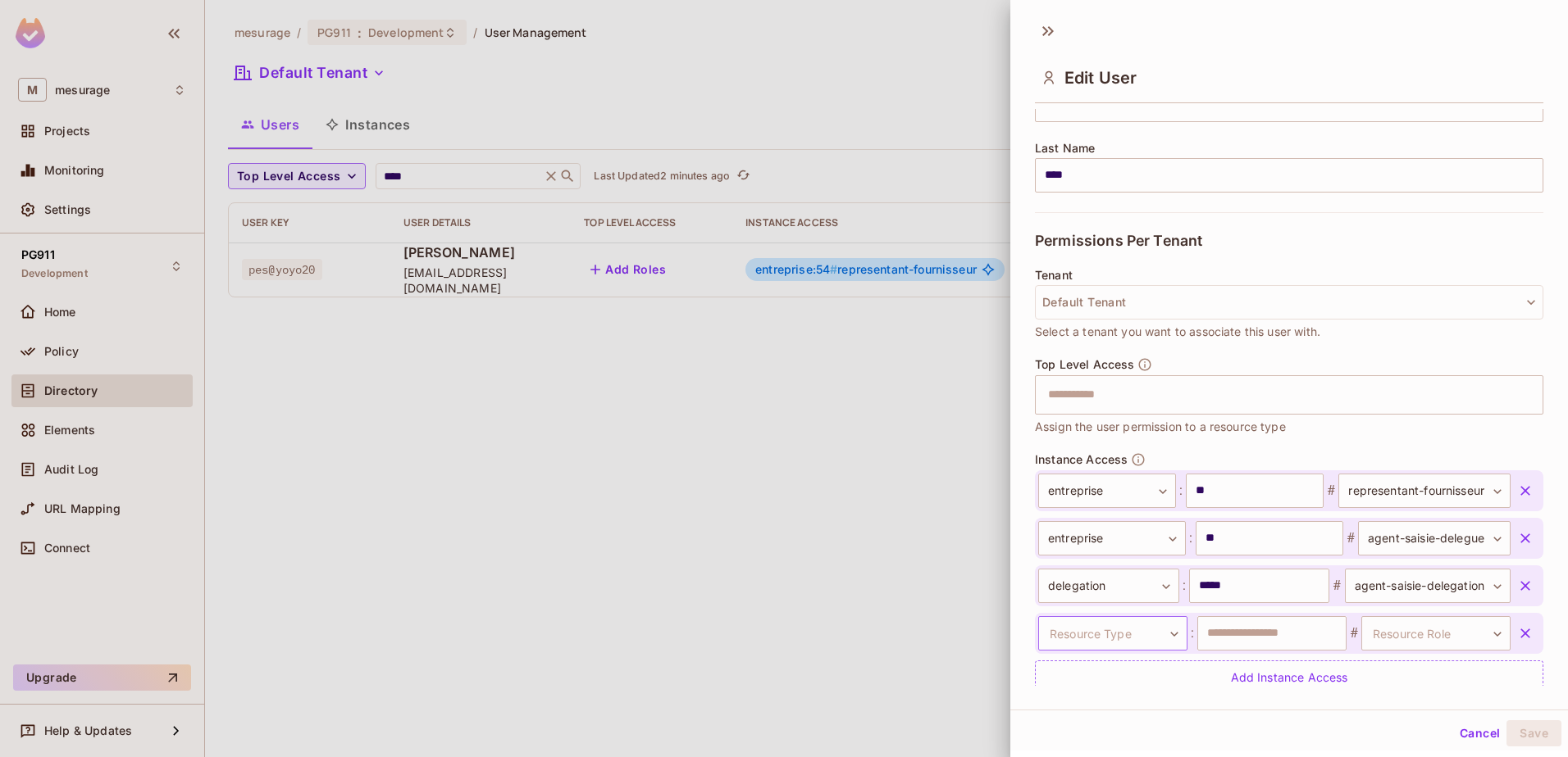
scroll to position [305, 0]
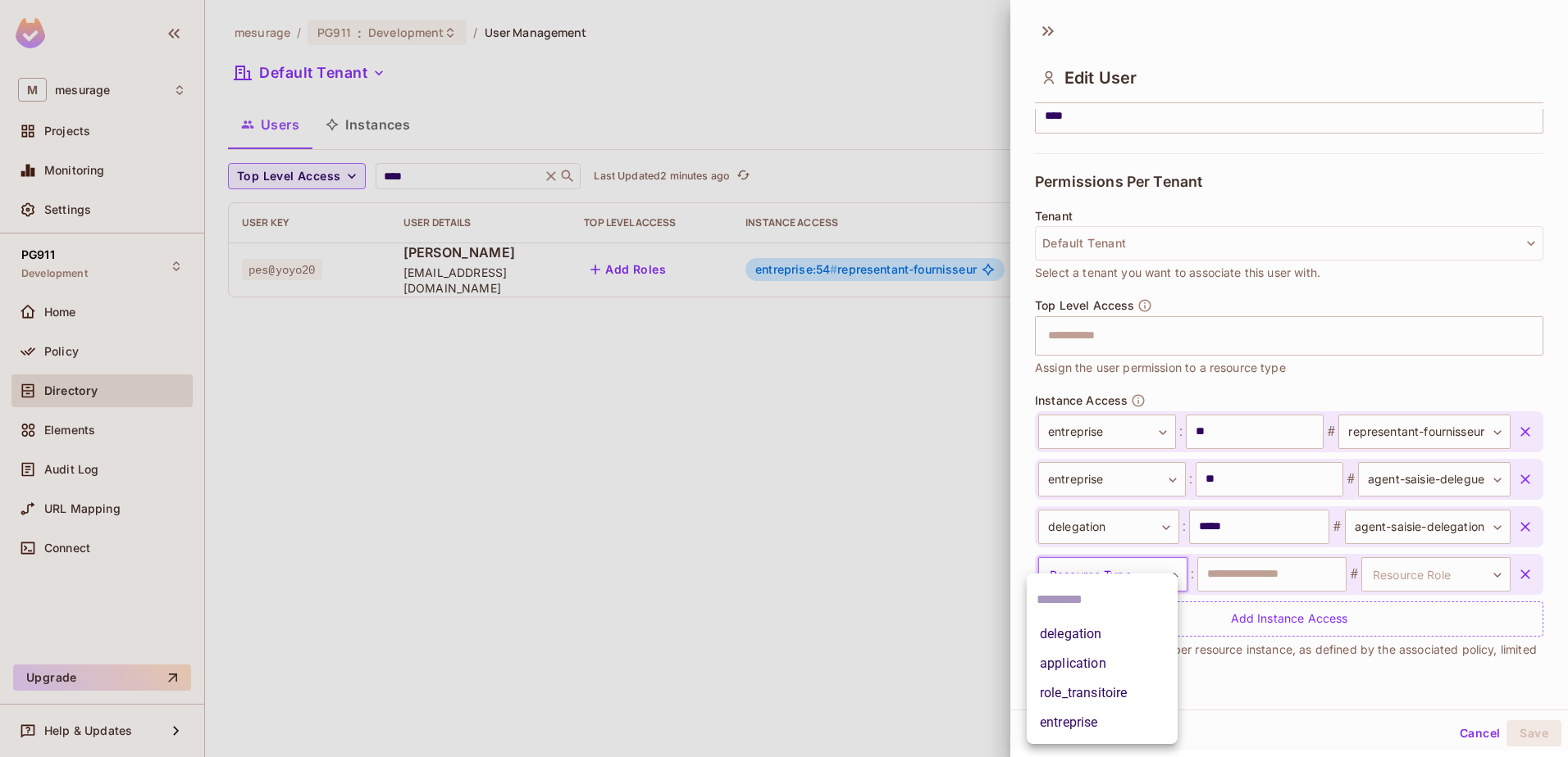
click at [1094, 576] on body "**********" at bounding box center [784, 378] width 1568 height 757
click at [1079, 725] on li "entreprise" at bounding box center [1101, 723] width 151 height 29
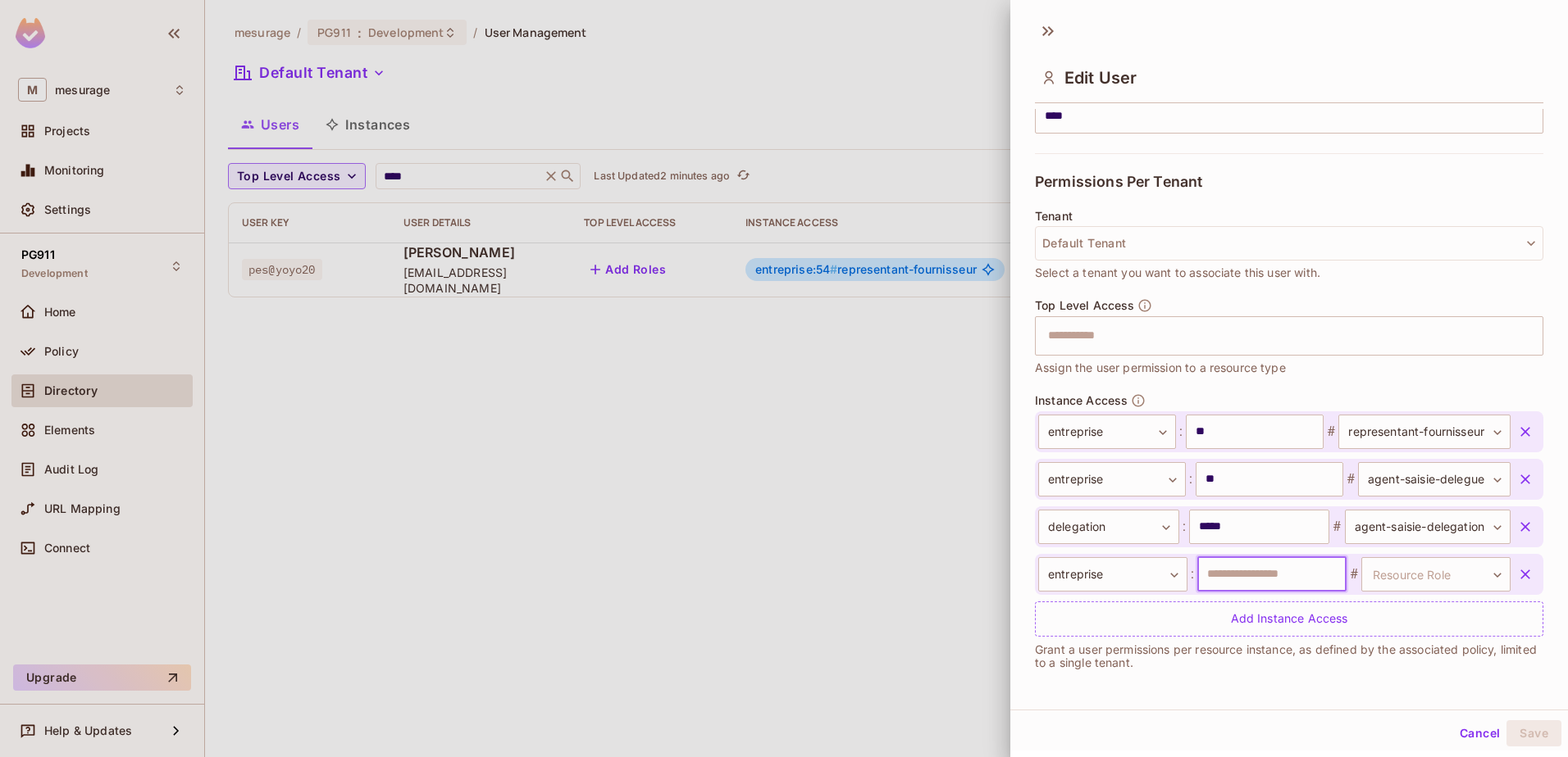
click at [1252, 579] on input "text" at bounding box center [1271, 574] width 149 height 34
type input "*****"
click at [1377, 575] on body "**********" at bounding box center [784, 378] width 1568 height 757
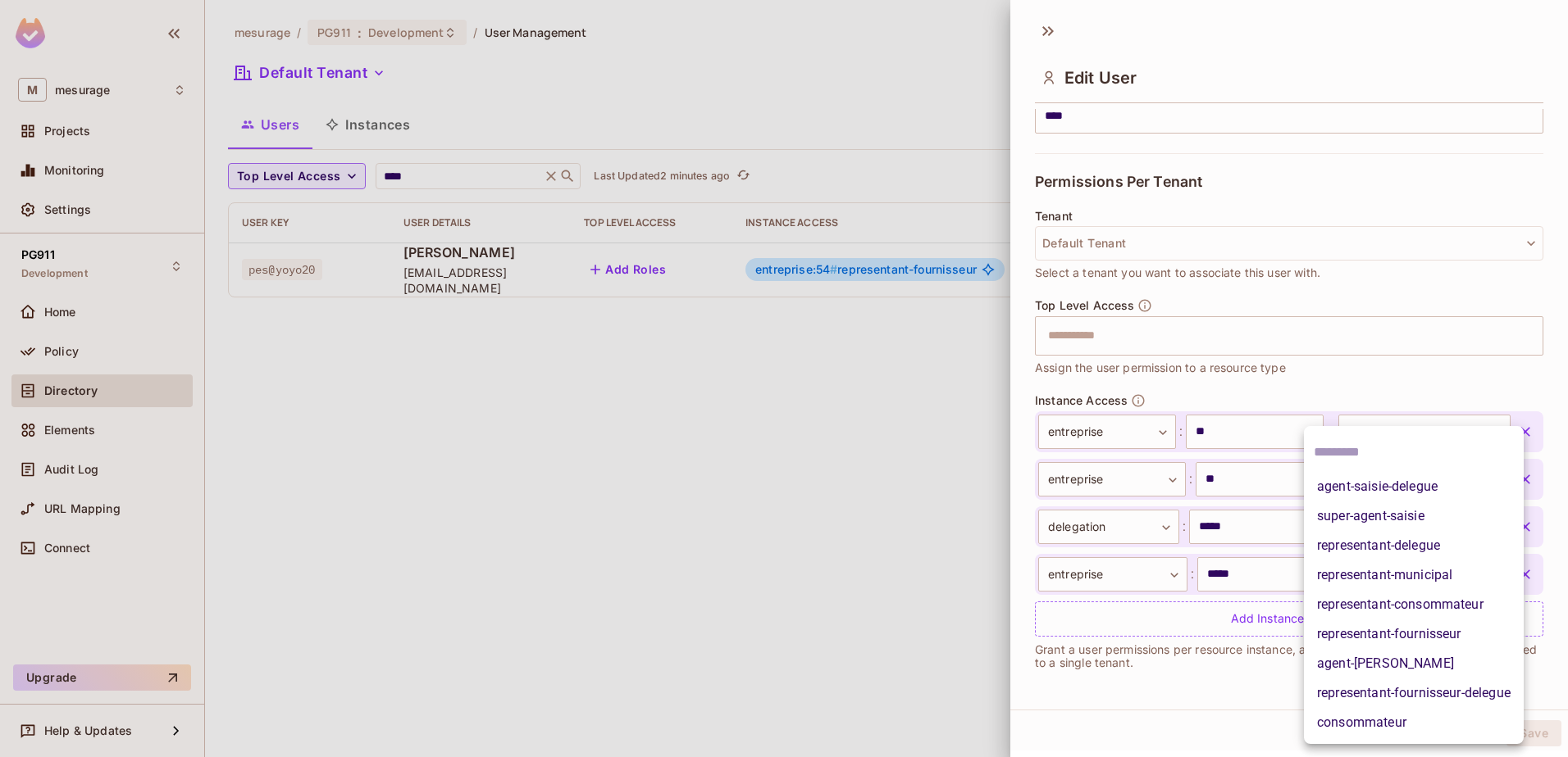
click at [1448, 662] on li "agent-saisie" at bounding box center [1413, 663] width 220 height 29
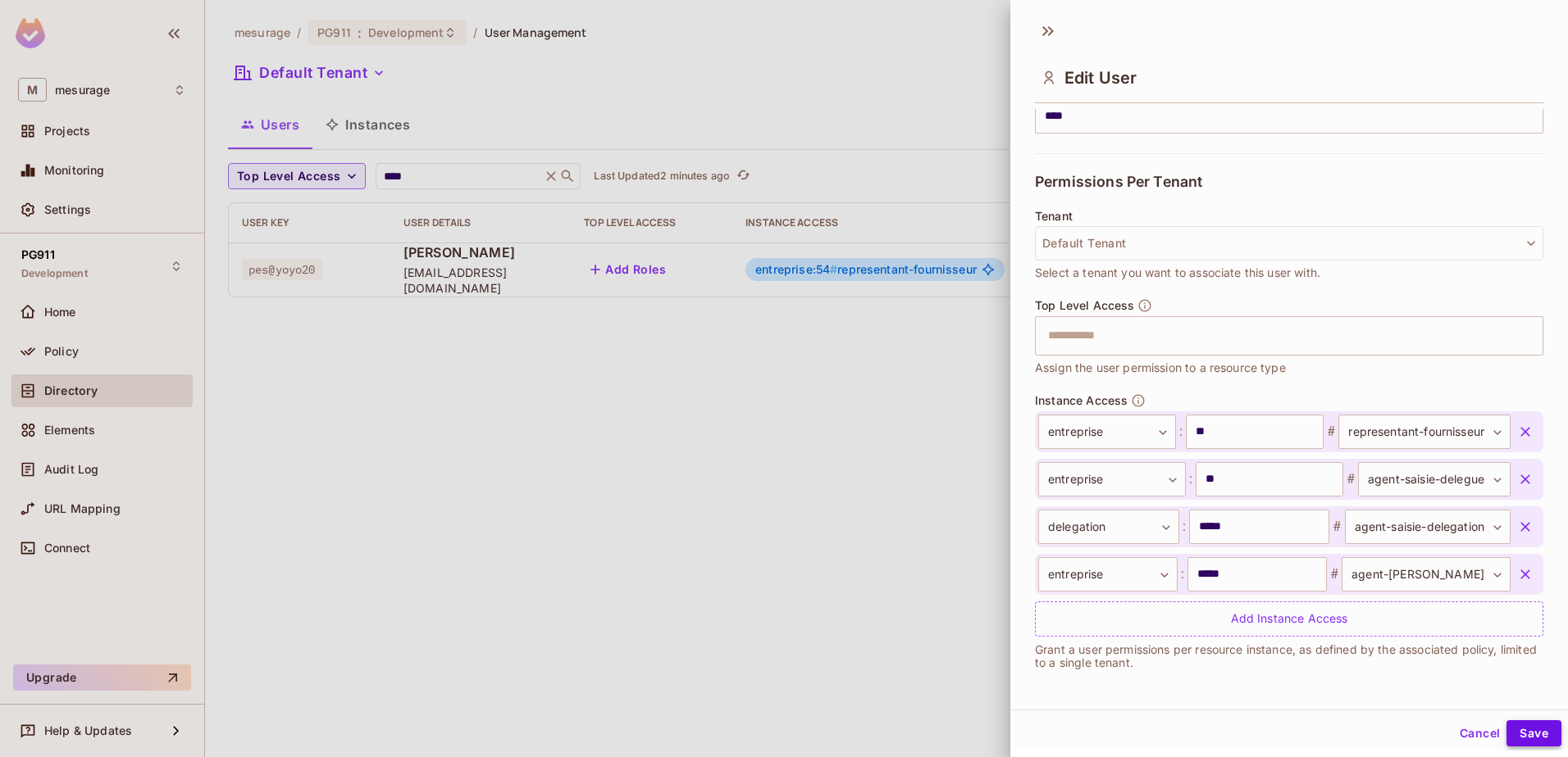
click at [1506, 729] on button "Save" at bounding box center [1534, 733] width 55 height 26
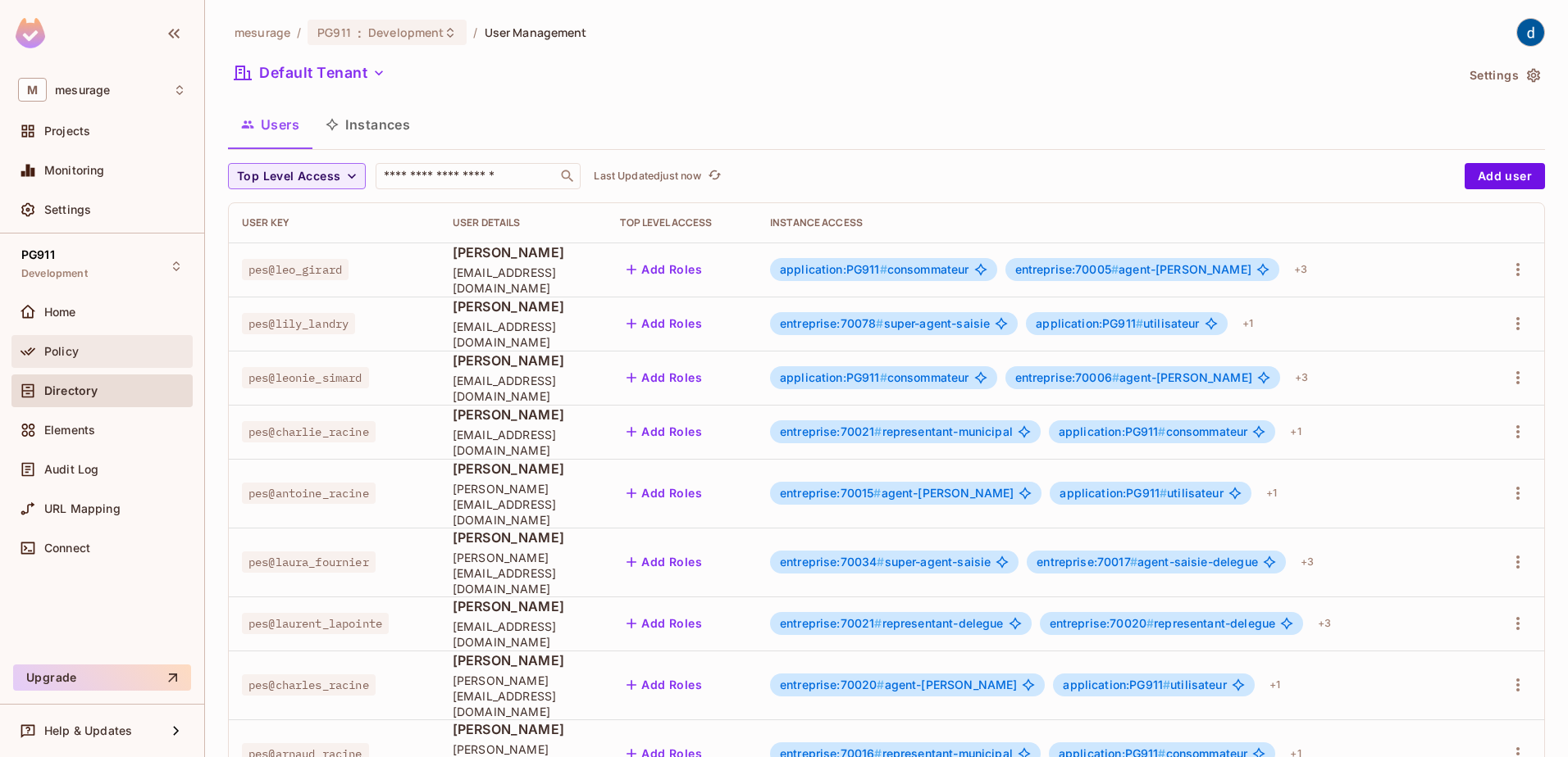
click at [67, 355] on span "Policy" at bounding box center [61, 352] width 34 height 13
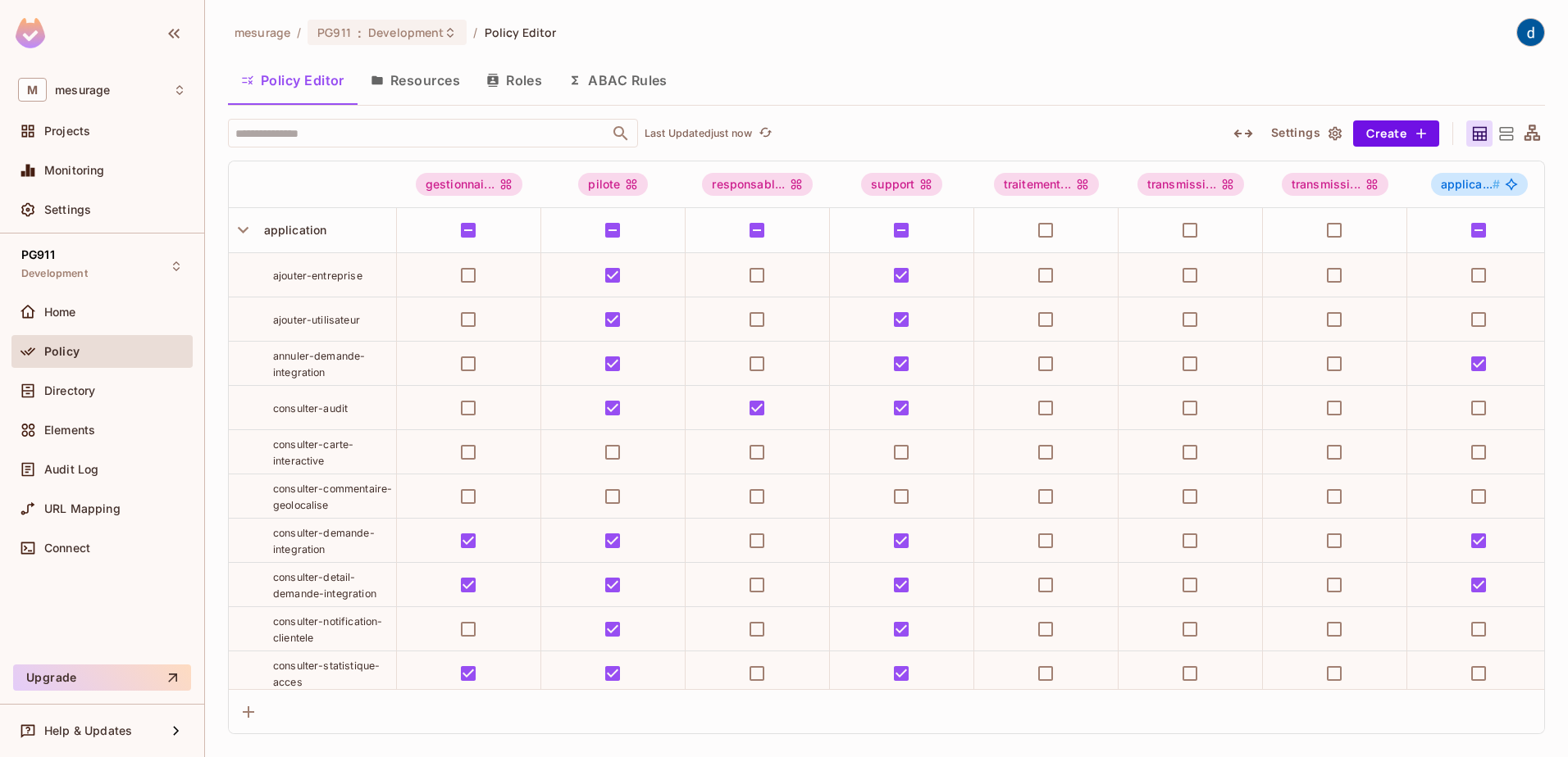
click at [494, 75] on icon "button" at bounding box center [492, 79] width 13 height 13
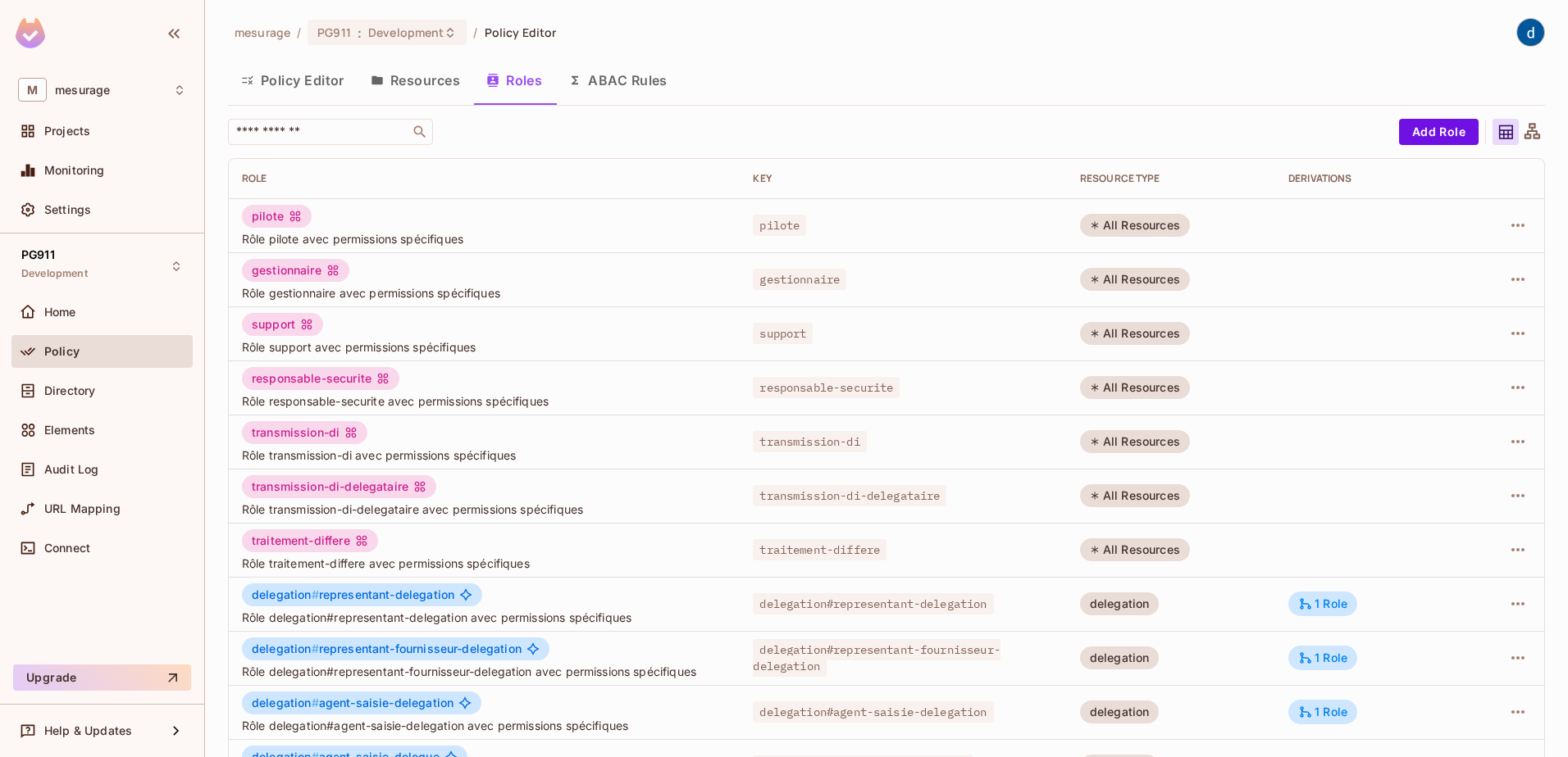
click at [393, 86] on button "Resources" at bounding box center [415, 80] width 116 height 41
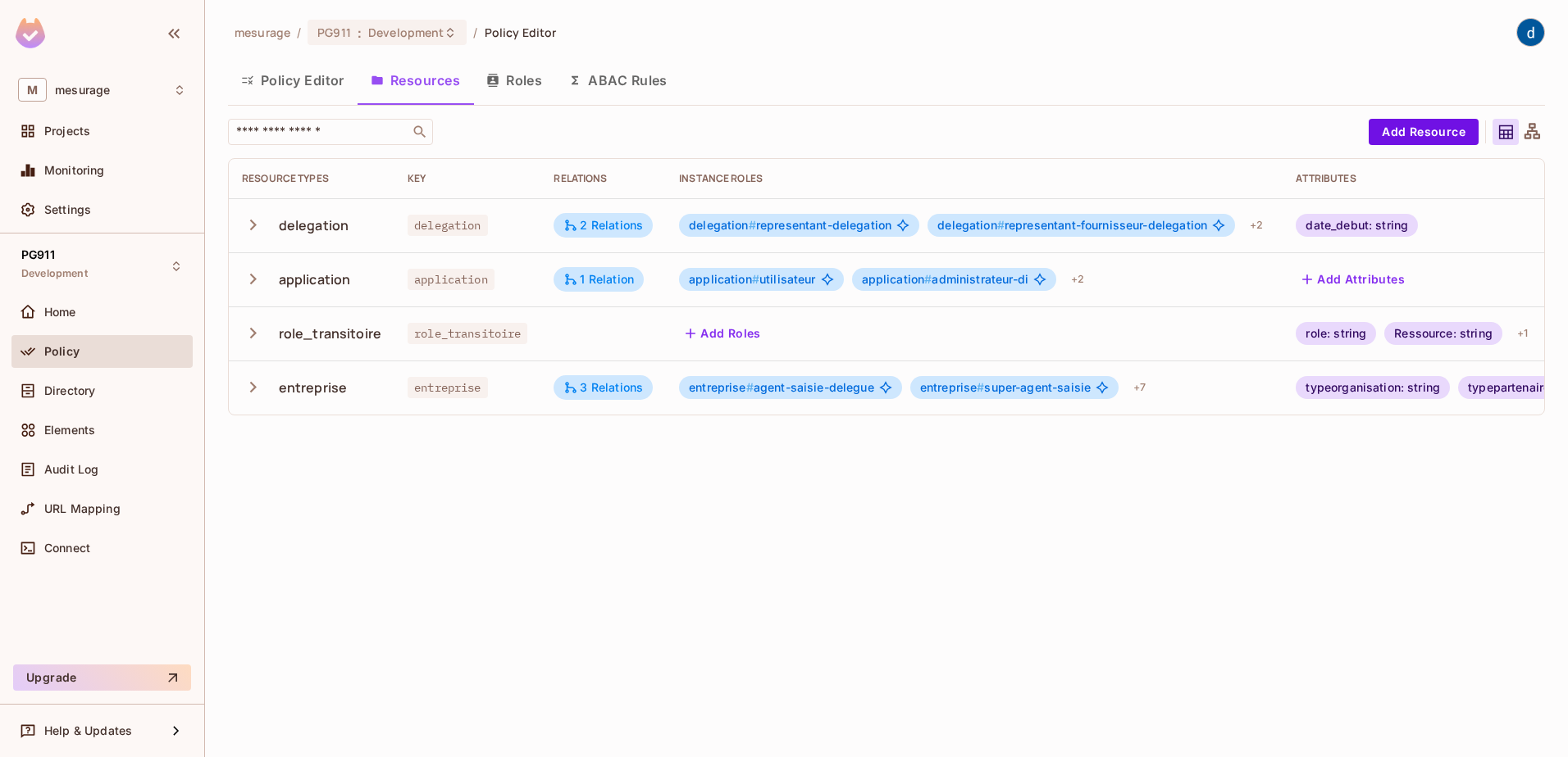
click at [240, 339] on td "role_transitoire" at bounding box center [311, 333] width 165 height 54
click at [247, 383] on icon "button" at bounding box center [253, 387] width 22 height 22
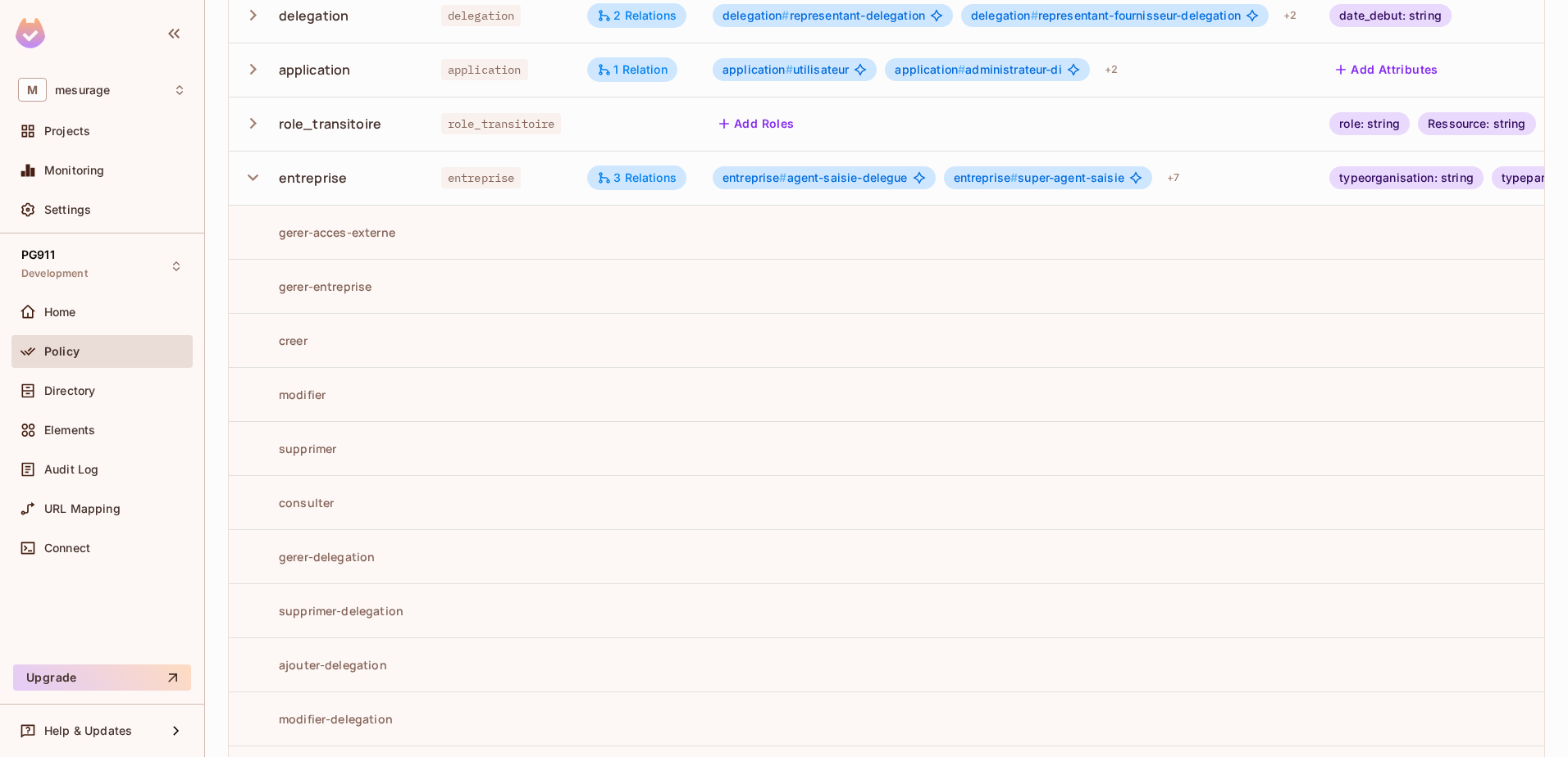
scroll to position [246, 0]
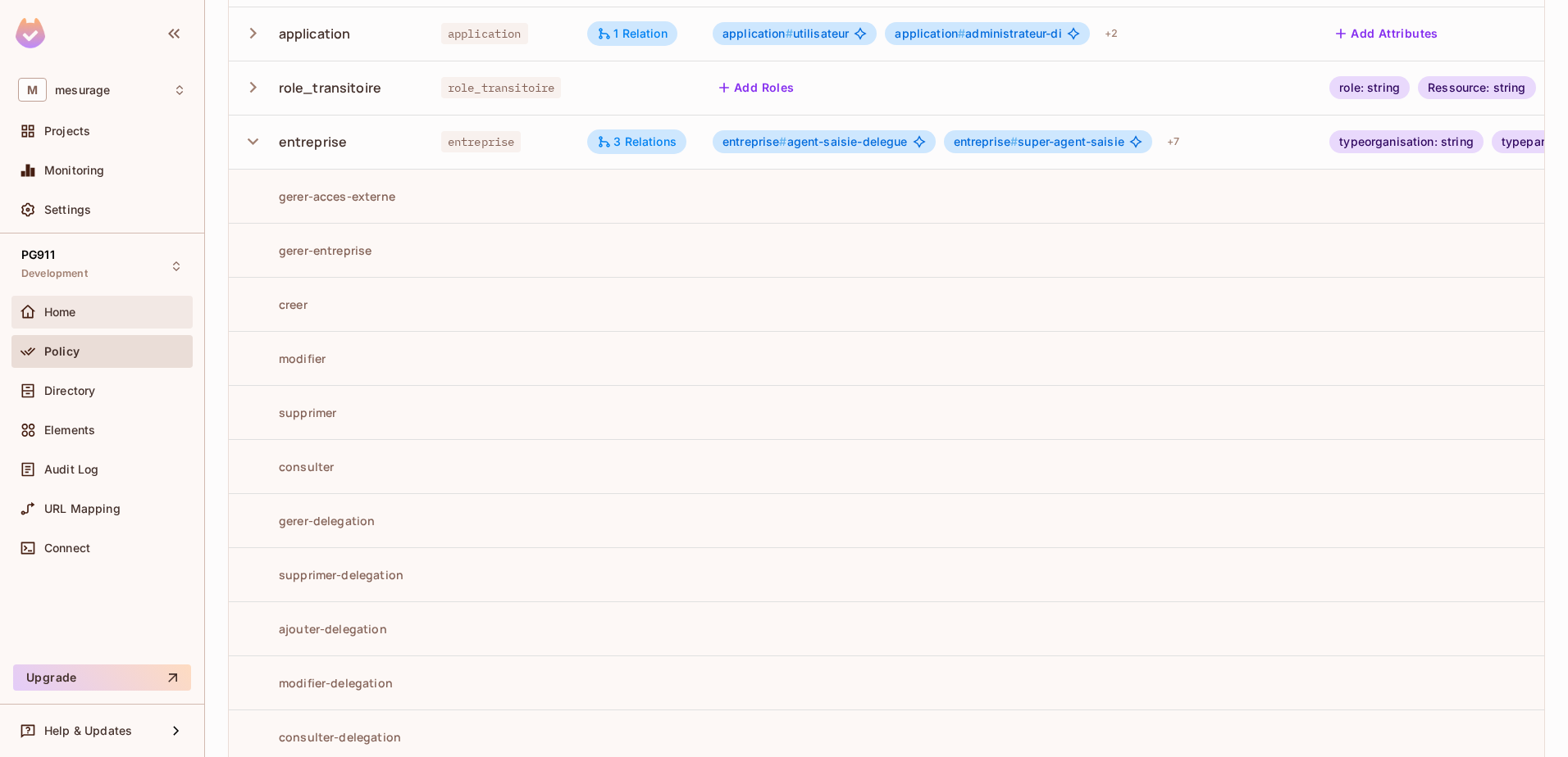
click at [98, 317] on div "Home" at bounding box center [115, 312] width 141 height 13
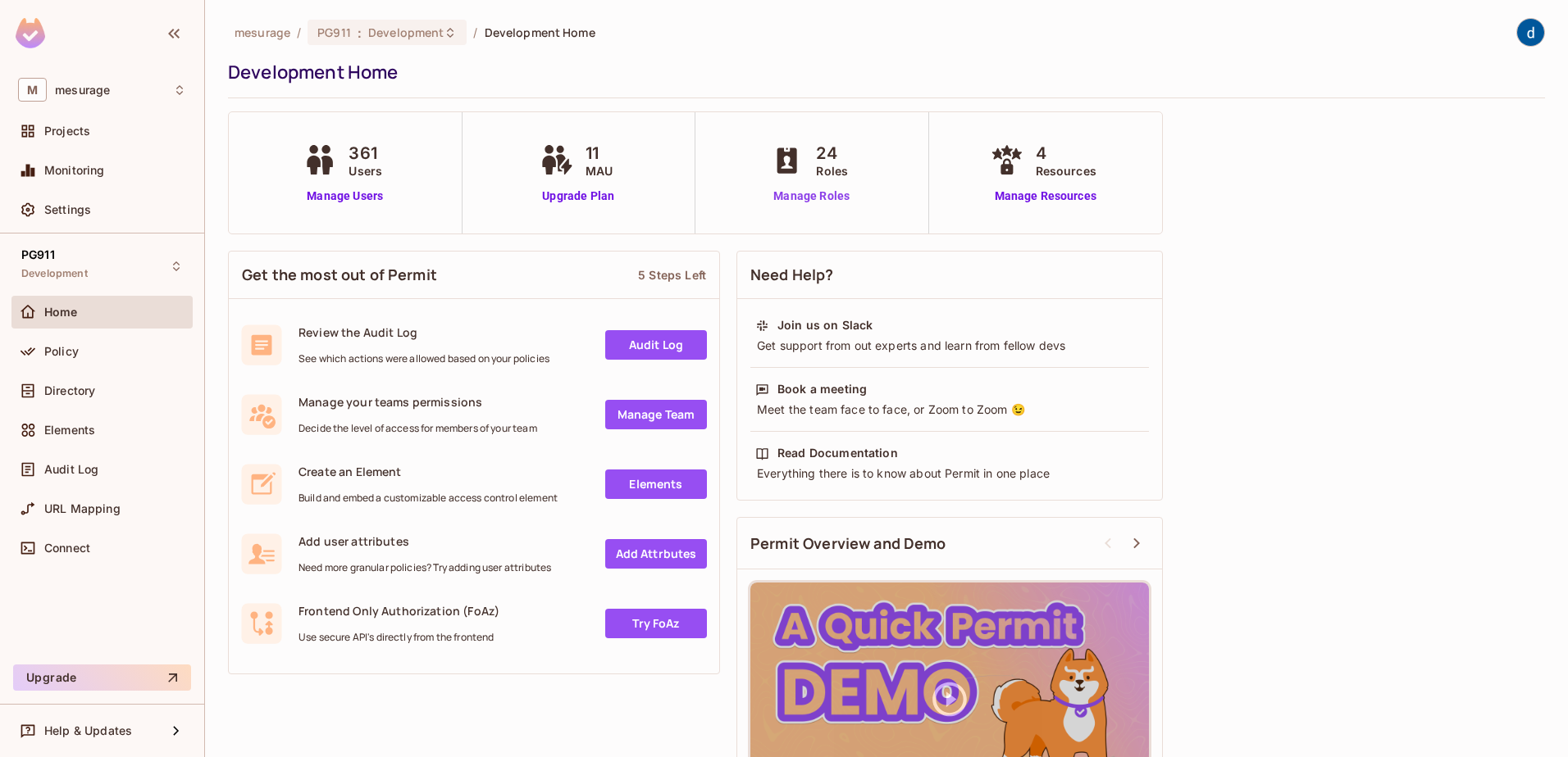
click at [821, 193] on link "Manage Roles" at bounding box center [811, 195] width 89 height 17
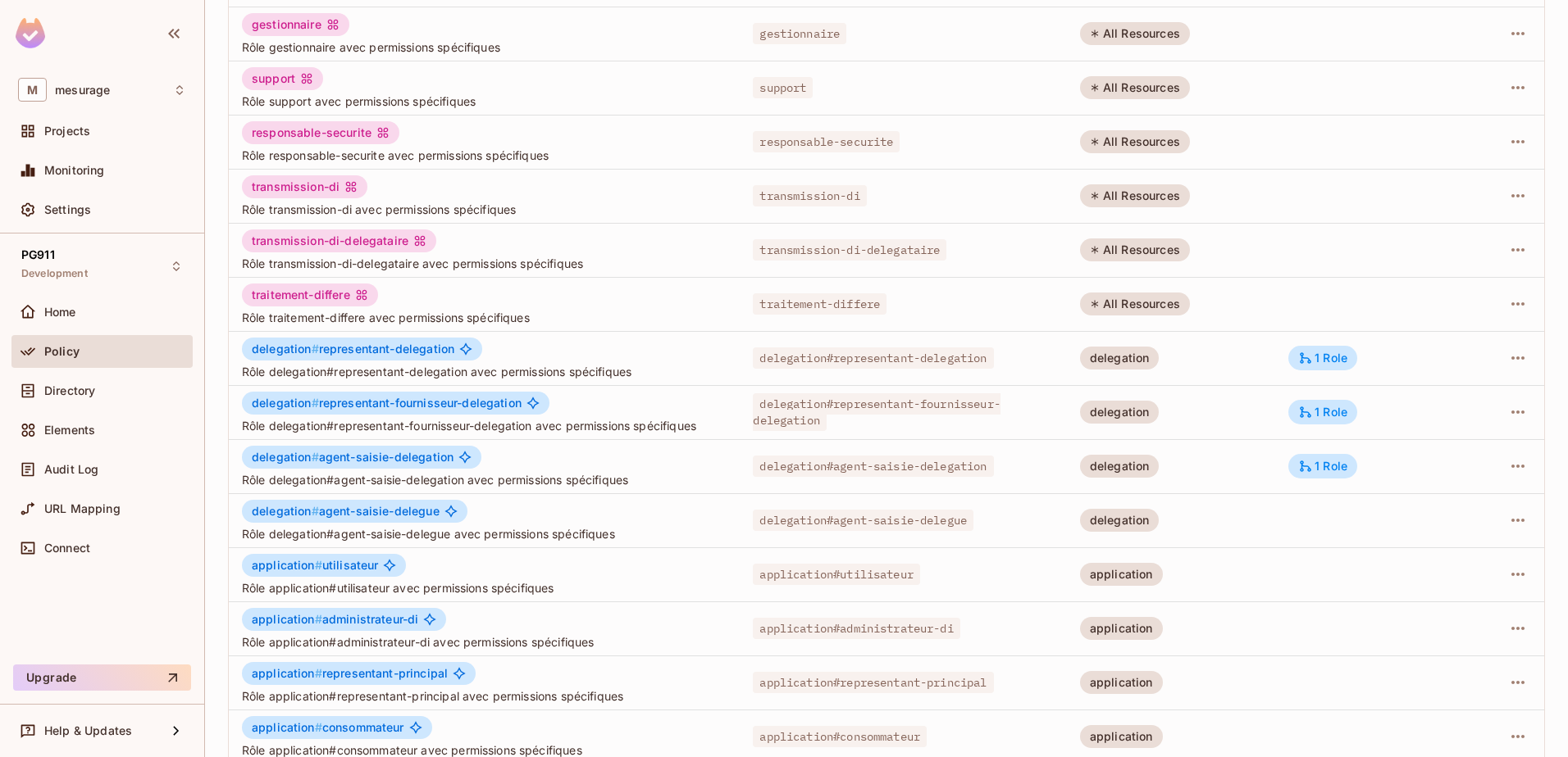
scroll to position [321, 0]
